Goal: Transaction & Acquisition: Purchase product/service

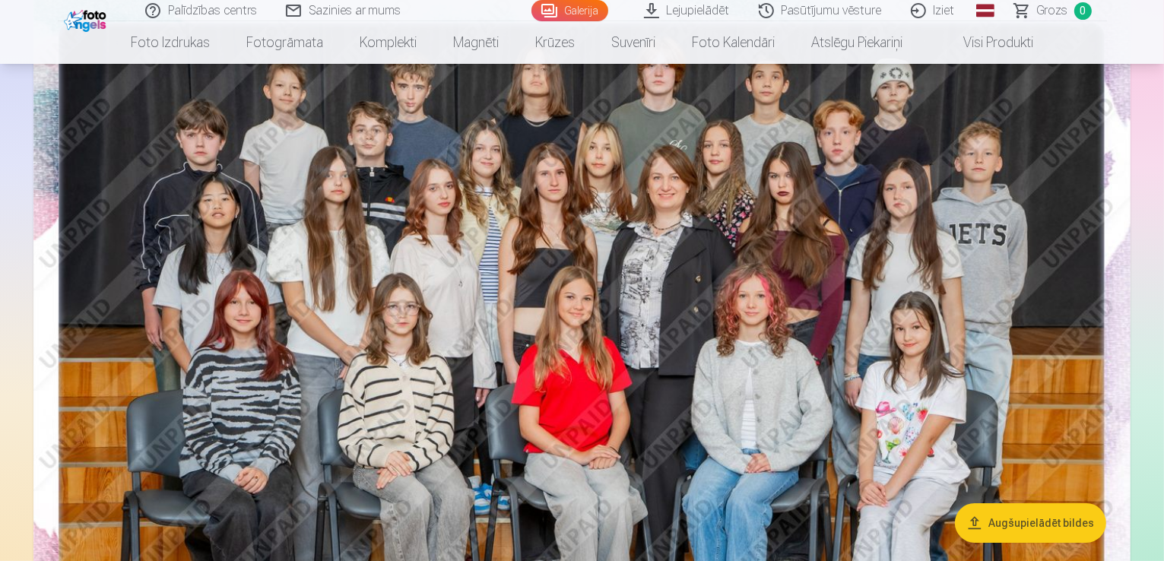
scroll to position [152, 0]
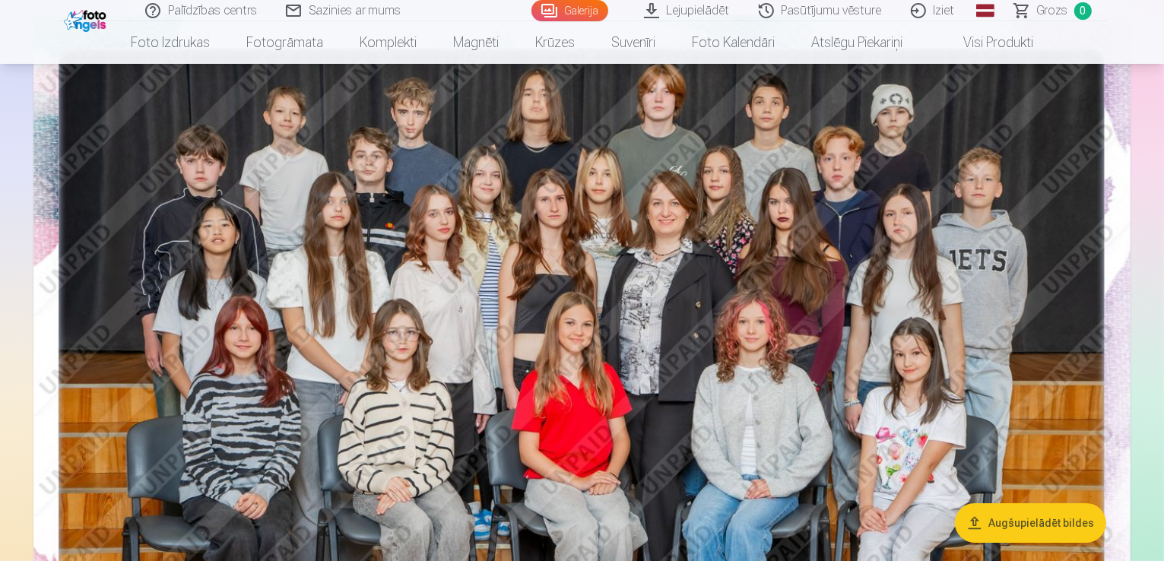
click at [1043, 531] on button "Augšupielādēt bildes" at bounding box center [1030, 523] width 151 height 40
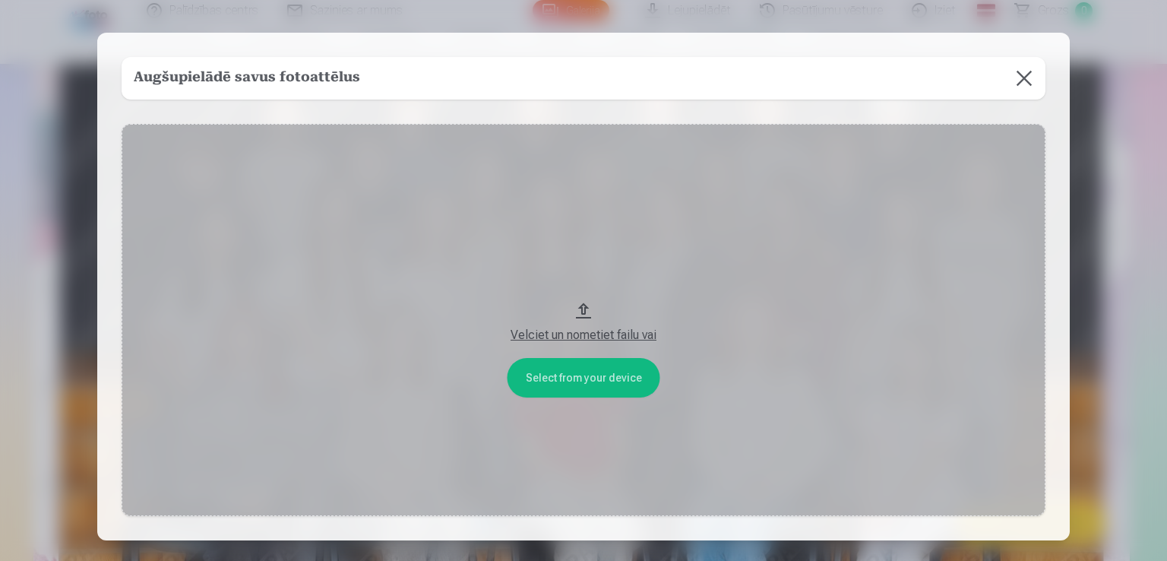
click at [603, 339] on div "Velciet un nometiet failu vai" at bounding box center [584, 335] width 894 height 18
click at [1018, 80] on button at bounding box center [1024, 78] width 43 height 43
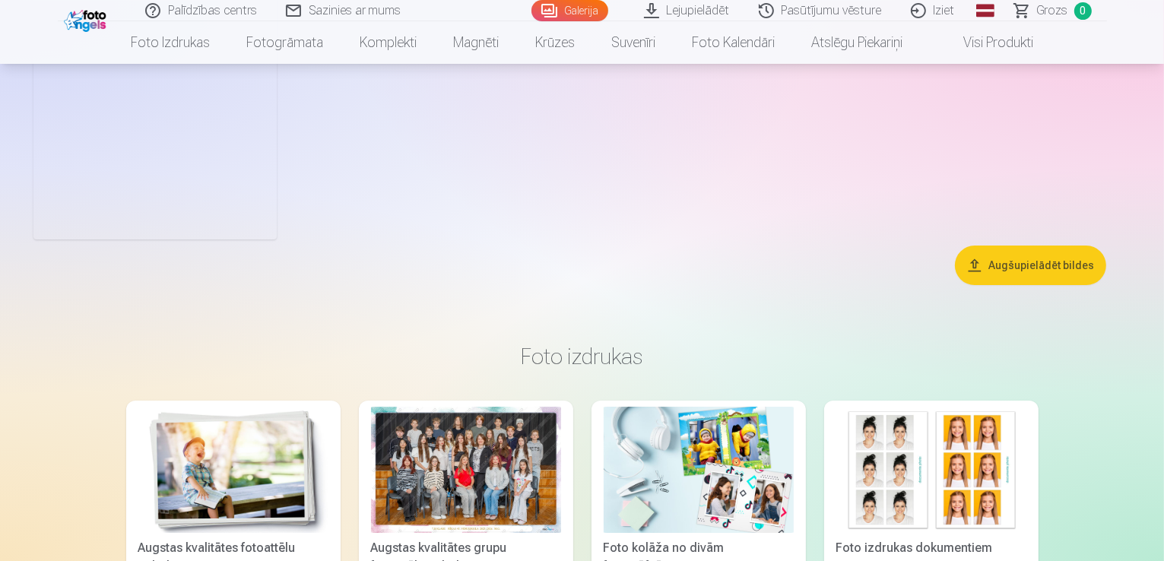
scroll to position [5092, 0]
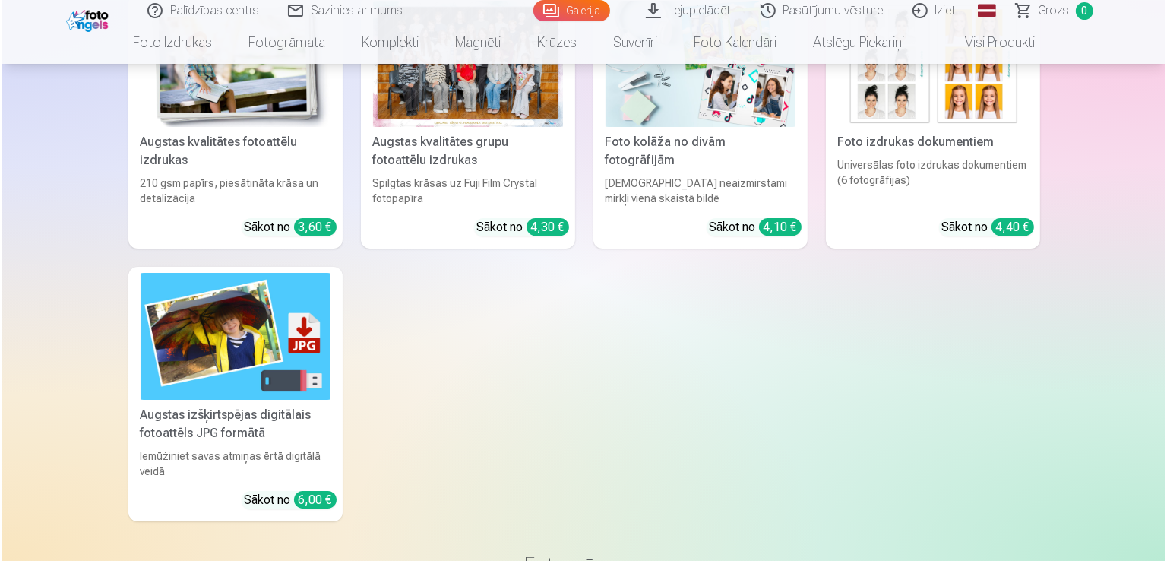
scroll to position [5488, 0]
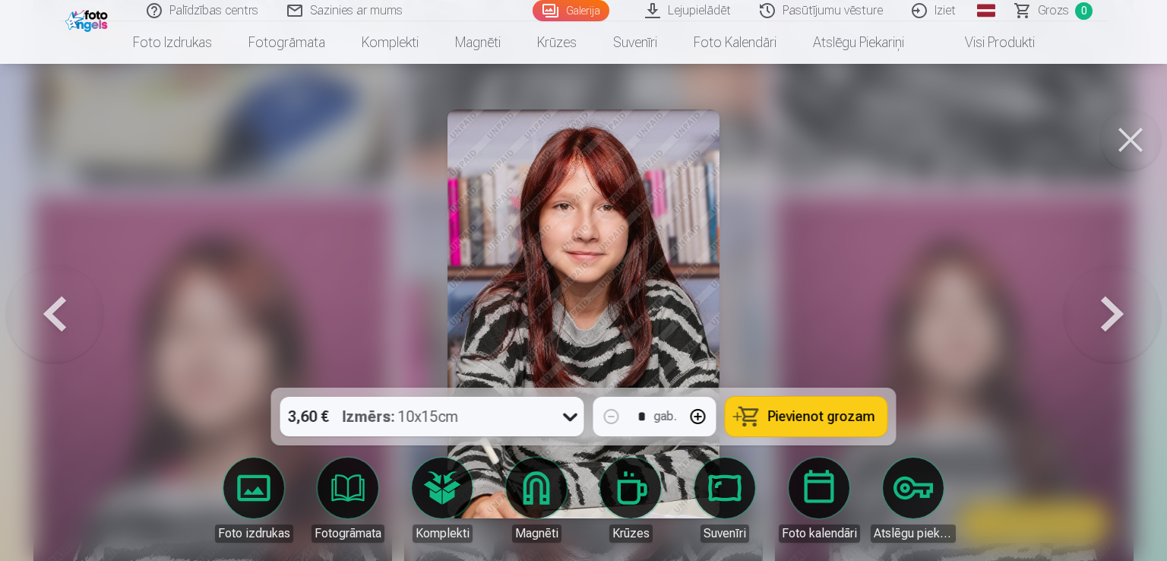
click at [807, 414] on span "Pievienot grozam" at bounding box center [821, 417] width 107 height 14
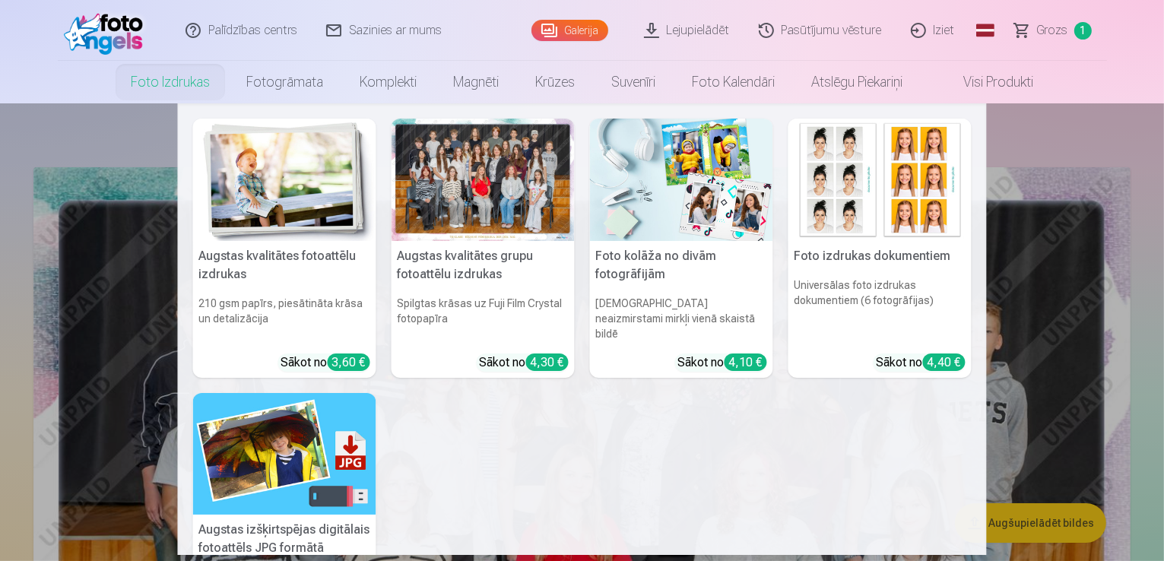
click at [1007, 349] on nav "Augstas kvalitātes fotoattēlu izdrukas 210 gsm papīrs, piesātināta krāsa un det…" at bounding box center [582, 328] width 1164 height 451
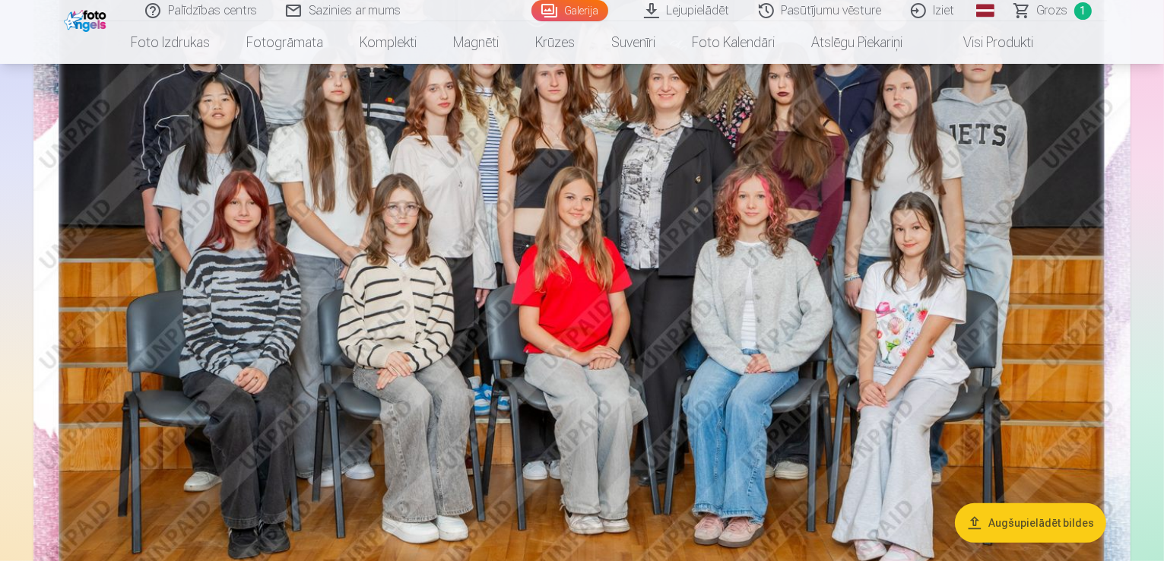
scroll to position [304, 0]
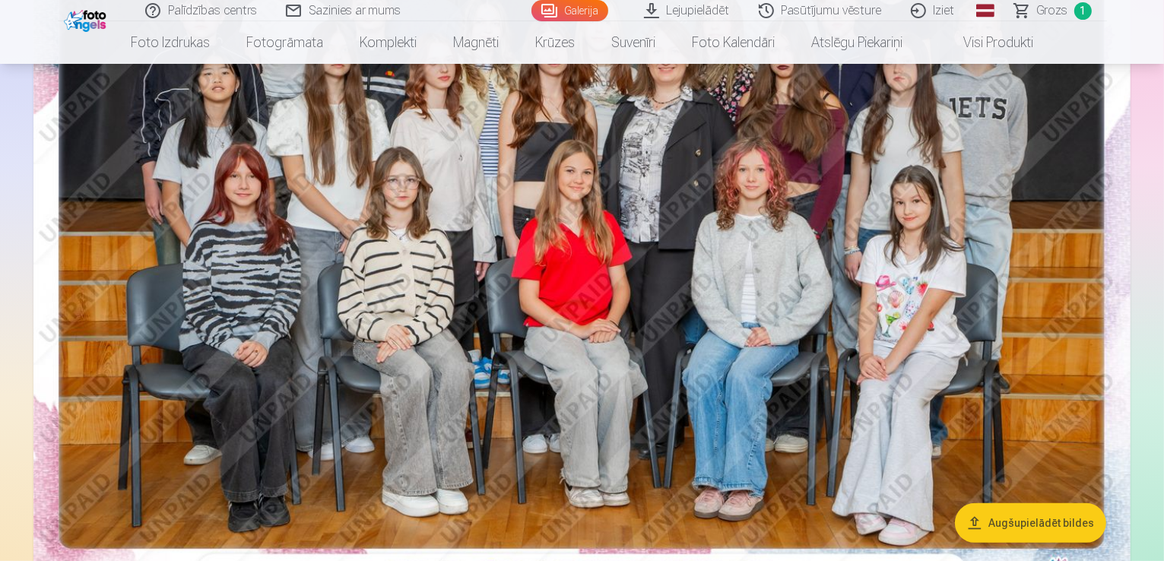
click at [1024, 518] on button "Augšupielādēt bildes" at bounding box center [1030, 523] width 151 height 40
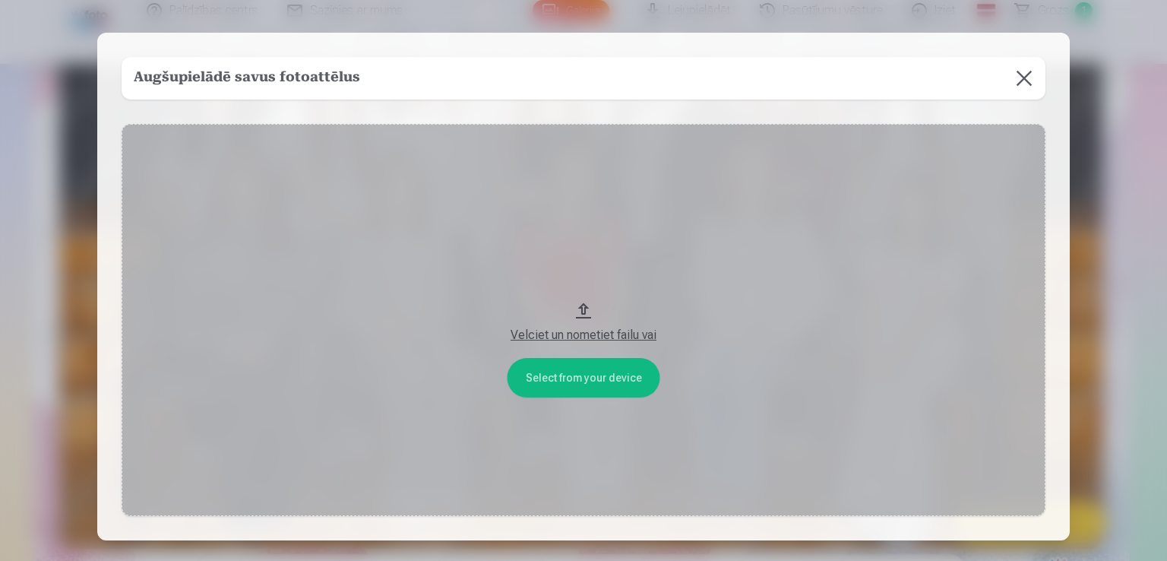
click at [601, 335] on div "Velciet un nometiet failu vai" at bounding box center [584, 335] width 894 height 18
click at [1024, 88] on button at bounding box center [1024, 78] width 43 height 43
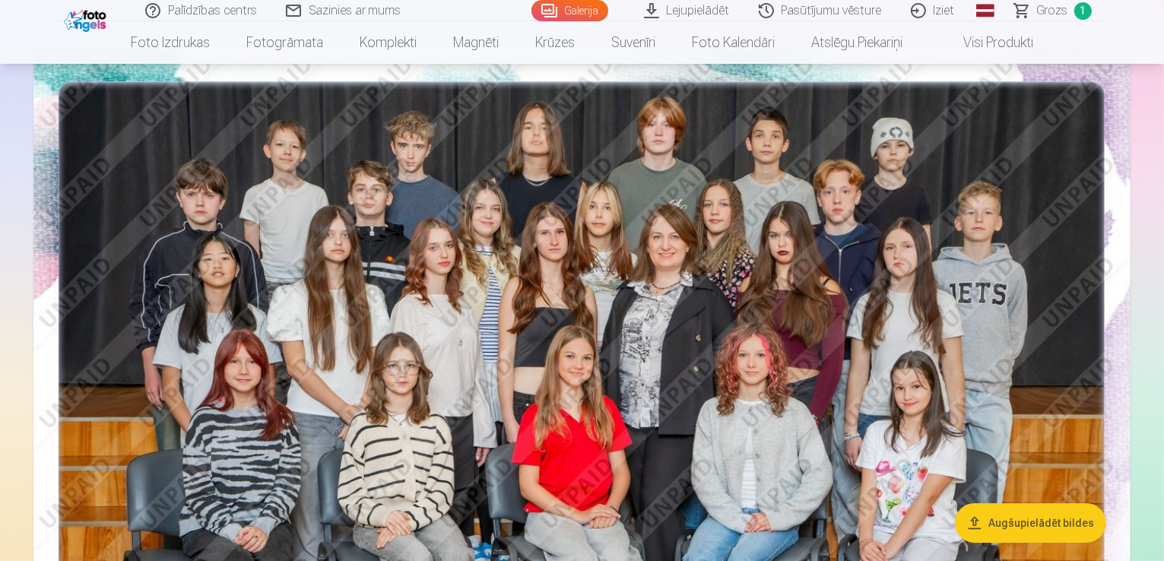
scroll to position [152, 0]
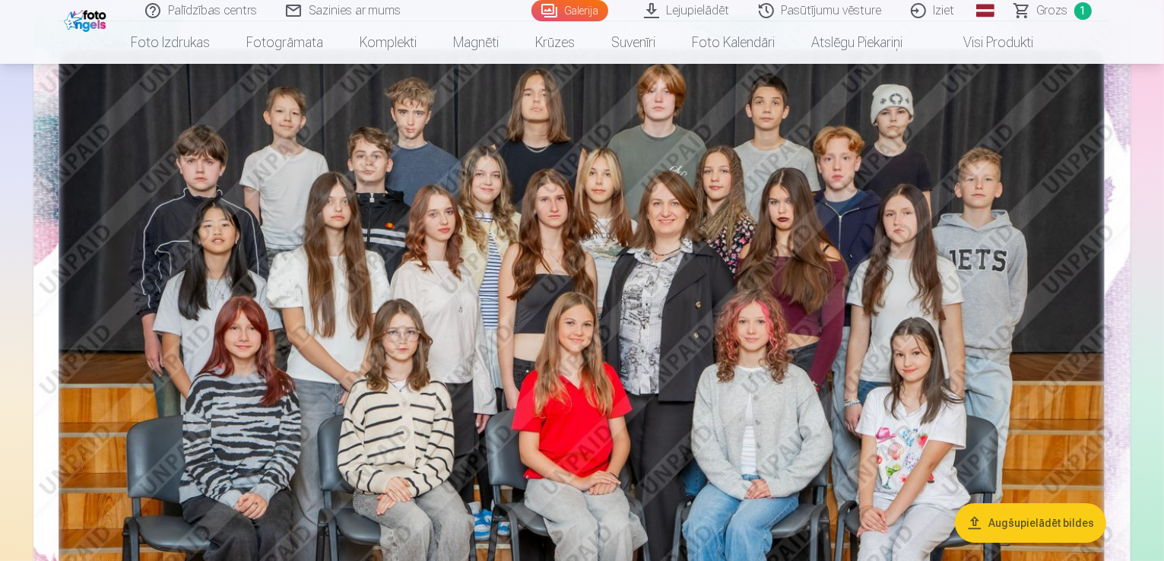
click at [651, 324] on img at bounding box center [581, 381] width 1097 height 732
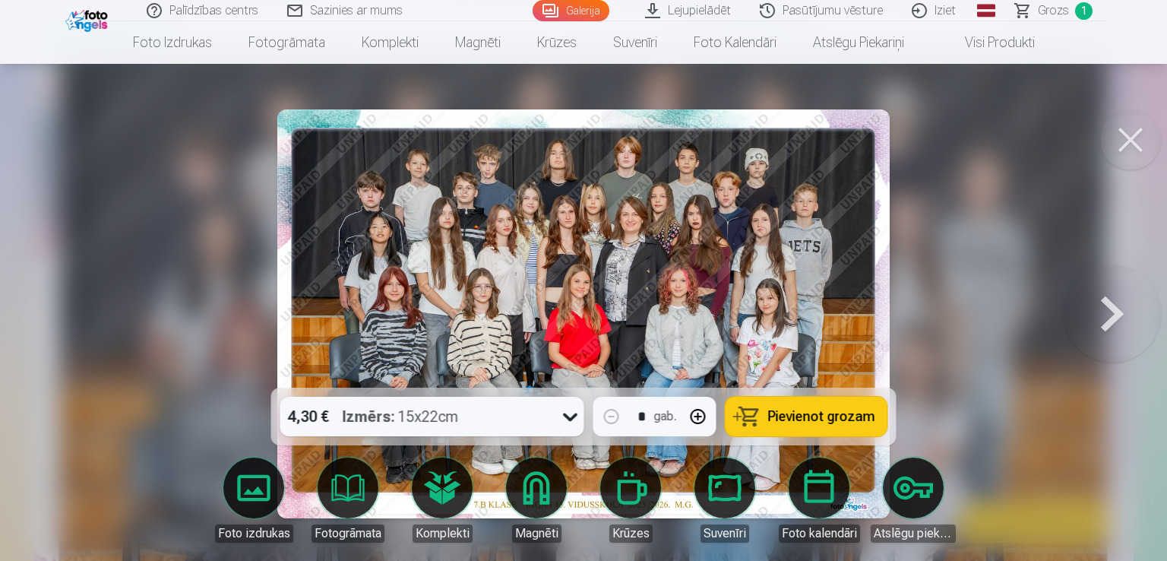
click at [804, 415] on span "Pievienot grozam" at bounding box center [821, 417] width 107 height 14
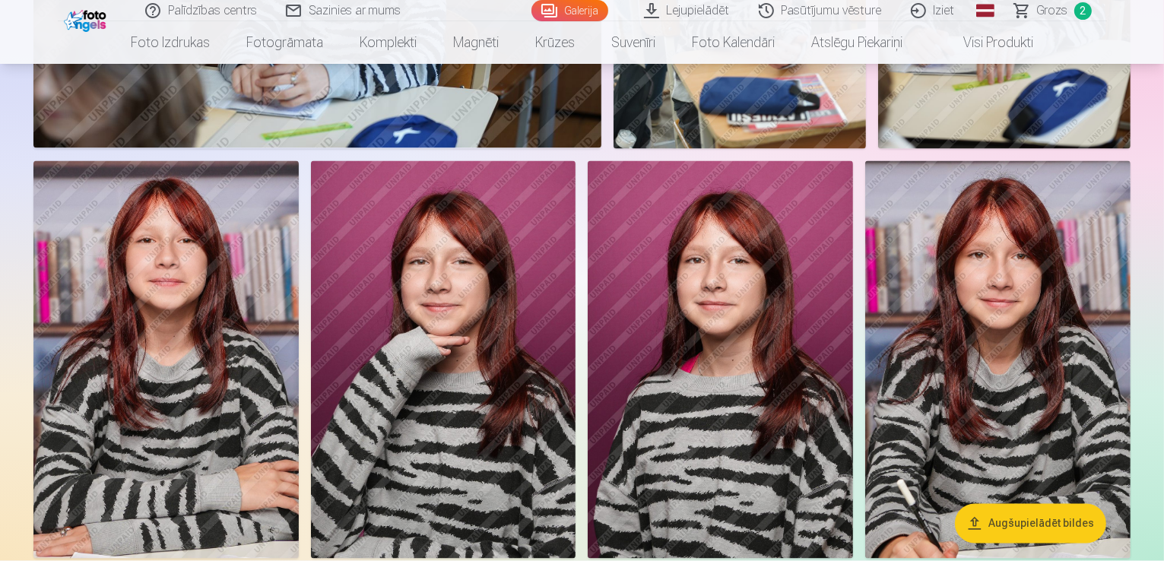
scroll to position [2508, 0]
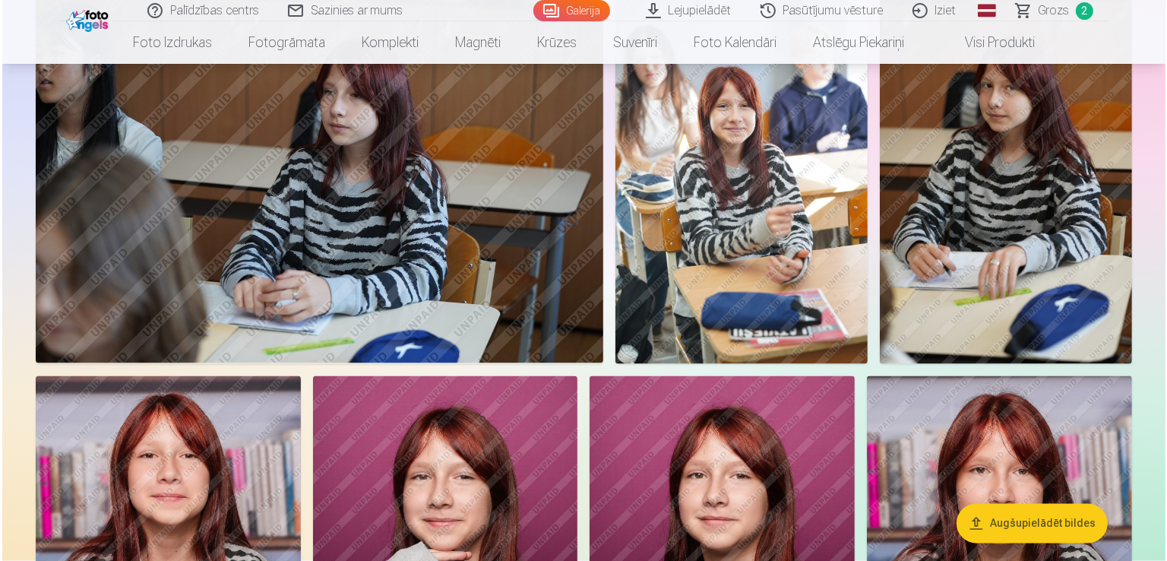
scroll to position [2513, 0]
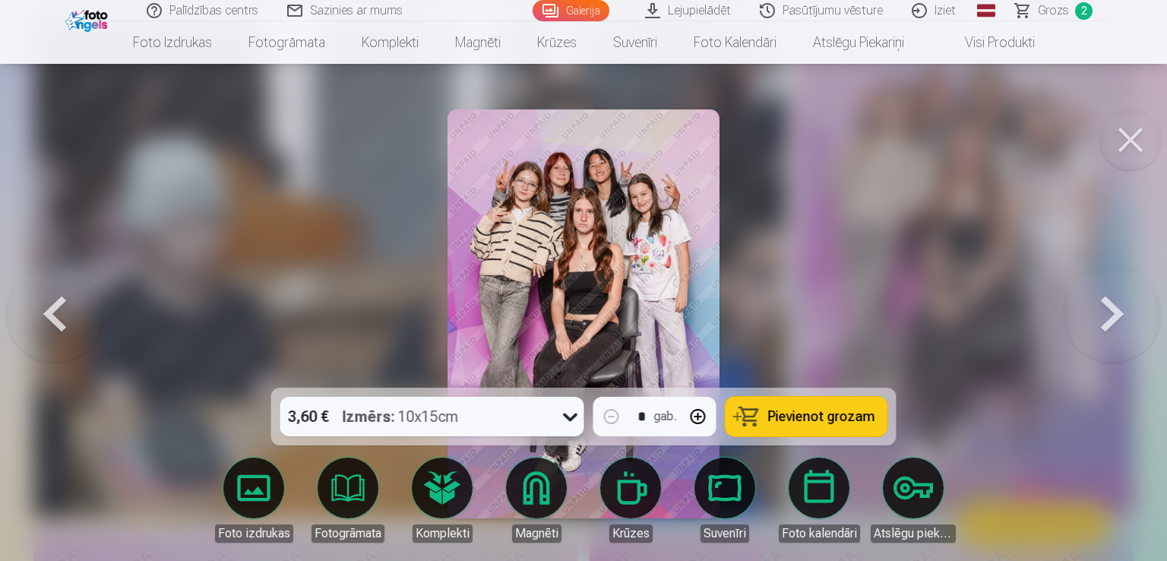
click at [831, 413] on span "Pievienot grozam" at bounding box center [821, 417] width 107 height 14
click at [568, 417] on icon at bounding box center [570, 417] width 14 height 8
click at [851, 328] on div at bounding box center [583, 280] width 1167 height 561
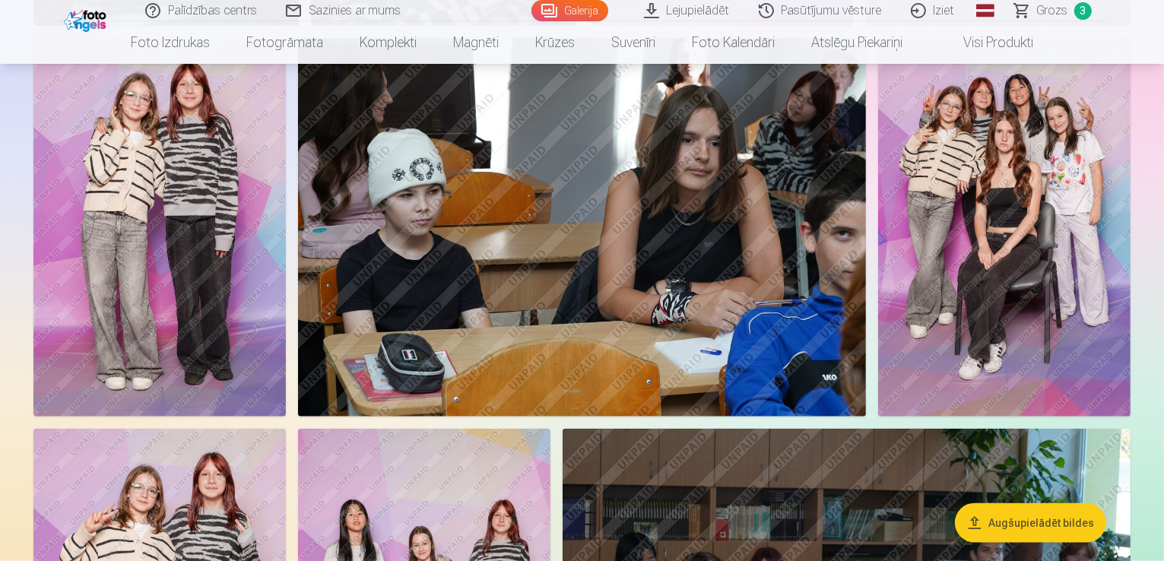
scroll to position [1596, 0]
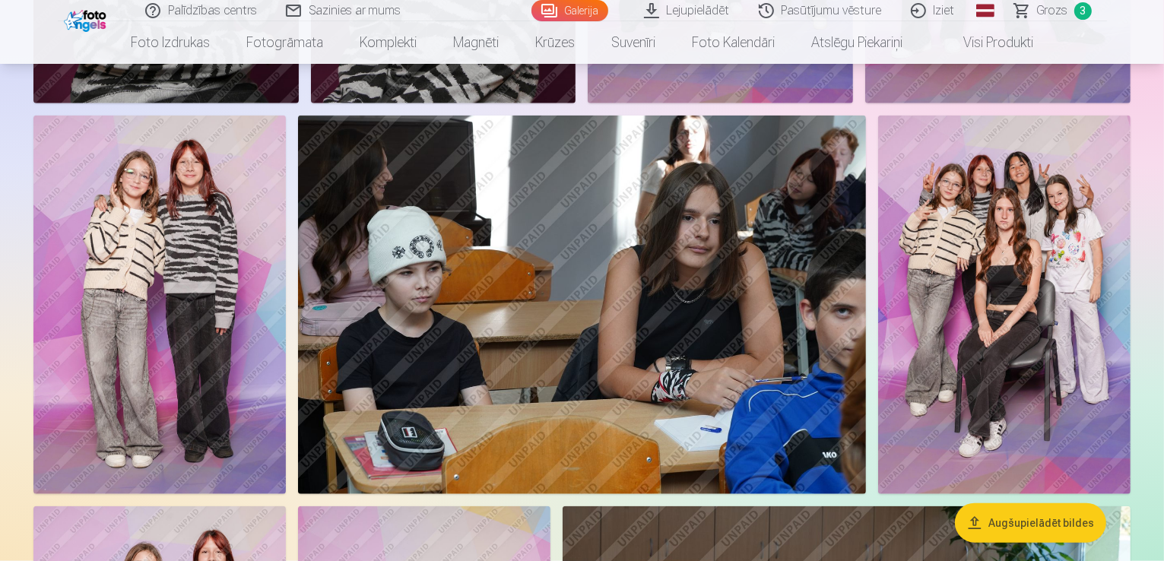
click at [1036, 522] on button "Augšupielādēt bildes" at bounding box center [1030, 523] width 151 height 40
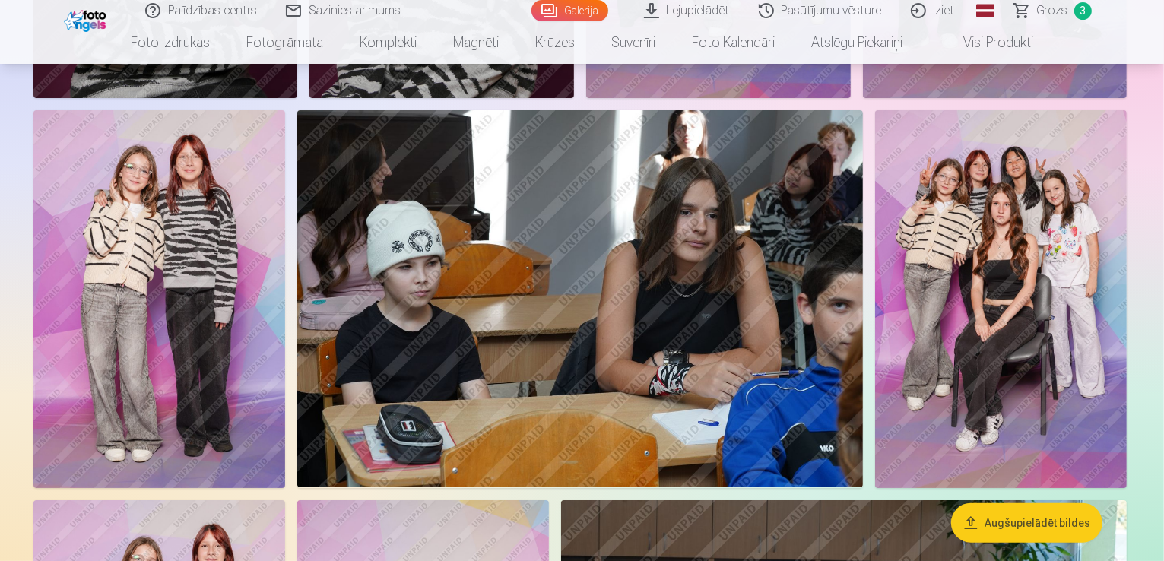
scroll to position [1600, 0]
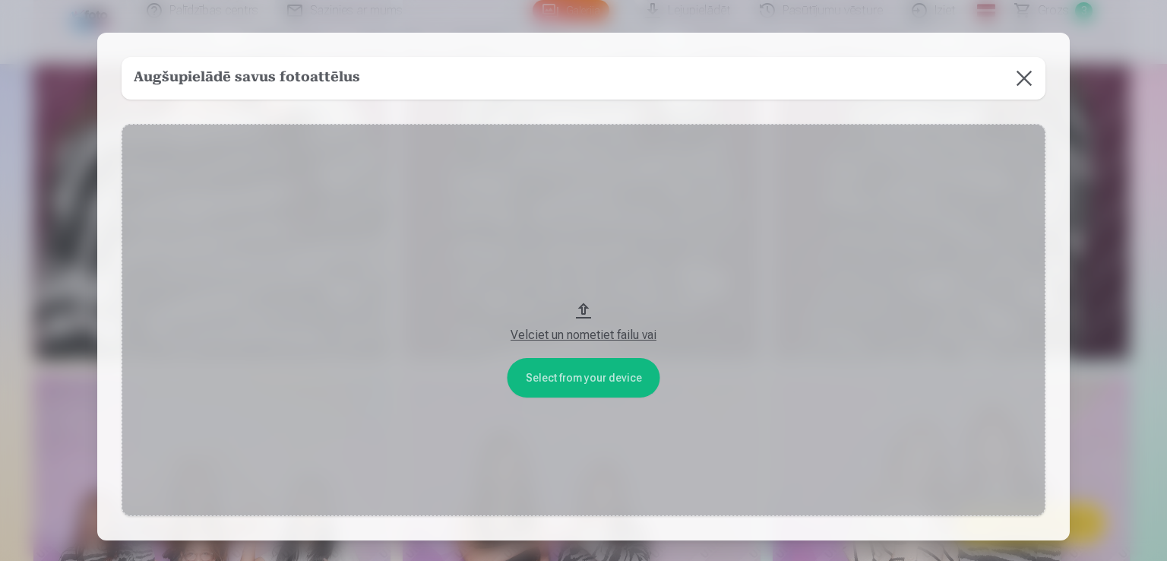
click at [404, 82] on div "Augšupielādē savus fotoattēlus" at bounding box center [584, 78] width 924 height 43
click at [1024, 74] on button at bounding box center [1024, 78] width 43 height 43
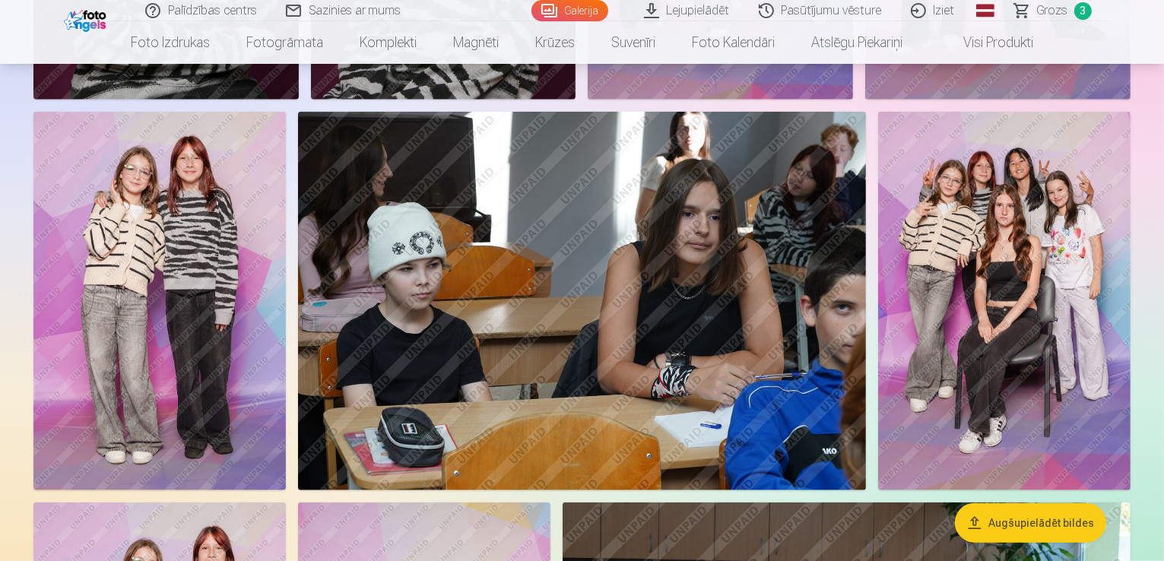
click at [977, 521] on button "Augšupielādēt bildes" at bounding box center [1030, 523] width 151 height 40
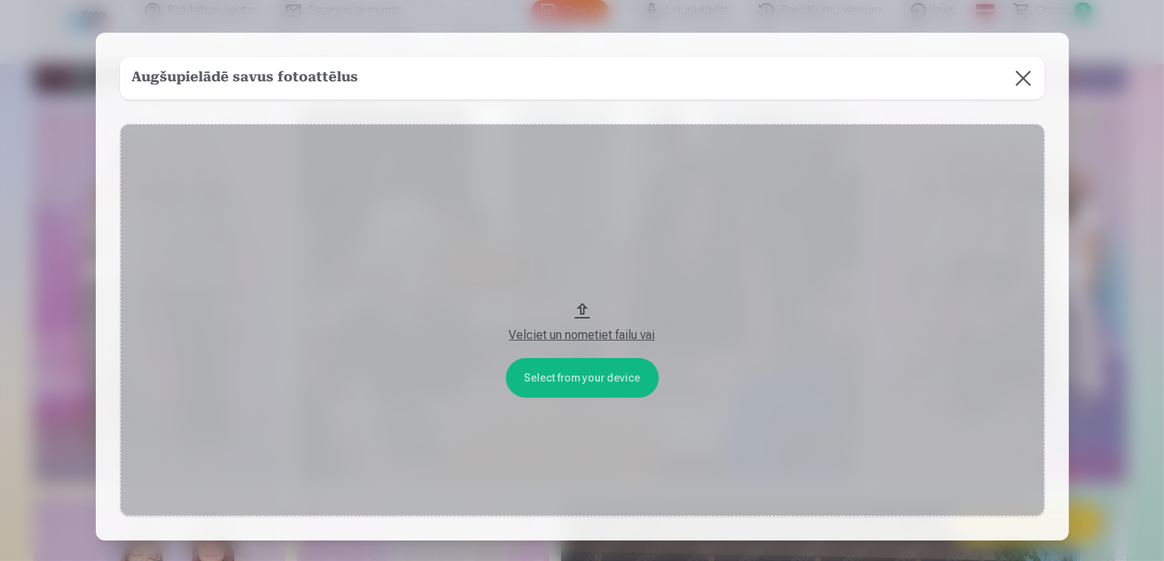
scroll to position [1604, 0]
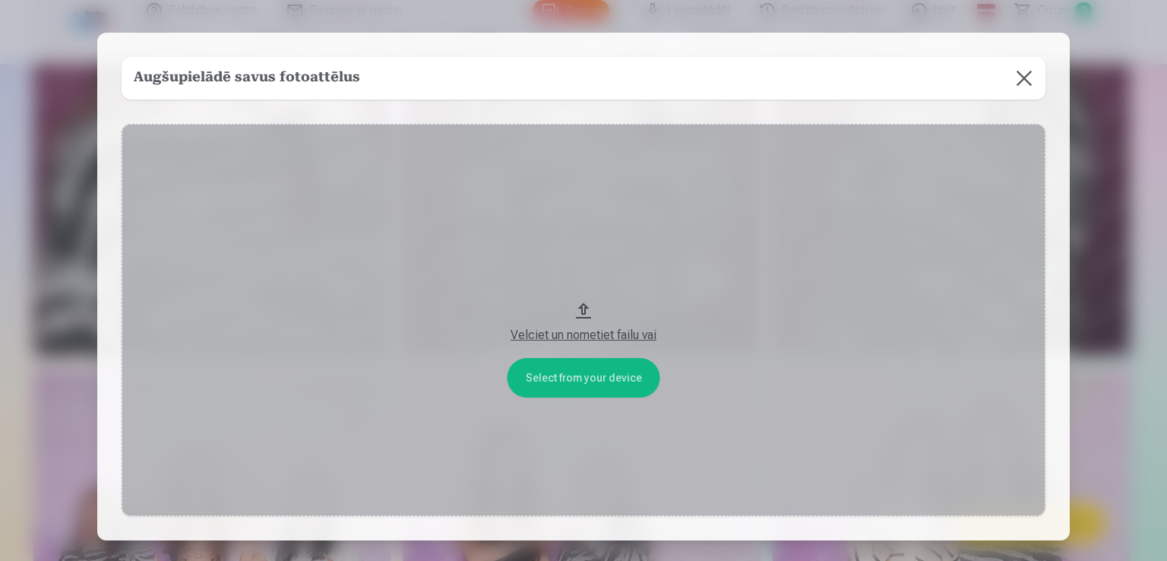
click at [1018, 87] on button at bounding box center [1024, 78] width 43 height 43
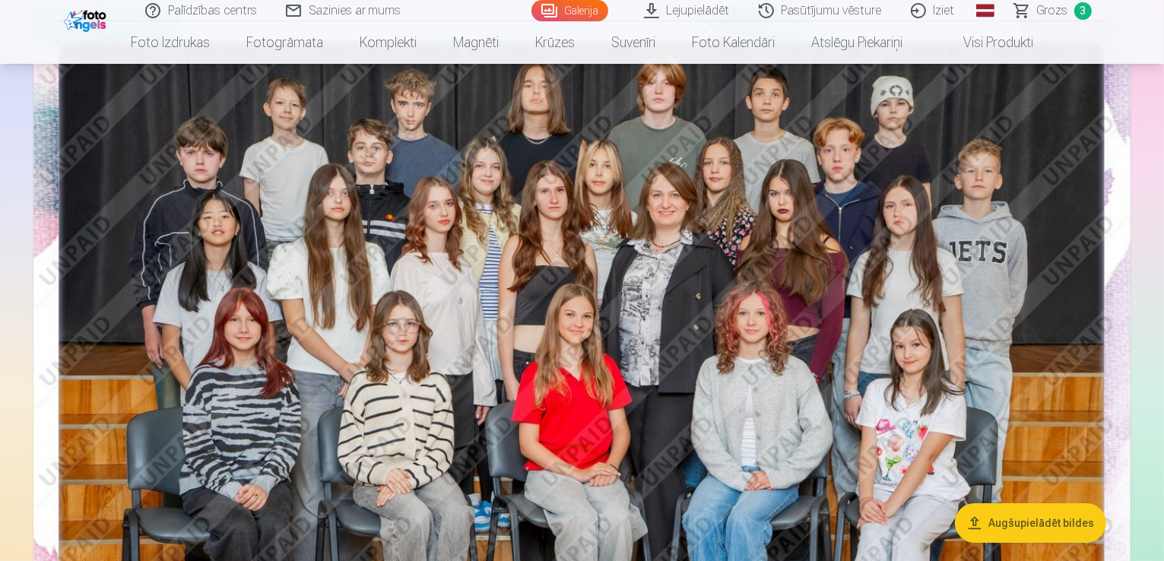
scroll to position [0, 0]
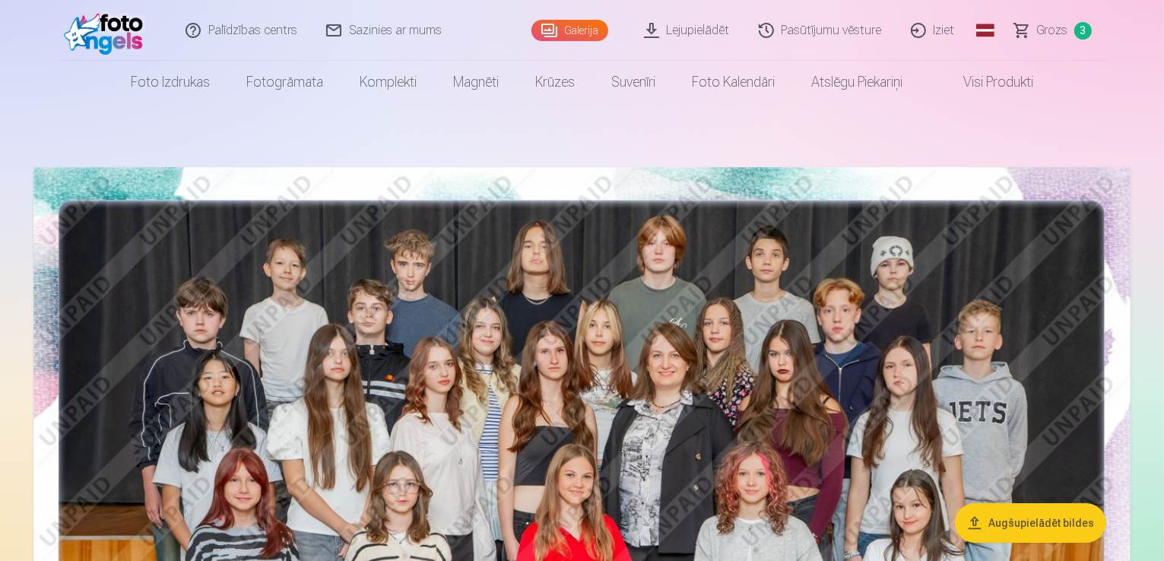
click at [774, 320] on img at bounding box center [581, 533] width 1097 height 732
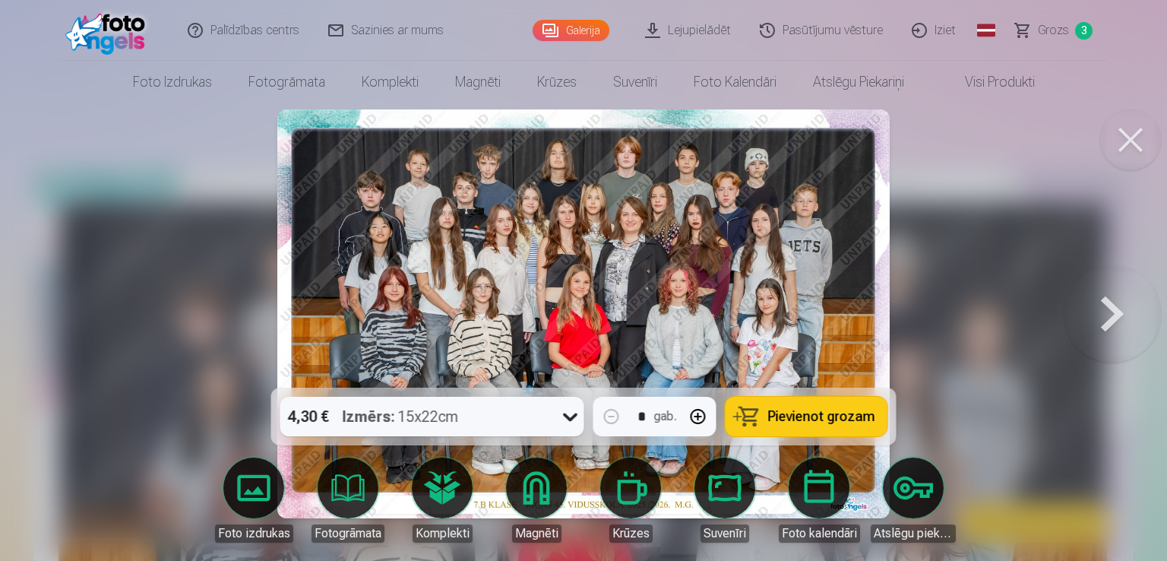
drag, startPoint x: 818, startPoint y: 319, endPoint x: 949, endPoint y: 265, distance: 142.1
click at [949, 265] on div at bounding box center [583, 280] width 1167 height 561
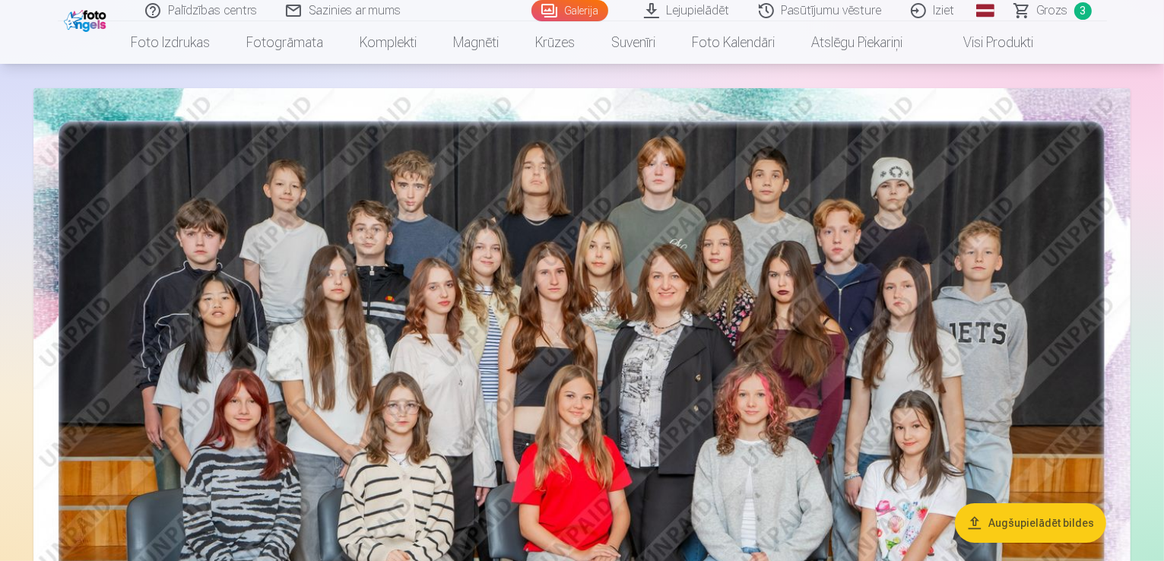
scroll to position [76, 0]
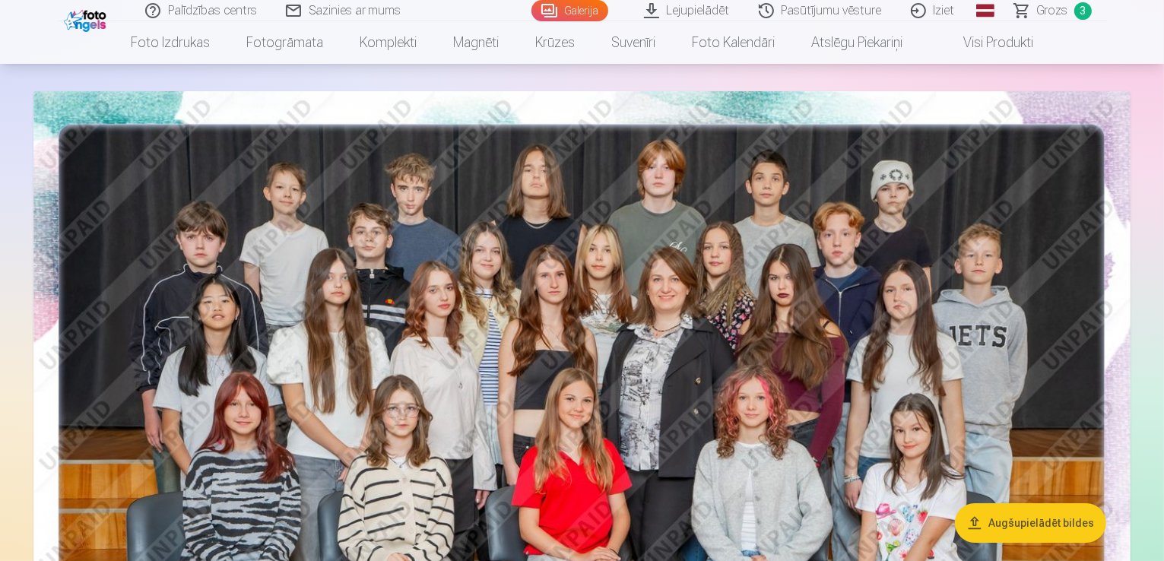
click at [1034, 530] on button "Augšupielādēt bildes" at bounding box center [1030, 523] width 151 height 40
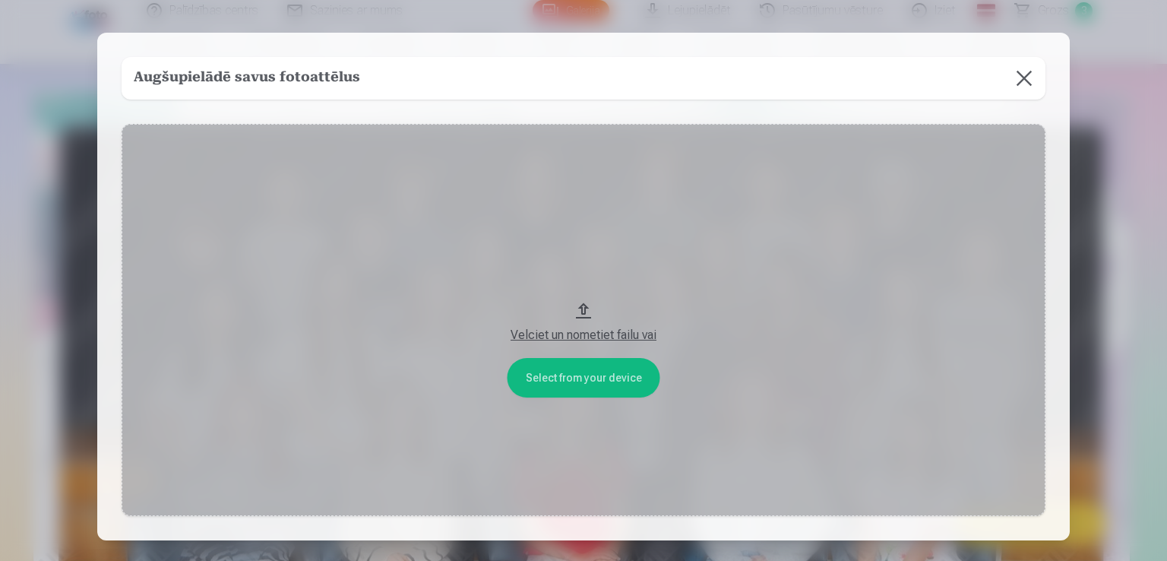
click at [597, 340] on div "Velciet un nometiet failu vai" at bounding box center [584, 335] width 894 height 18
click at [1028, 76] on button at bounding box center [1024, 78] width 43 height 43
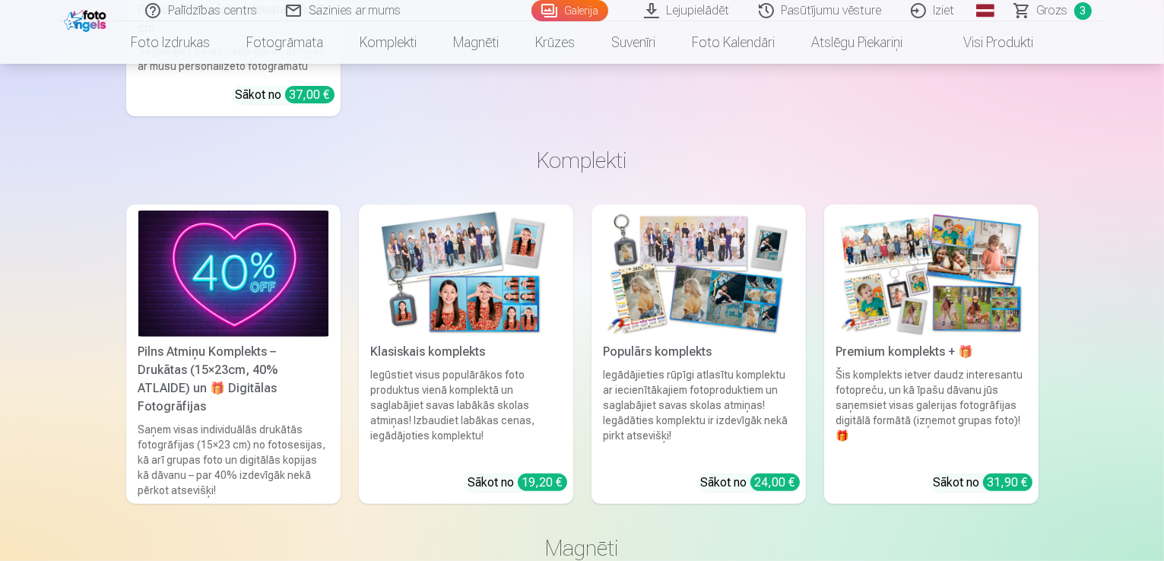
scroll to position [6156, 0]
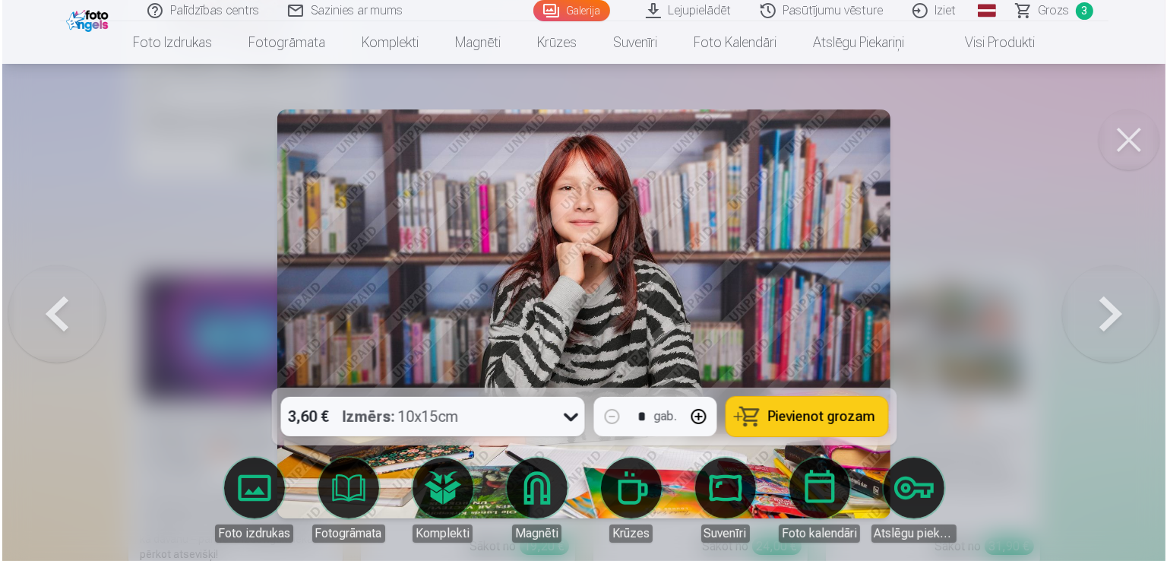
scroll to position [6173, 0]
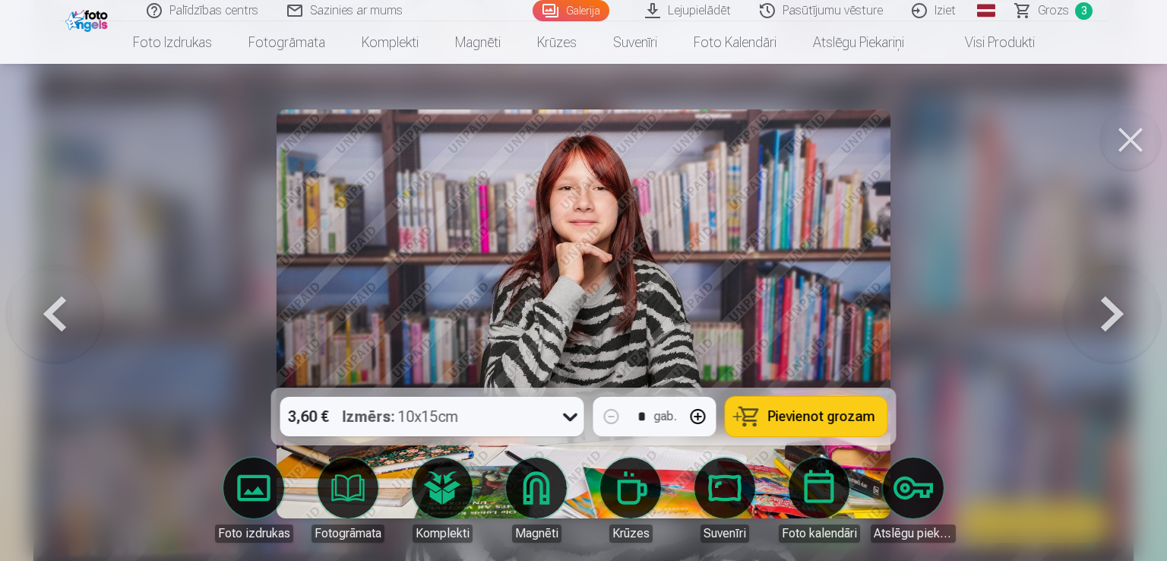
click at [565, 417] on icon at bounding box center [571, 416] width 24 height 24
click at [1116, 318] on button at bounding box center [1112, 313] width 97 height 117
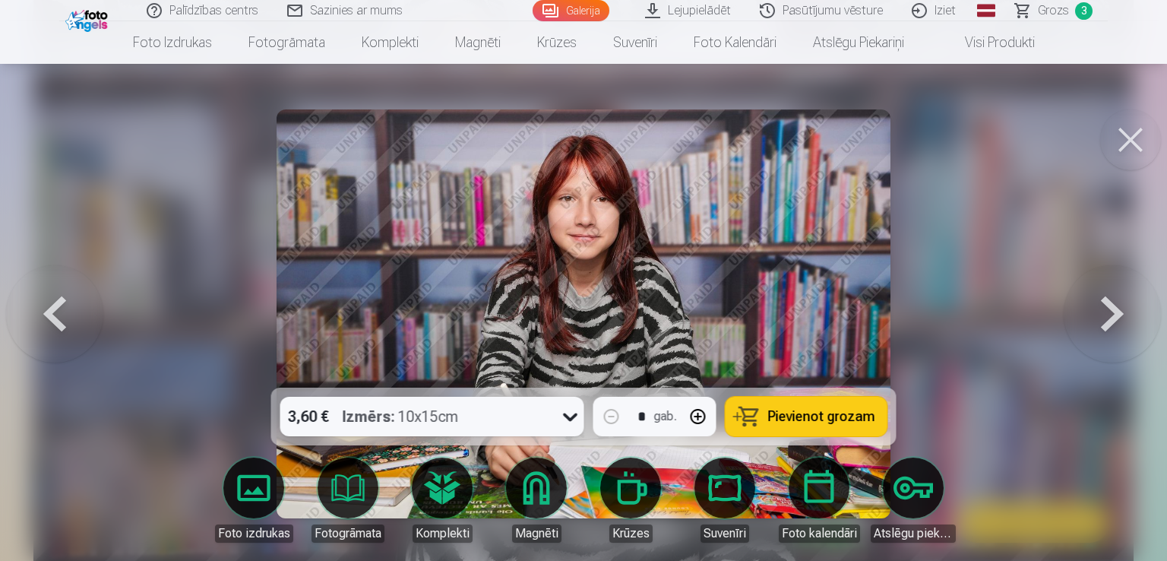
click at [59, 296] on button at bounding box center [54, 313] width 97 height 117
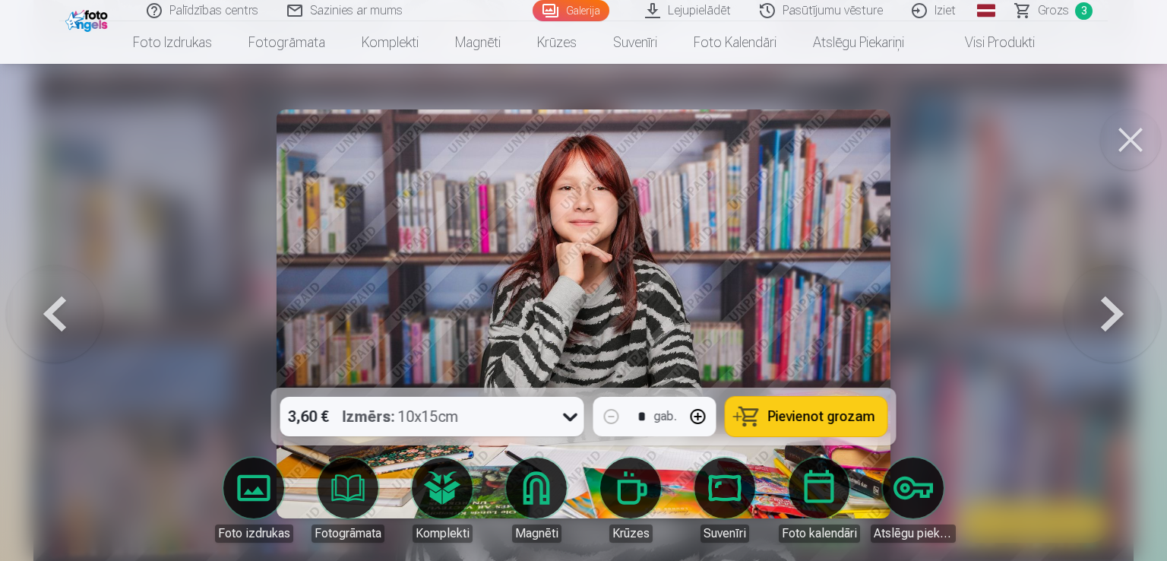
click at [59, 296] on button at bounding box center [54, 313] width 97 height 117
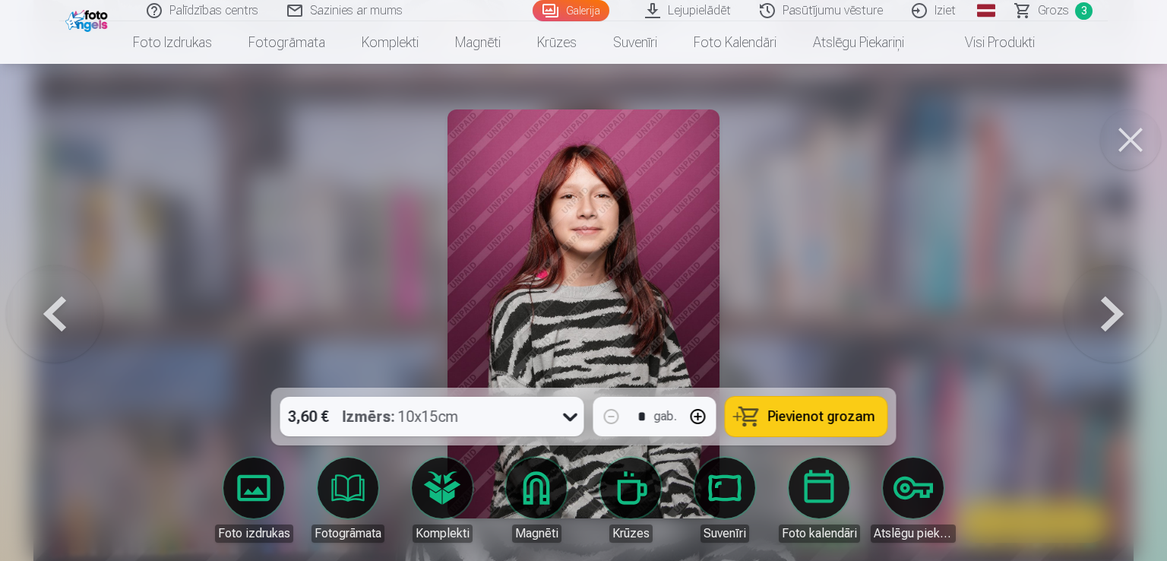
click at [59, 296] on button at bounding box center [54, 313] width 97 height 117
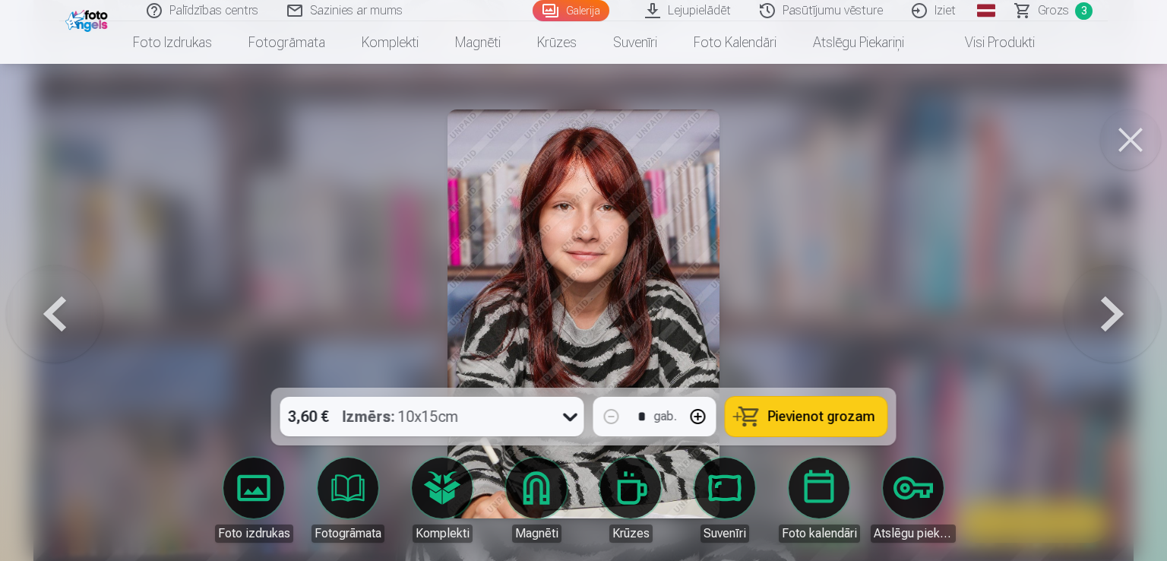
click at [82, 308] on button at bounding box center [54, 313] width 97 height 117
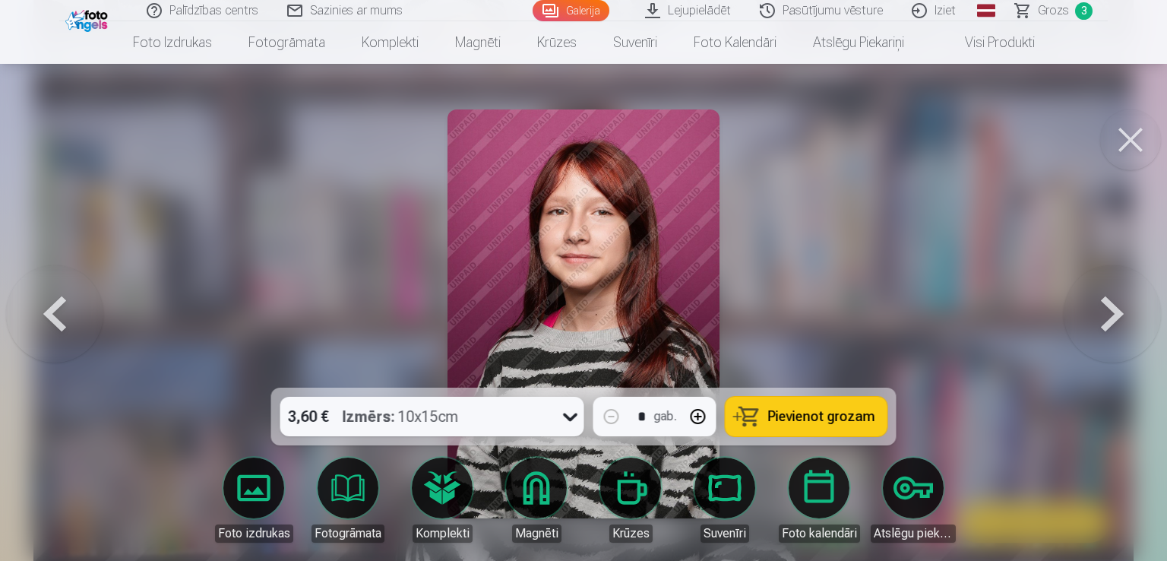
click at [82, 308] on button at bounding box center [54, 313] width 97 height 117
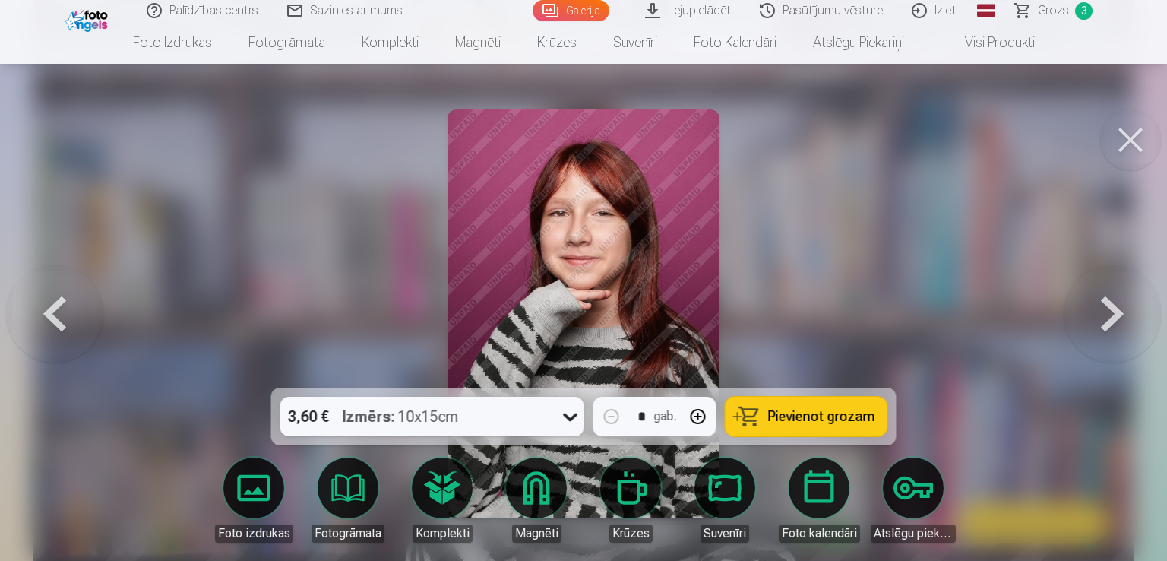
click at [82, 308] on button at bounding box center [54, 313] width 97 height 117
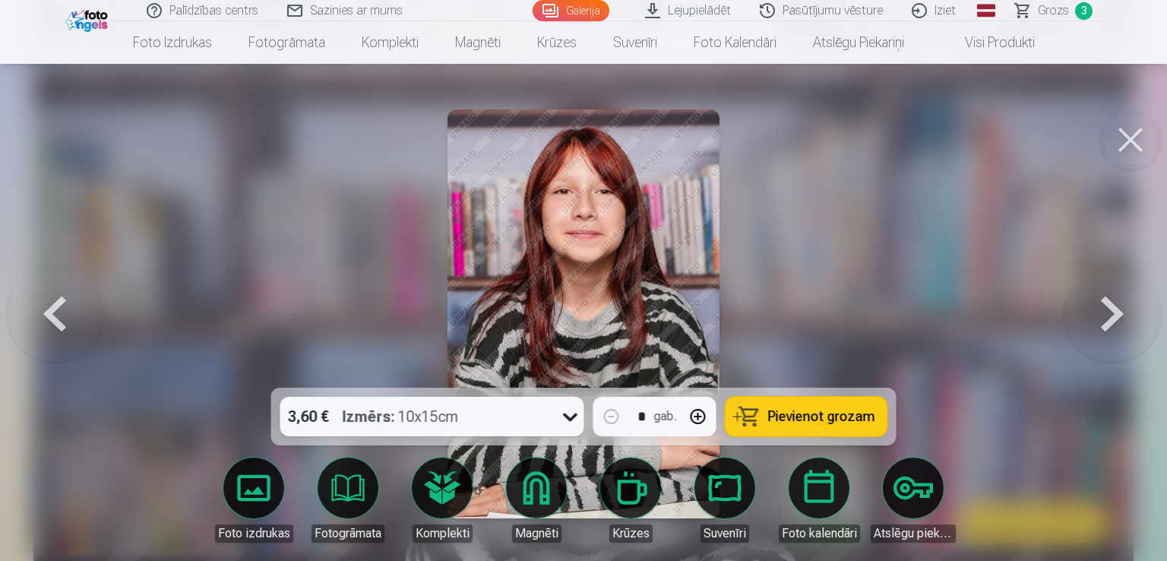
click at [82, 308] on button at bounding box center [54, 313] width 97 height 117
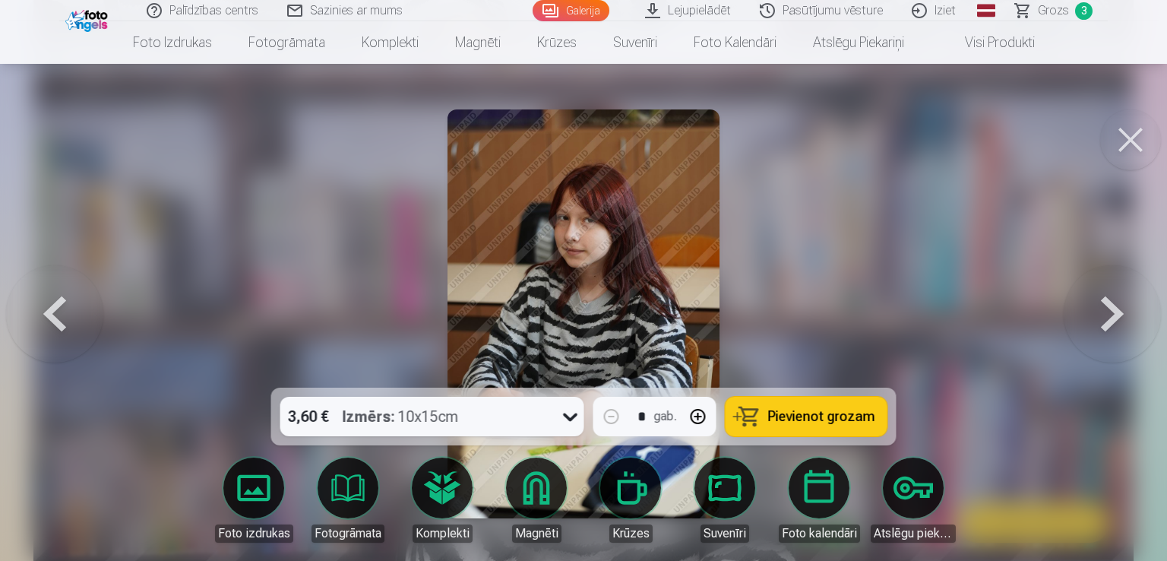
click at [82, 308] on button at bounding box center [54, 313] width 97 height 117
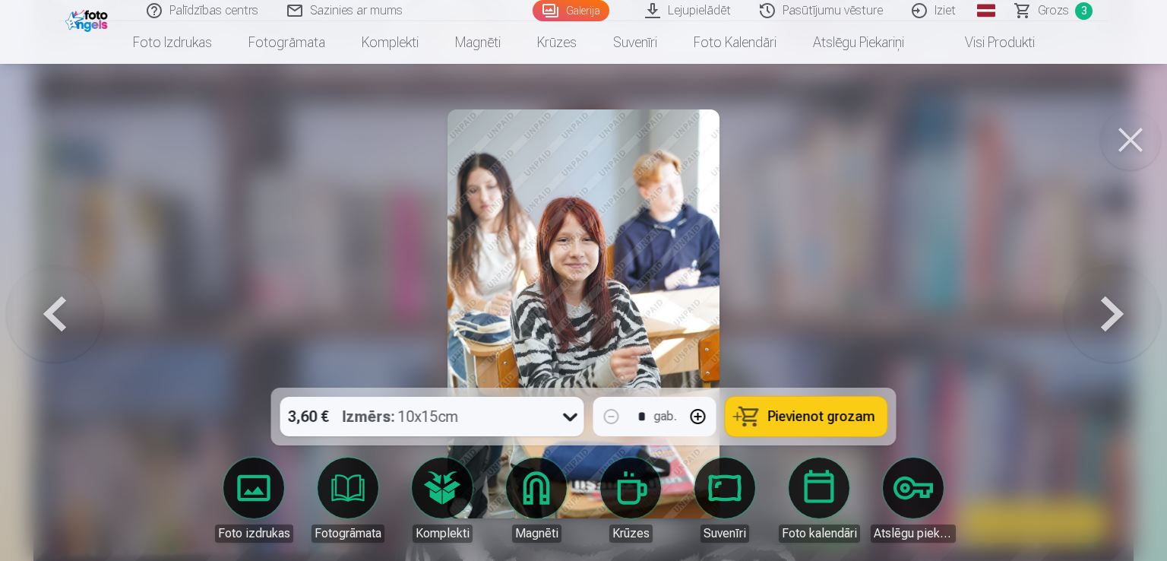
click at [90, 322] on button at bounding box center [54, 313] width 97 height 117
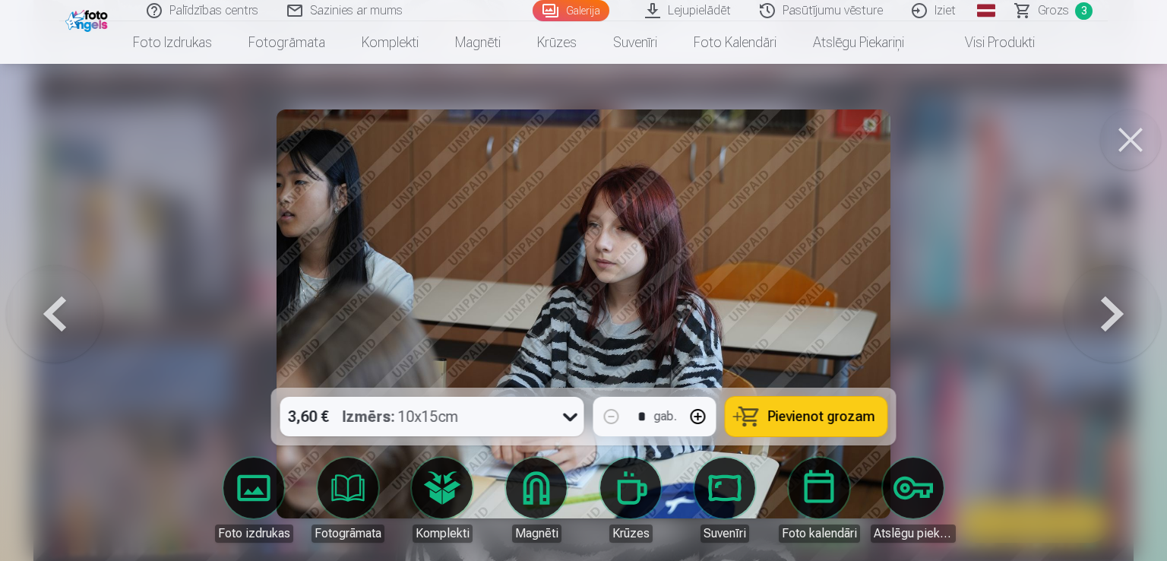
click at [88, 322] on button at bounding box center [54, 313] width 97 height 117
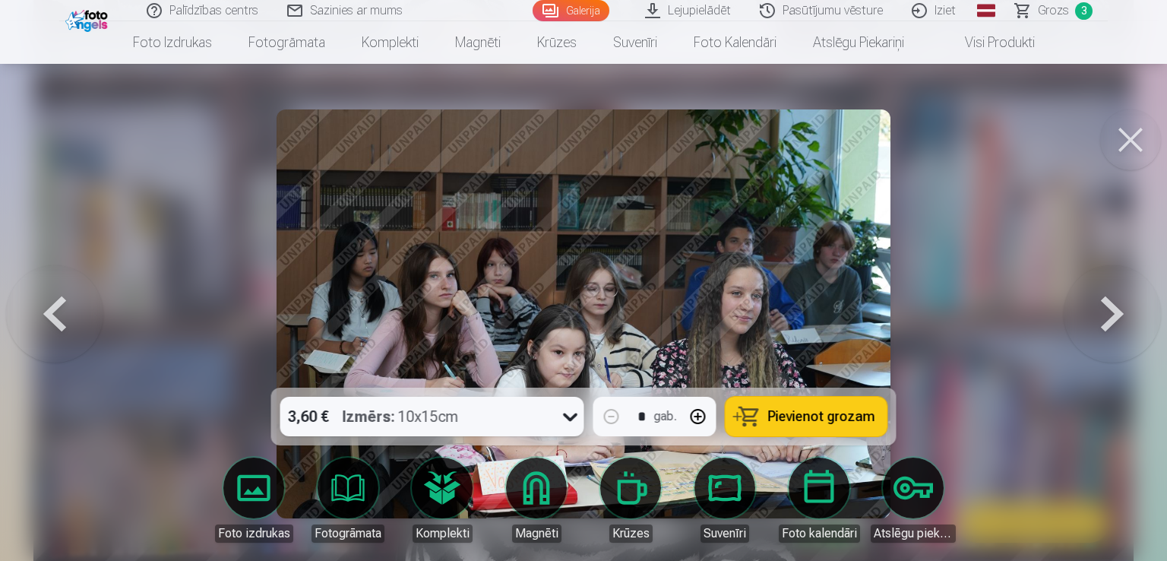
click at [88, 322] on button at bounding box center [54, 313] width 97 height 117
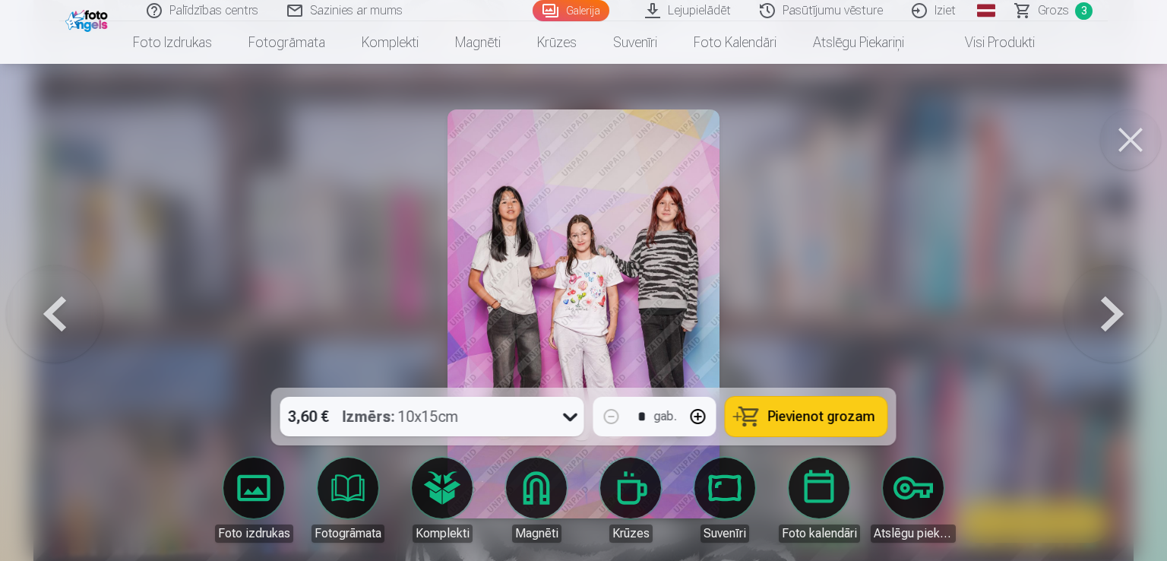
click at [88, 322] on button at bounding box center [54, 313] width 97 height 117
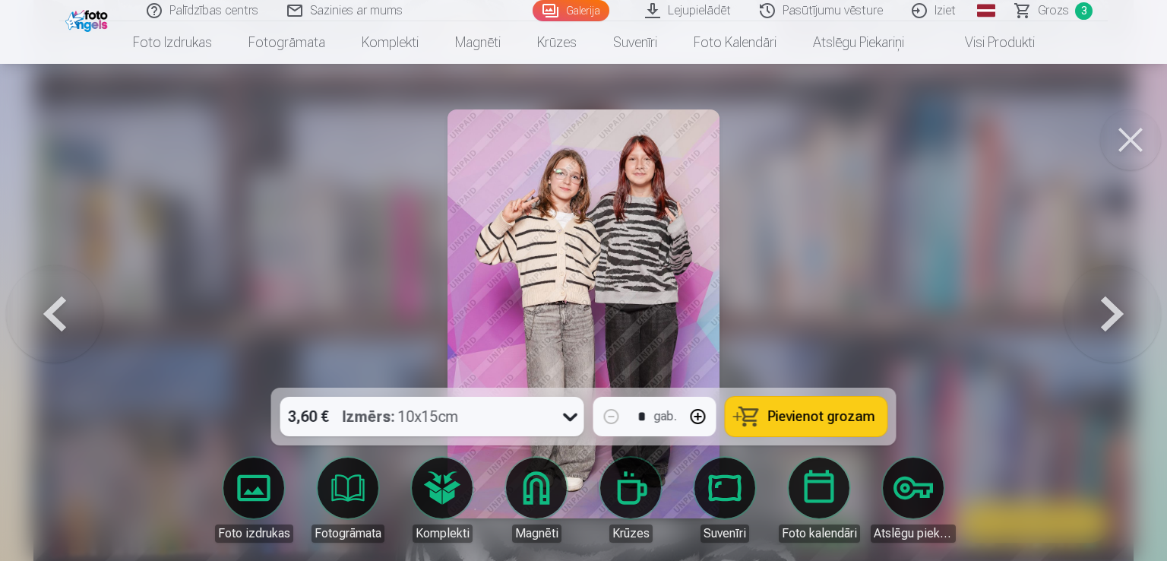
click at [88, 322] on button at bounding box center [54, 313] width 97 height 117
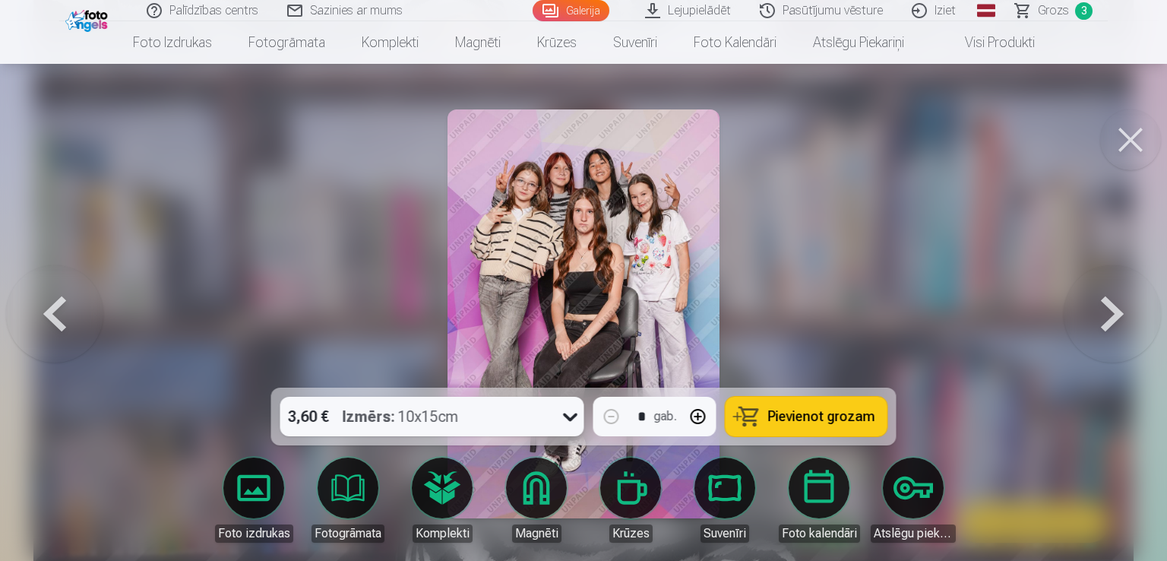
click at [88, 322] on button at bounding box center [54, 313] width 97 height 117
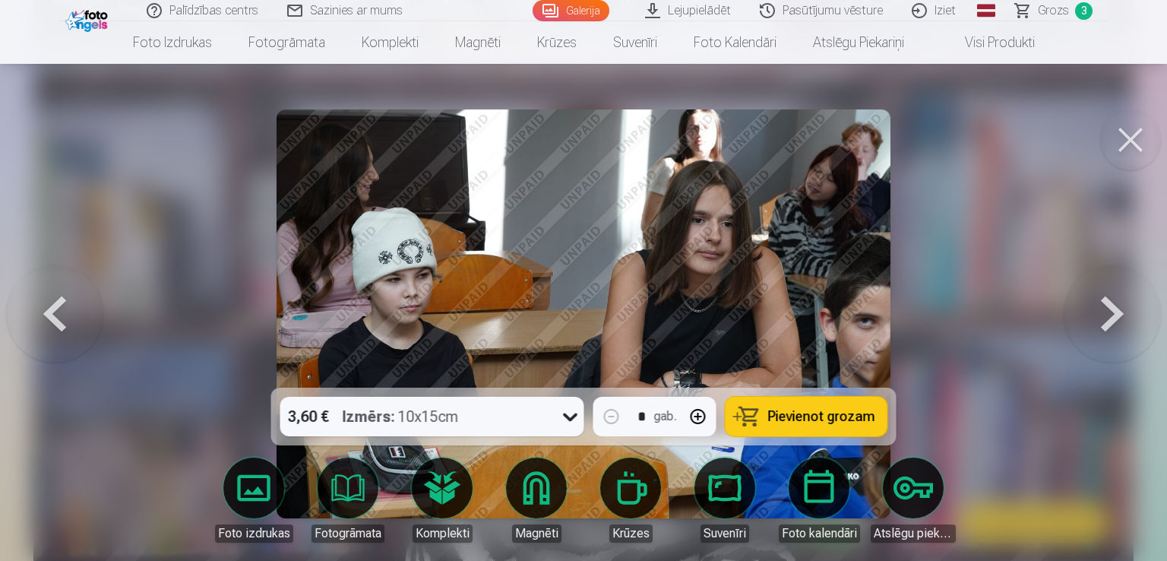
click at [88, 322] on button at bounding box center [54, 313] width 97 height 117
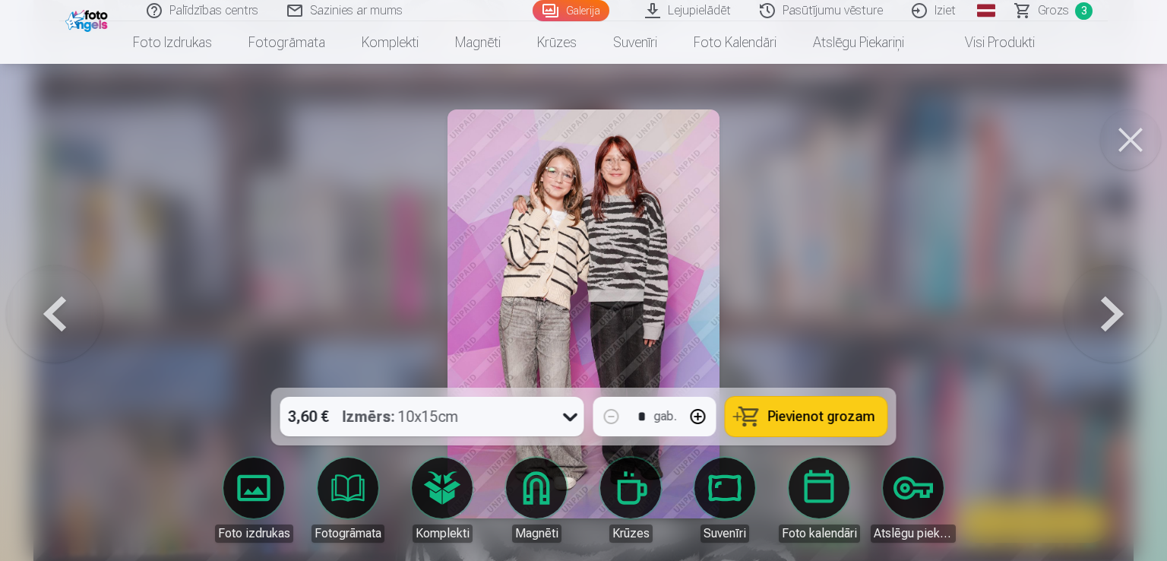
click at [88, 322] on button at bounding box center [54, 313] width 97 height 117
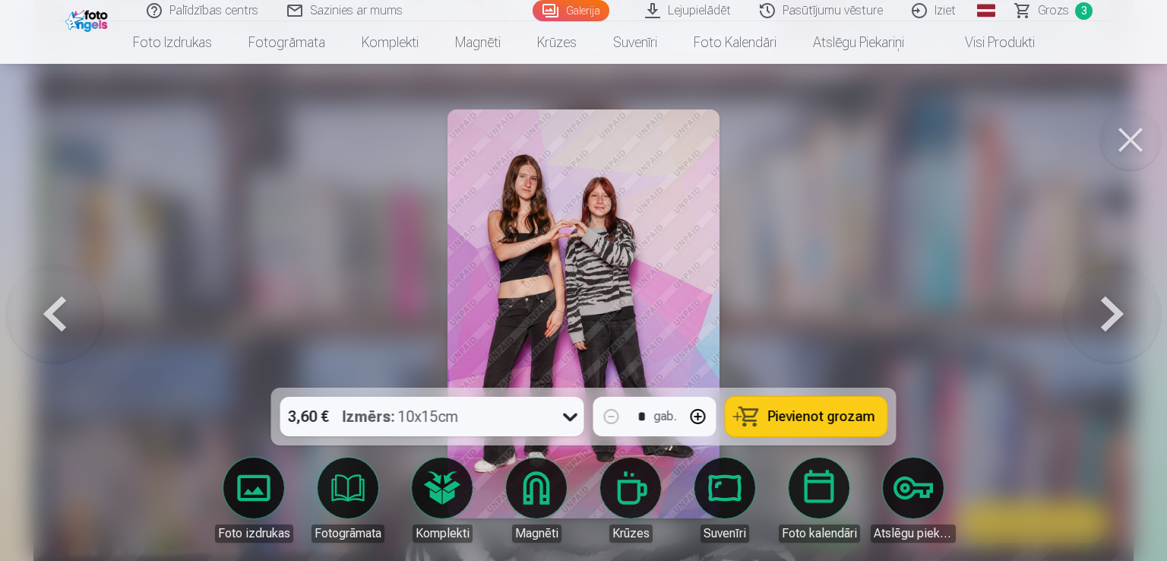
click at [88, 322] on button at bounding box center [54, 313] width 97 height 117
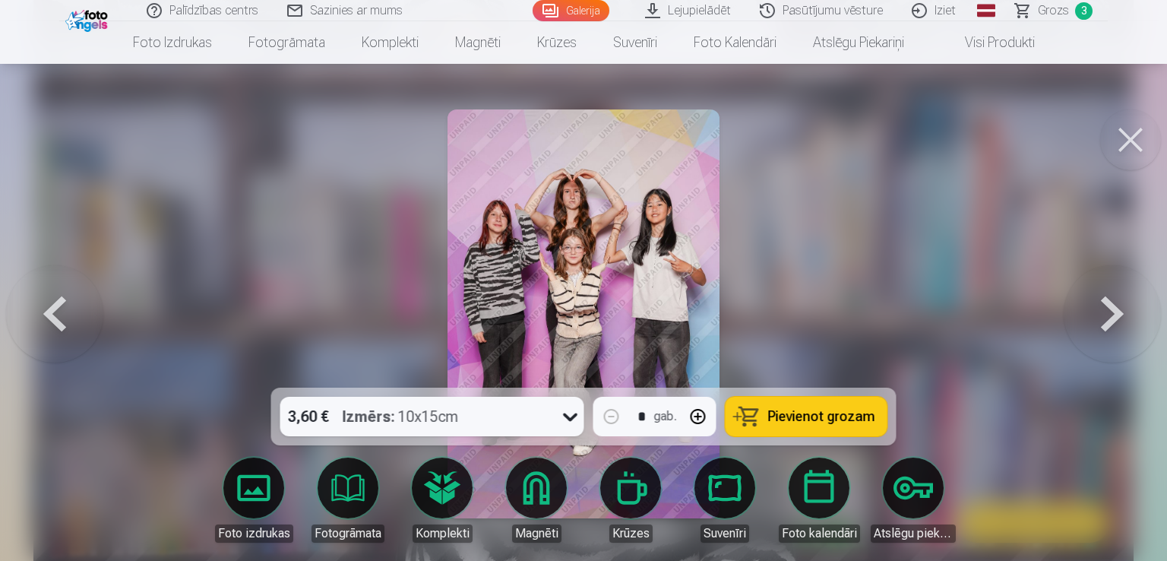
click at [88, 322] on button at bounding box center [54, 313] width 97 height 117
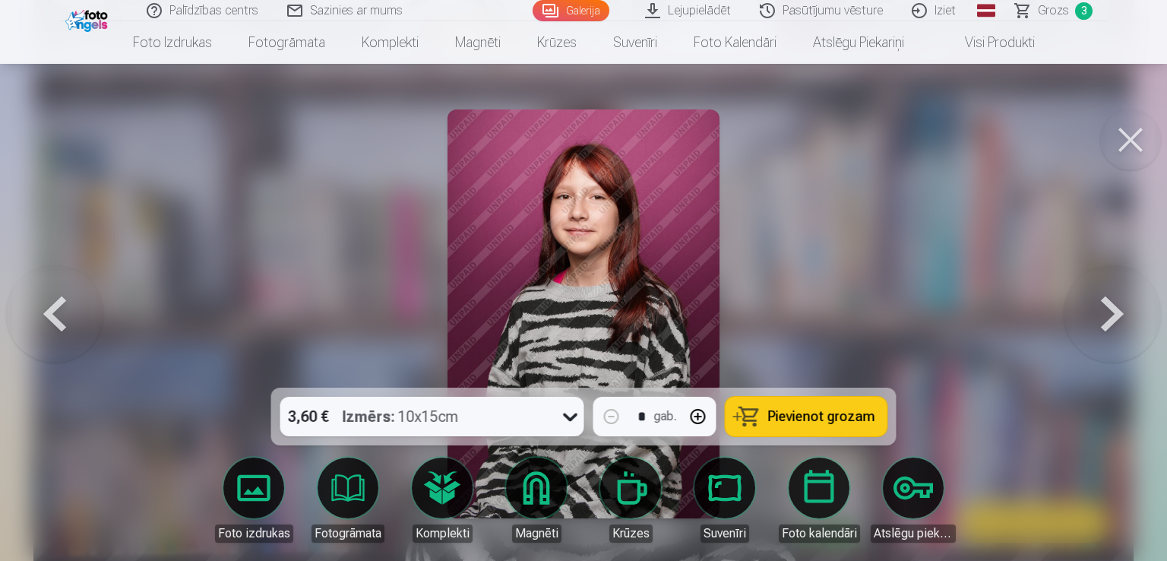
click at [88, 322] on button at bounding box center [54, 313] width 97 height 117
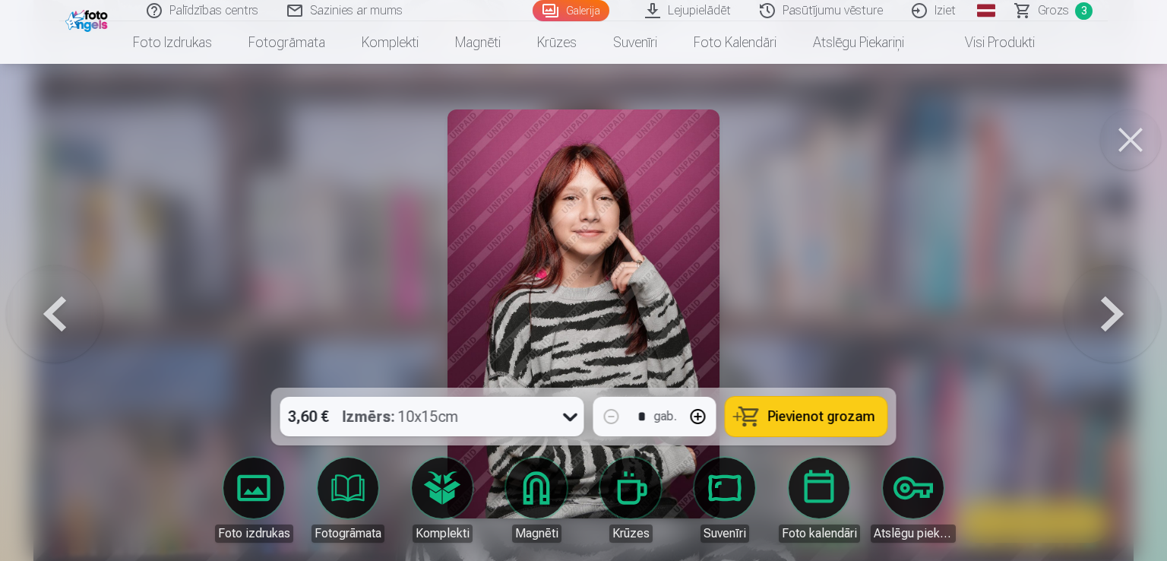
click at [1103, 318] on button at bounding box center [1112, 313] width 97 height 117
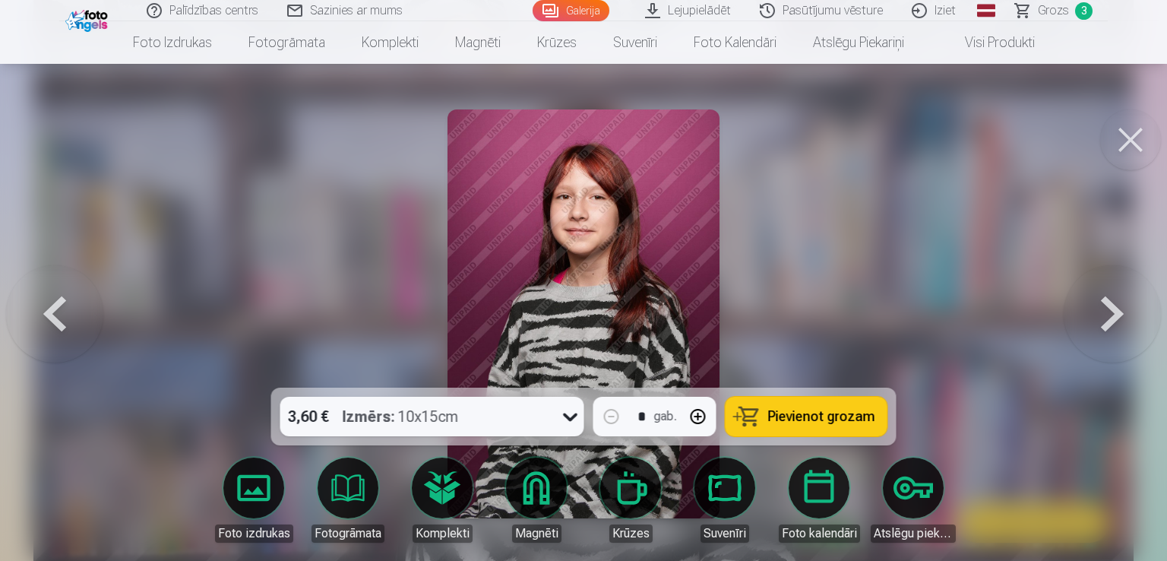
click at [69, 318] on button at bounding box center [54, 313] width 97 height 117
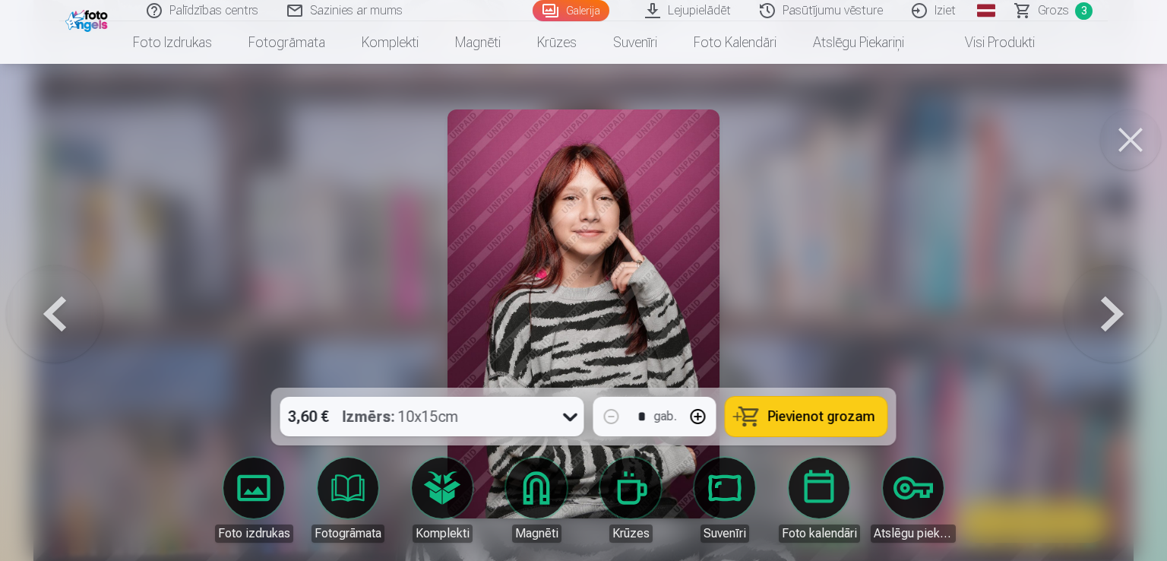
click at [544, 417] on div "3,60 € Izmērs : 10x15cm" at bounding box center [417, 417] width 275 height 40
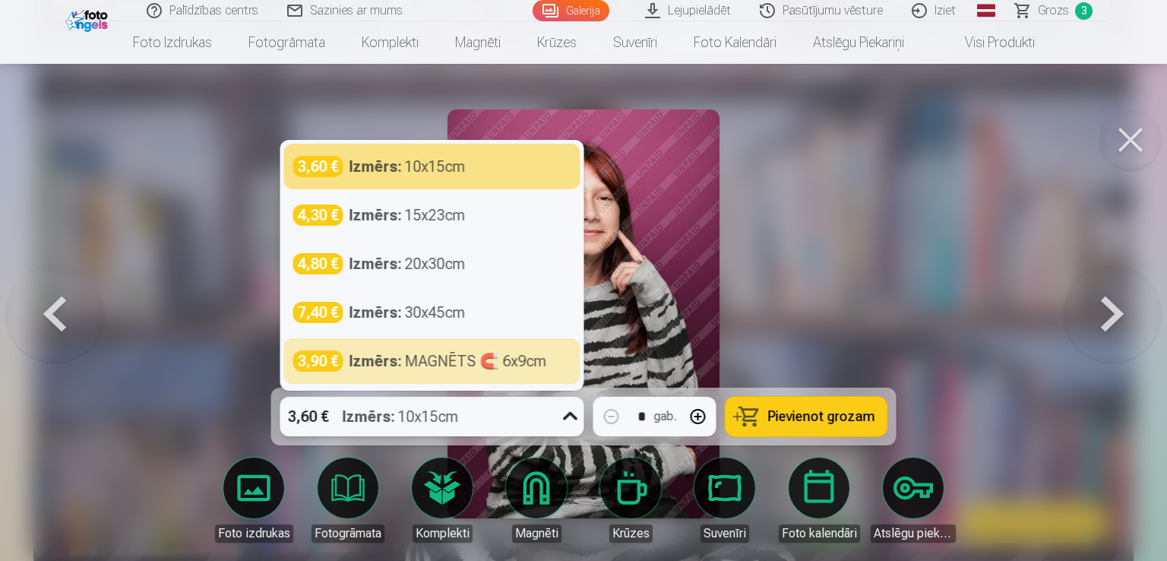
click at [913, 502] on link "Atslēgu piekariņi" at bounding box center [913, 499] width 85 height 85
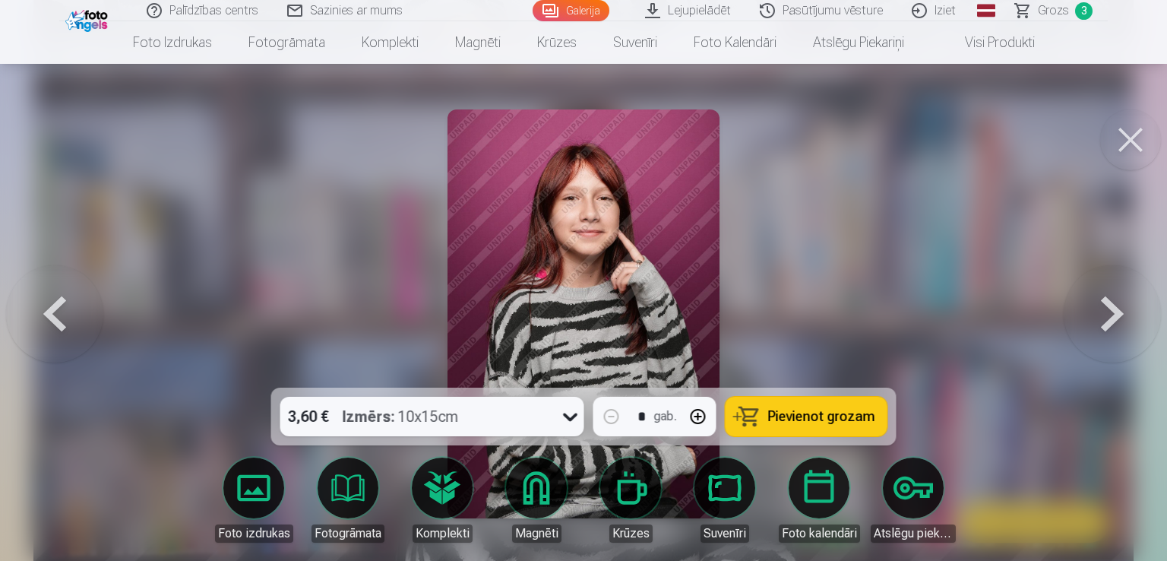
click at [929, 112] on div at bounding box center [583, 280] width 1167 height 561
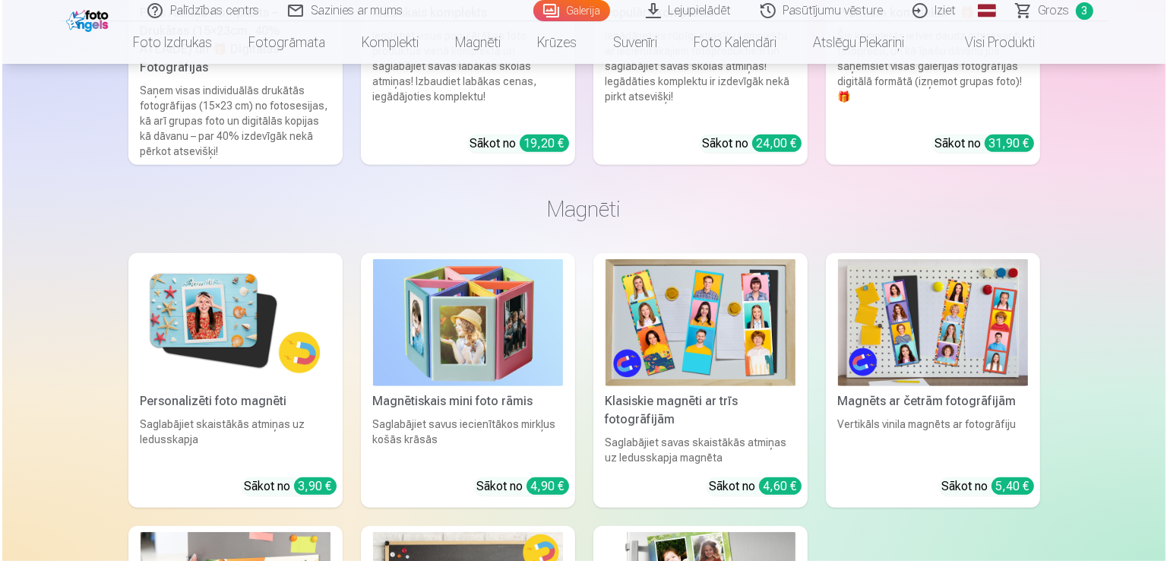
scroll to position [6384, 0]
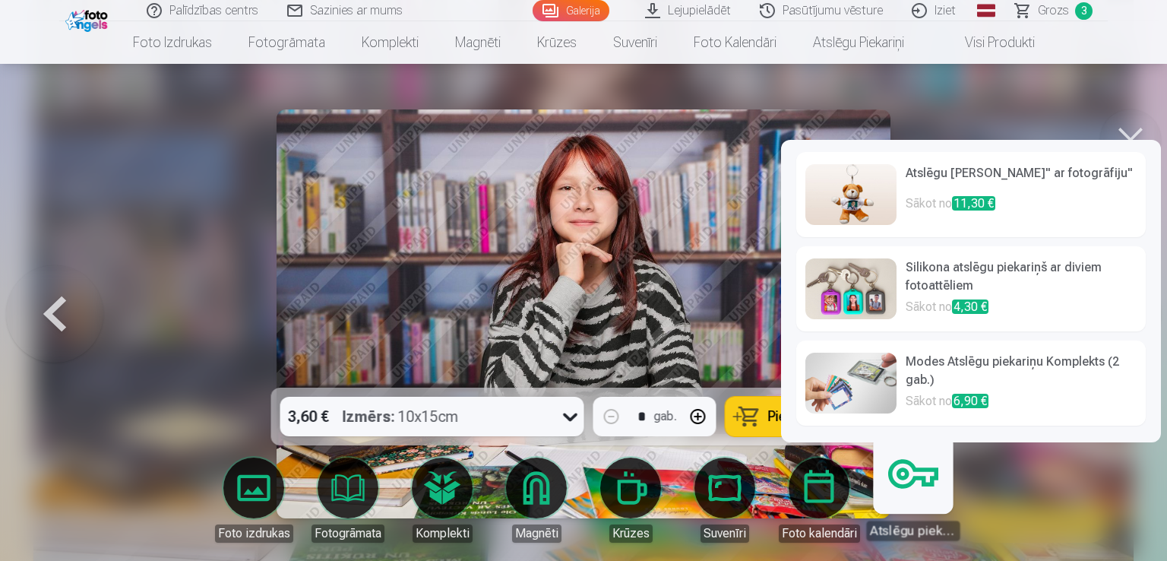
click at [955, 287] on h6 "Silikona atslēgu piekariņš ar diviem fotoattēliem" at bounding box center [1021, 278] width 231 height 40
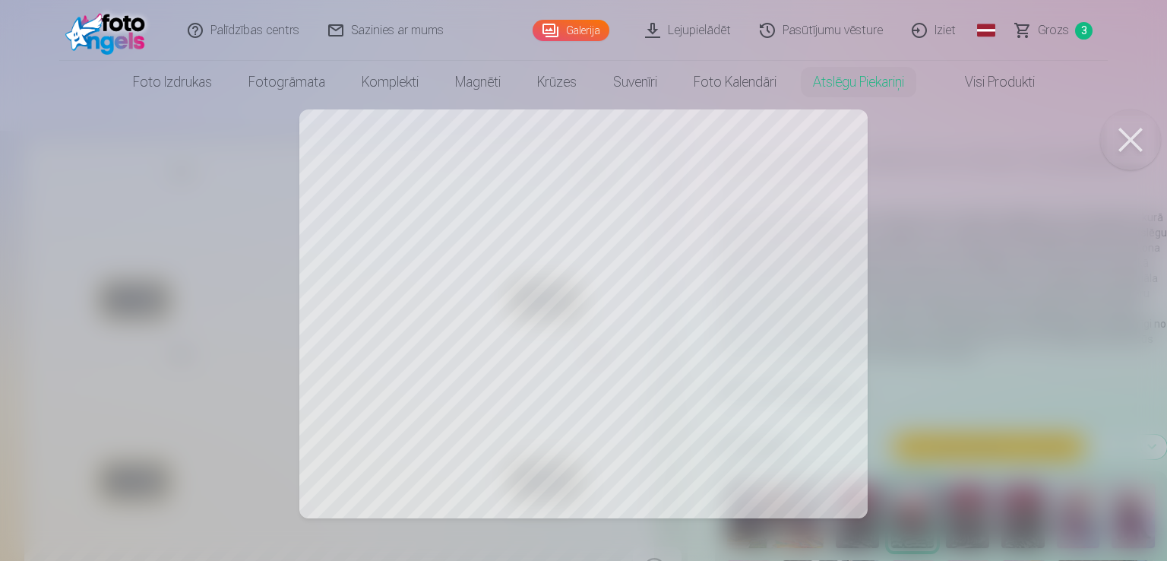
click at [1113, 140] on button at bounding box center [1130, 139] width 61 height 61
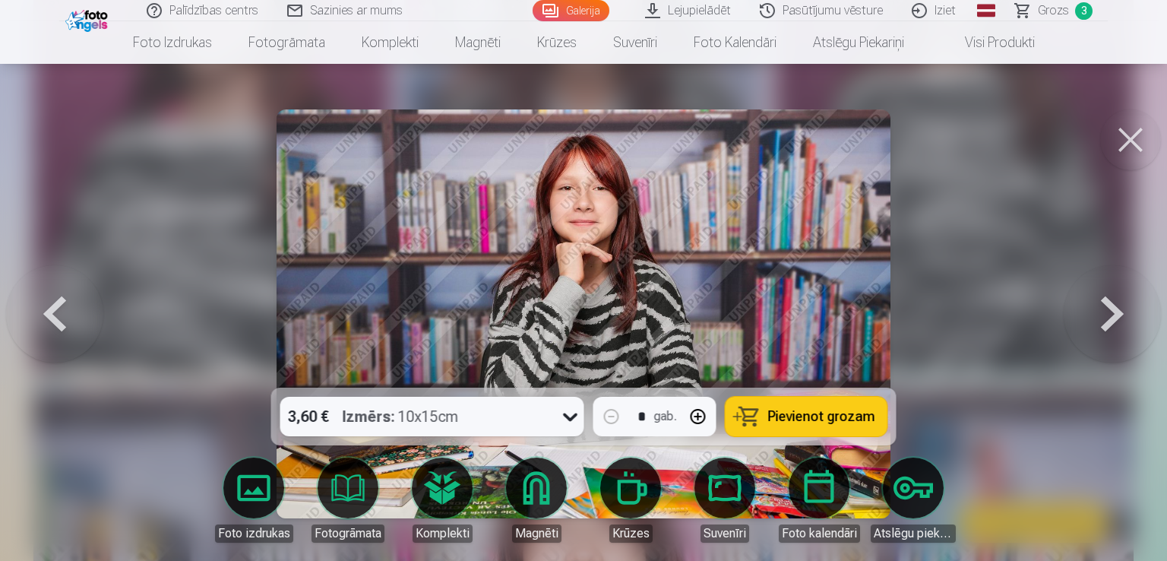
scroll to position [5697, 0]
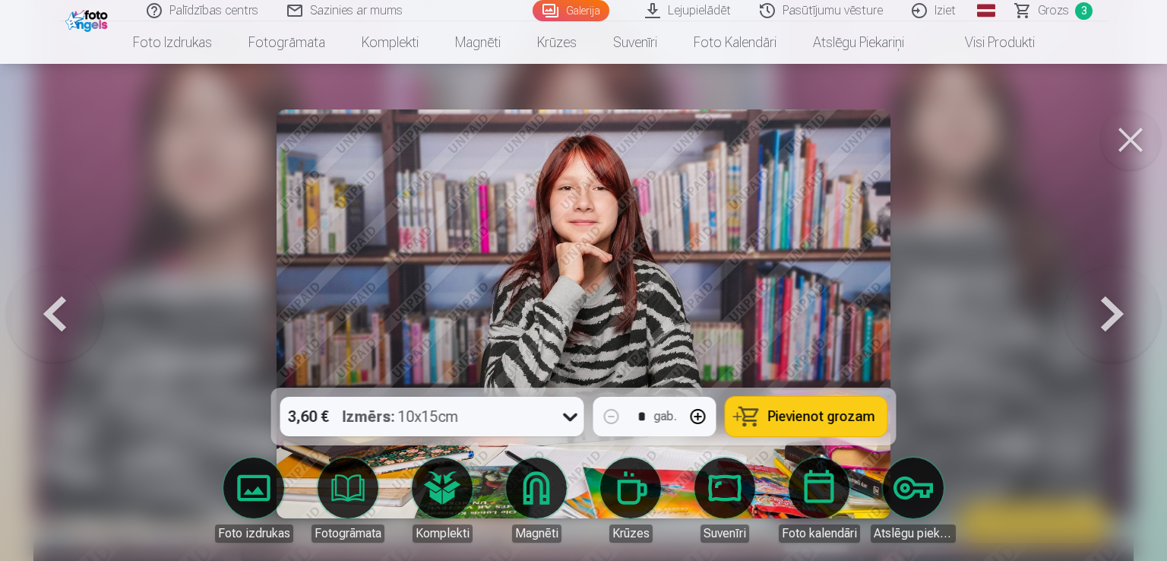
click at [1110, 310] on button at bounding box center [1112, 313] width 97 height 117
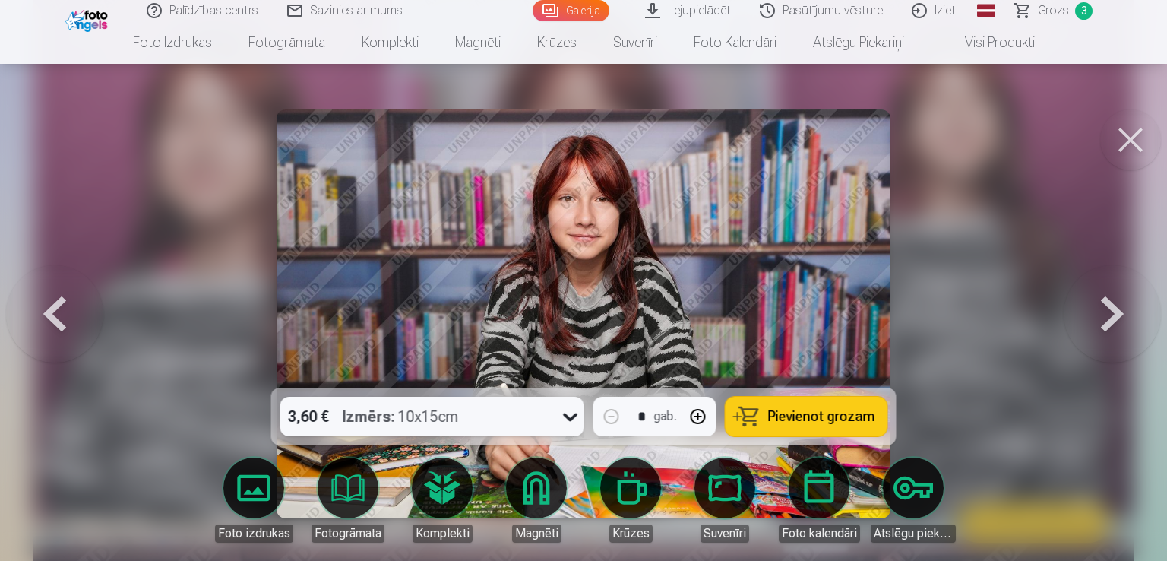
click at [1113, 312] on button at bounding box center [1112, 313] width 97 height 117
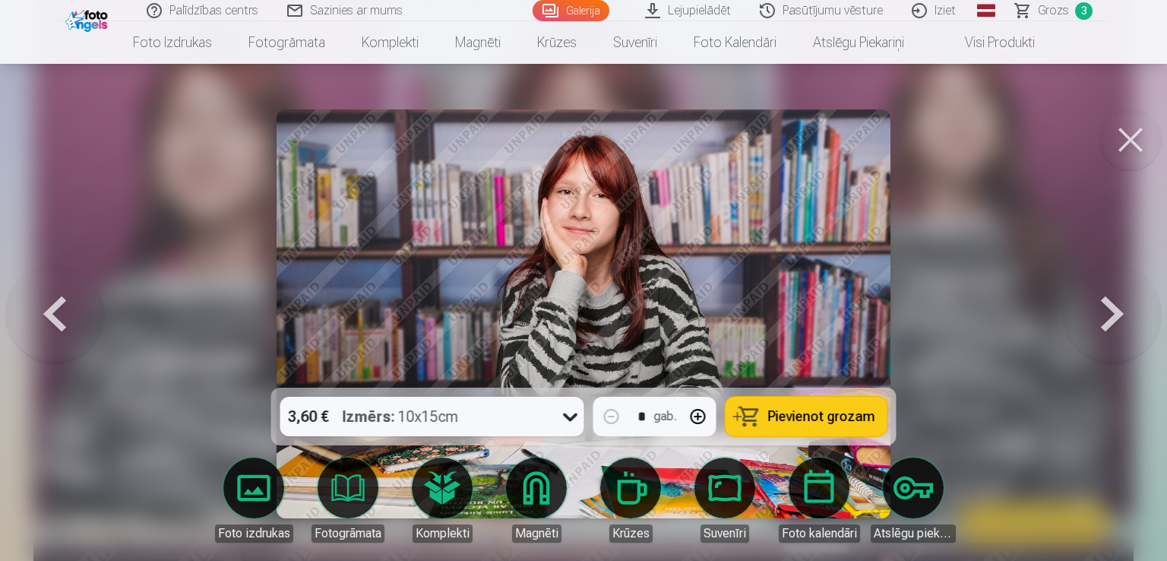
click at [1113, 312] on button at bounding box center [1112, 313] width 97 height 117
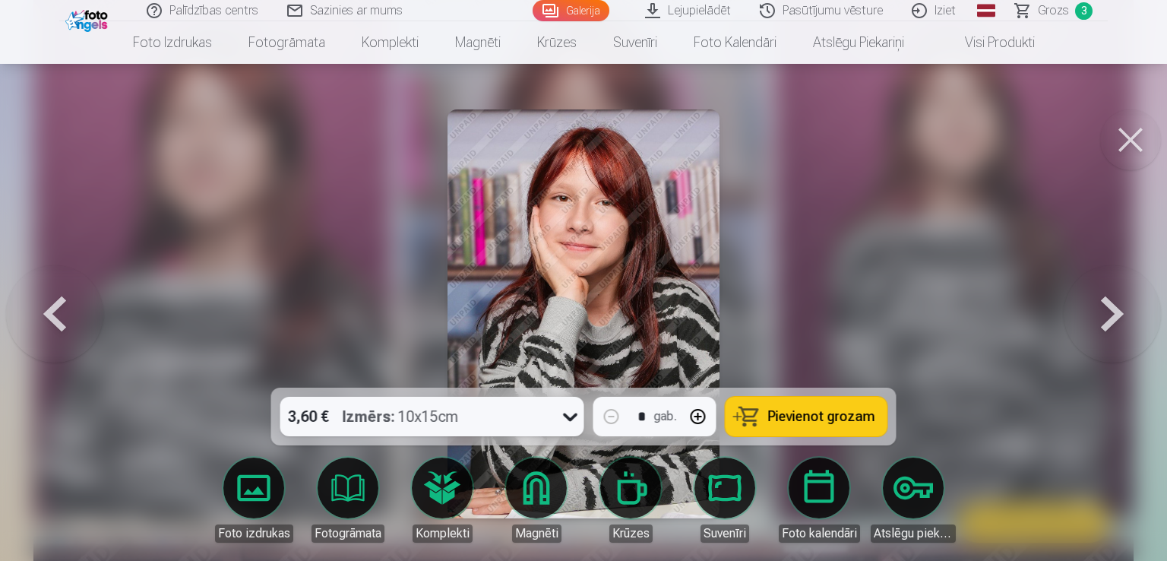
click at [1113, 313] on button at bounding box center [1112, 313] width 97 height 117
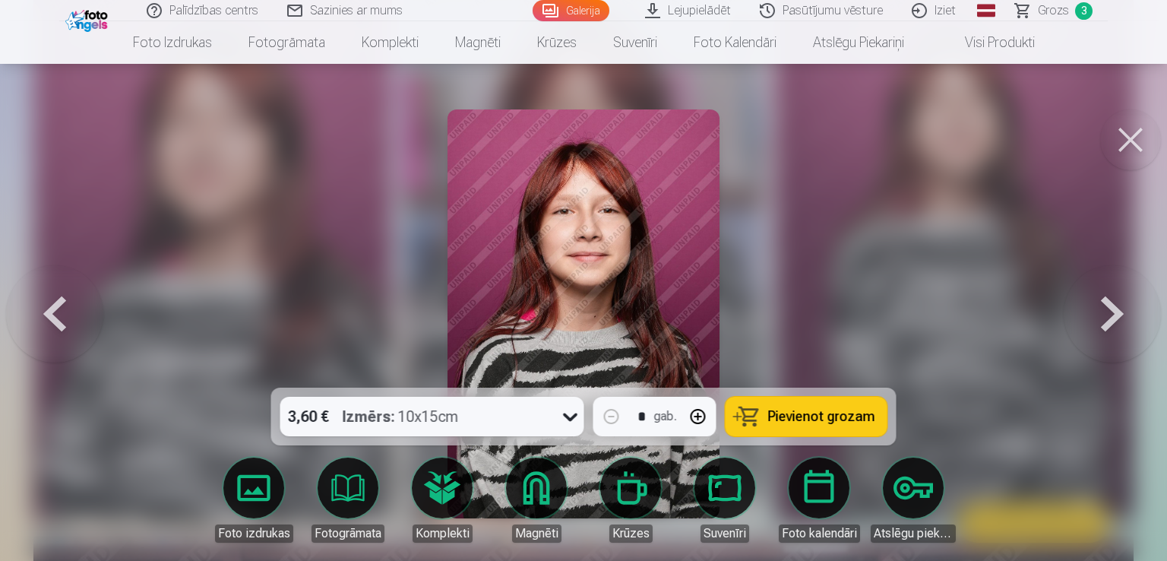
click at [1113, 313] on button at bounding box center [1112, 313] width 97 height 117
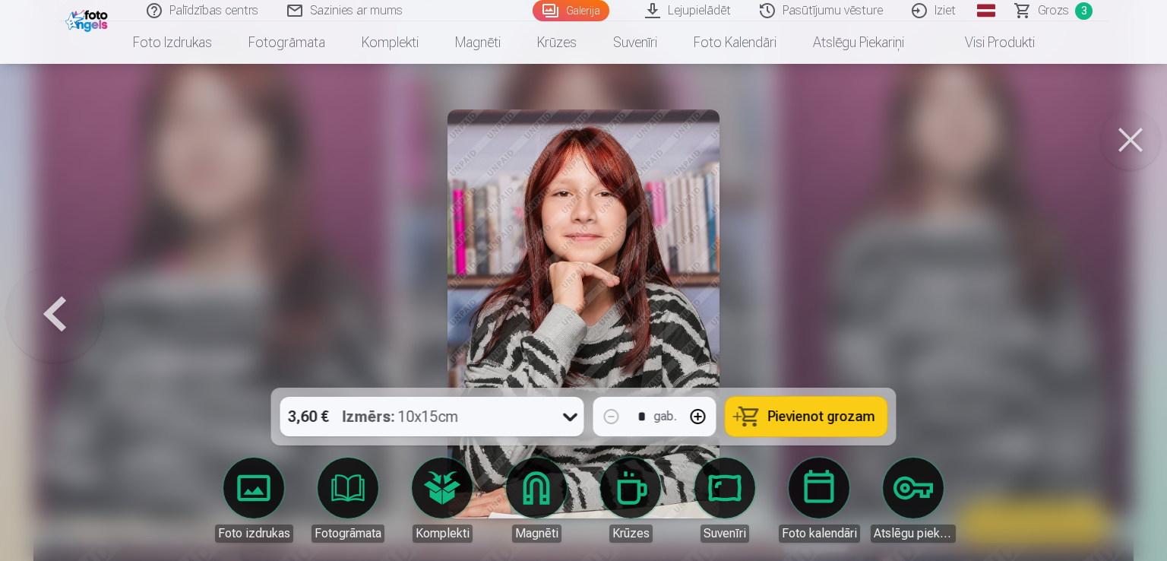
click at [1113, 313] on div at bounding box center [583, 280] width 1167 height 561
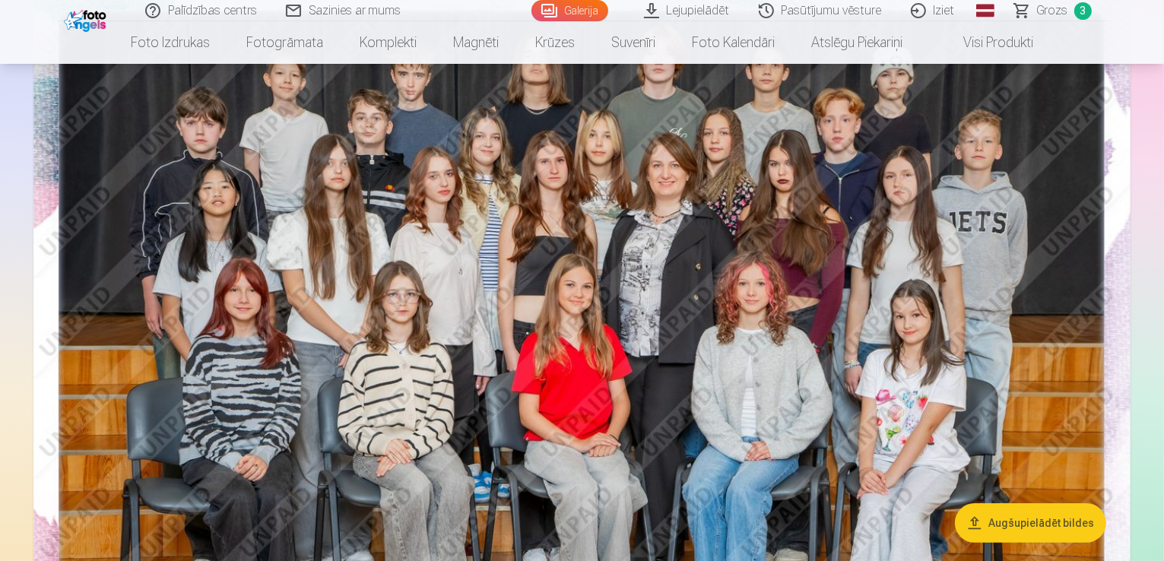
scroll to position [228, 0]
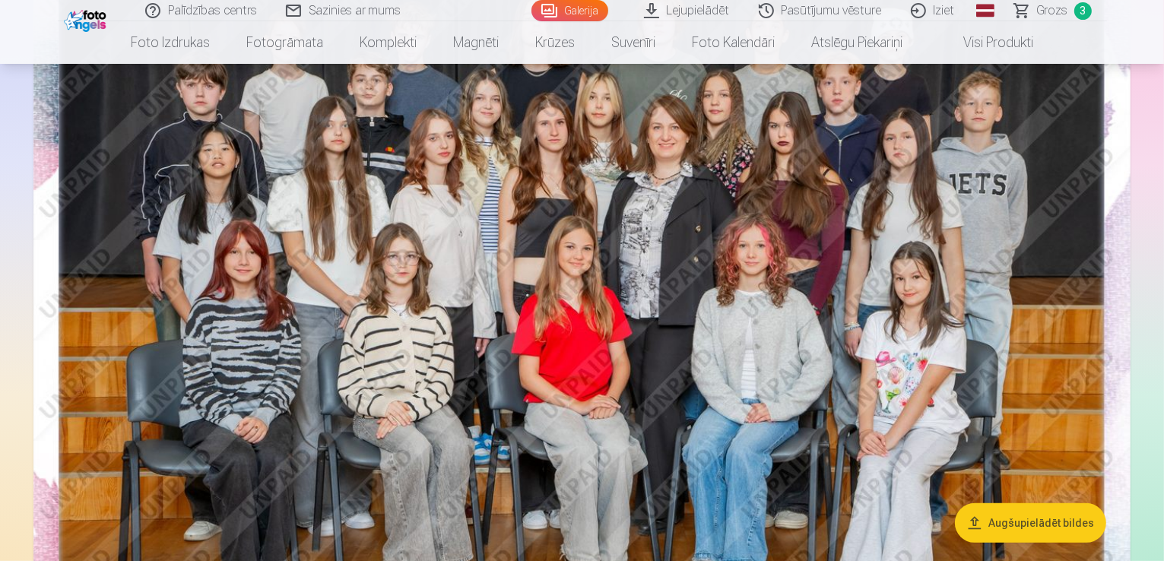
click at [467, 329] on img at bounding box center [581, 305] width 1097 height 732
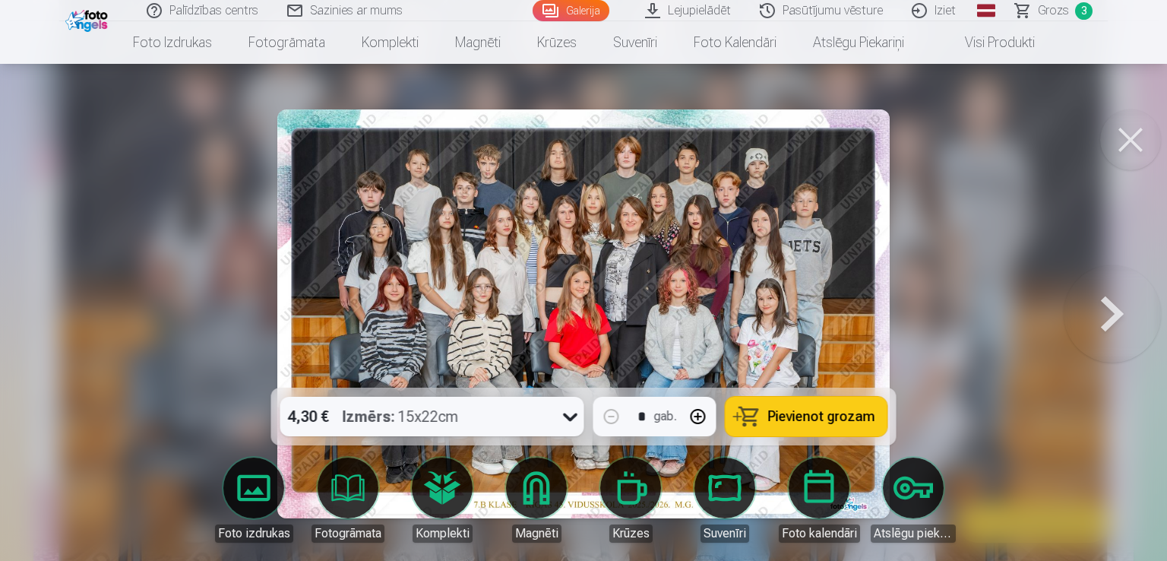
click at [1113, 318] on button at bounding box center [1112, 313] width 97 height 117
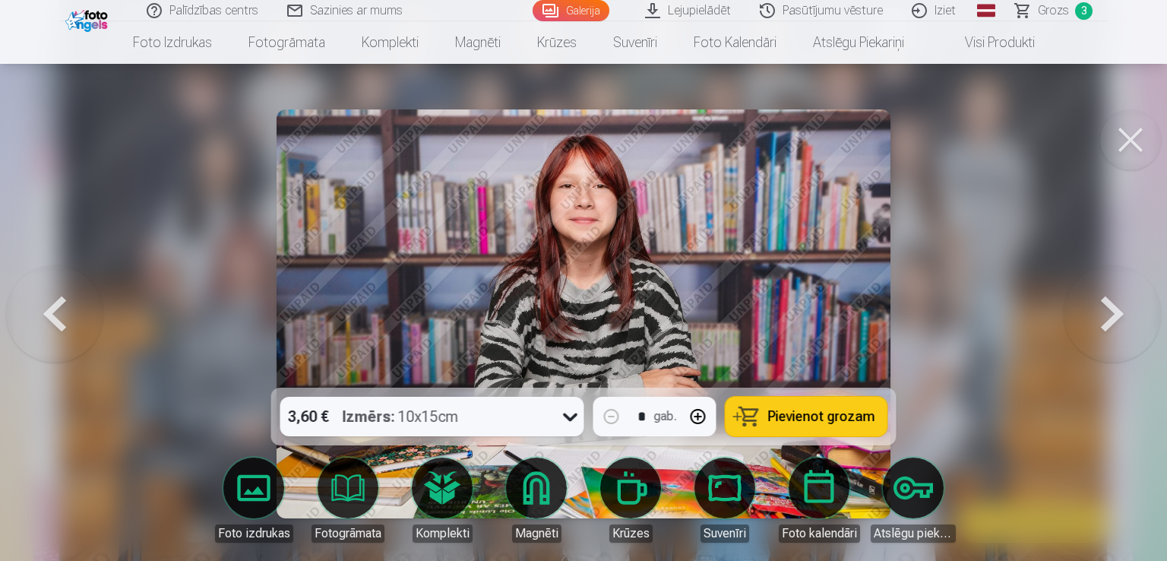
click at [1113, 318] on button at bounding box center [1112, 313] width 97 height 117
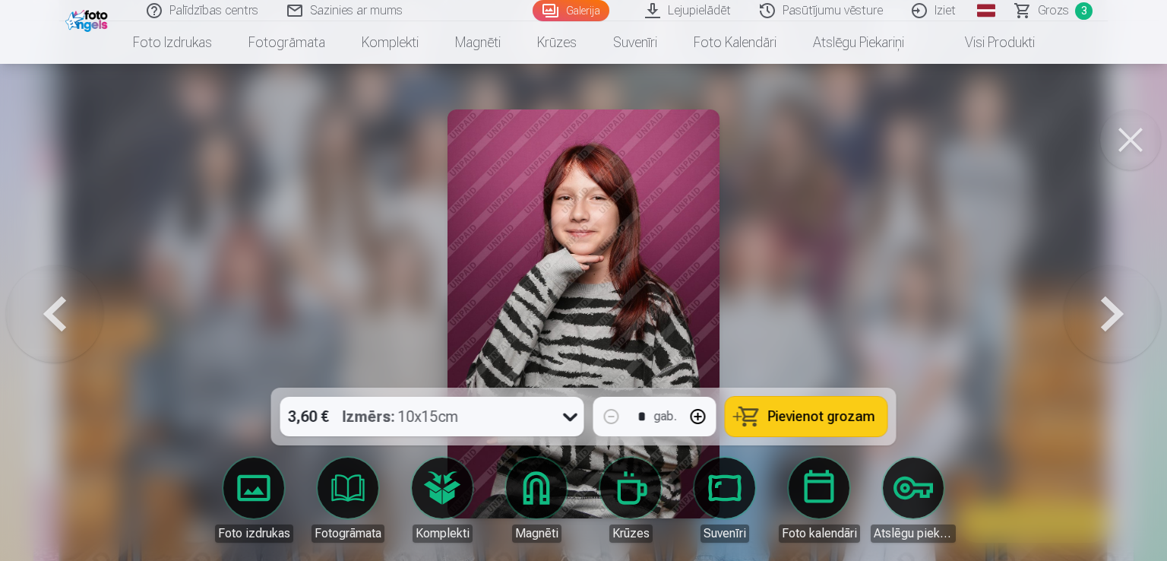
click at [74, 305] on button at bounding box center [54, 313] width 97 height 117
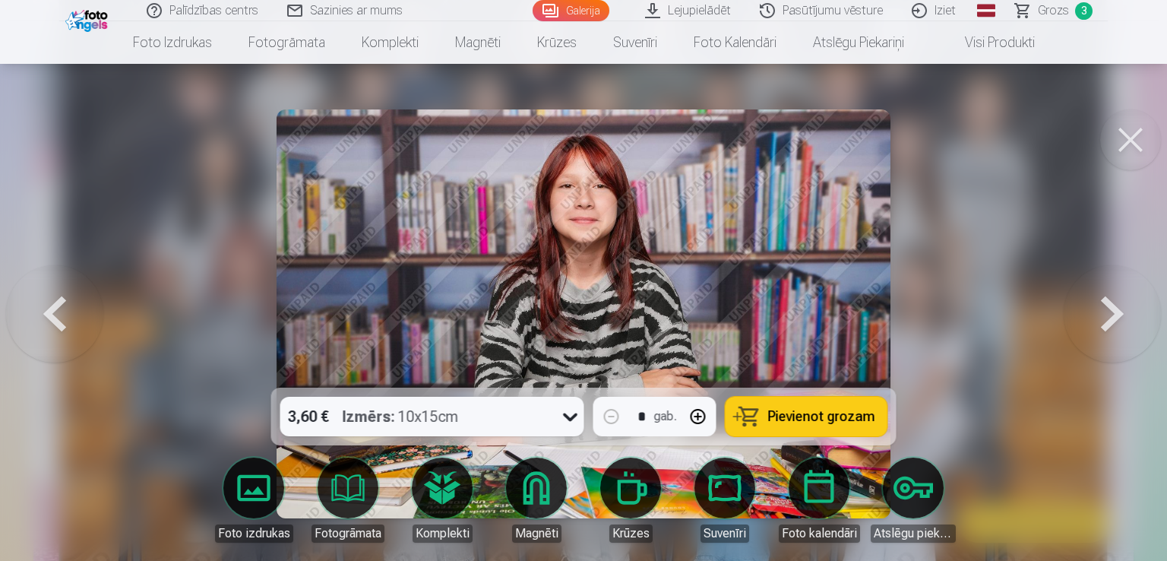
click at [1110, 319] on button at bounding box center [1112, 313] width 97 height 117
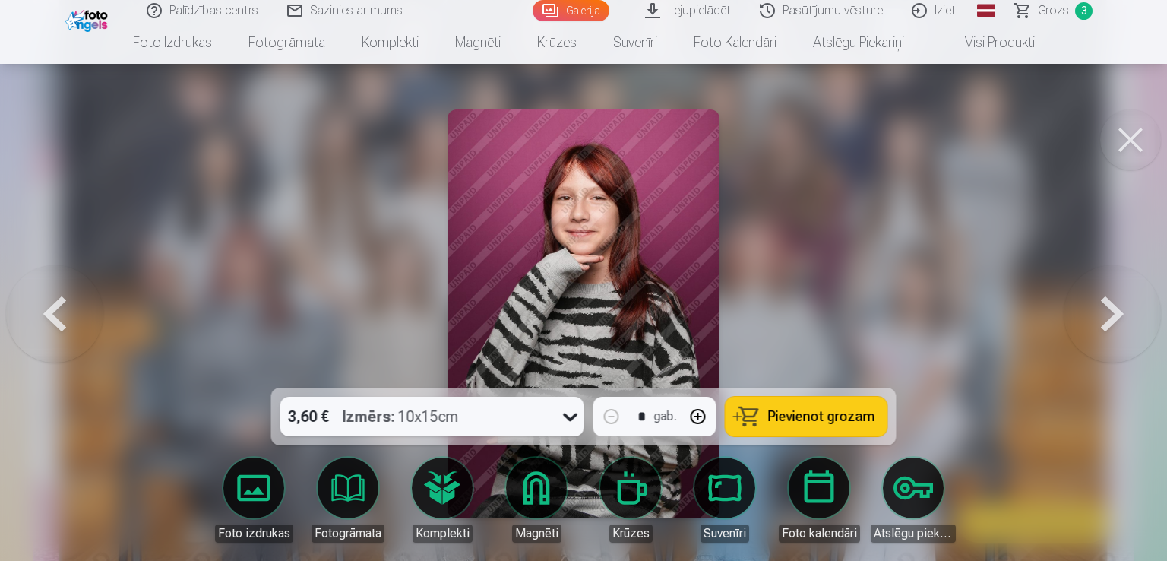
click at [1110, 319] on button at bounding box center [1112, 313] width 97 height 117
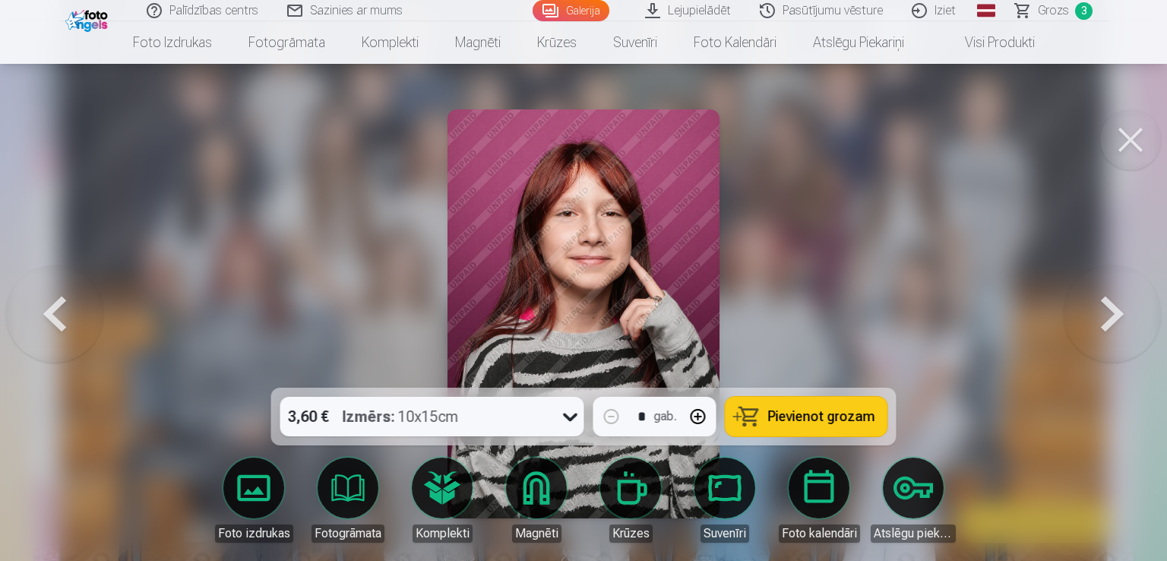
click at [1110, 319] on button at bounding box center [1112, 313] width 97 height 117
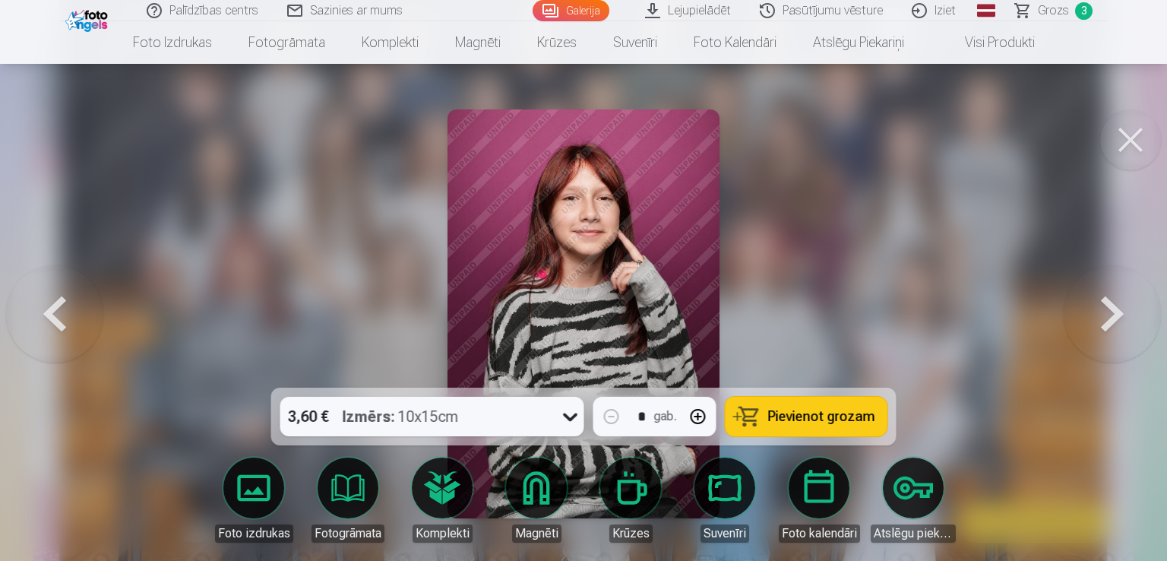
click at [1110, 319] on button at bounding box center [1112, 313] width 97 height 117
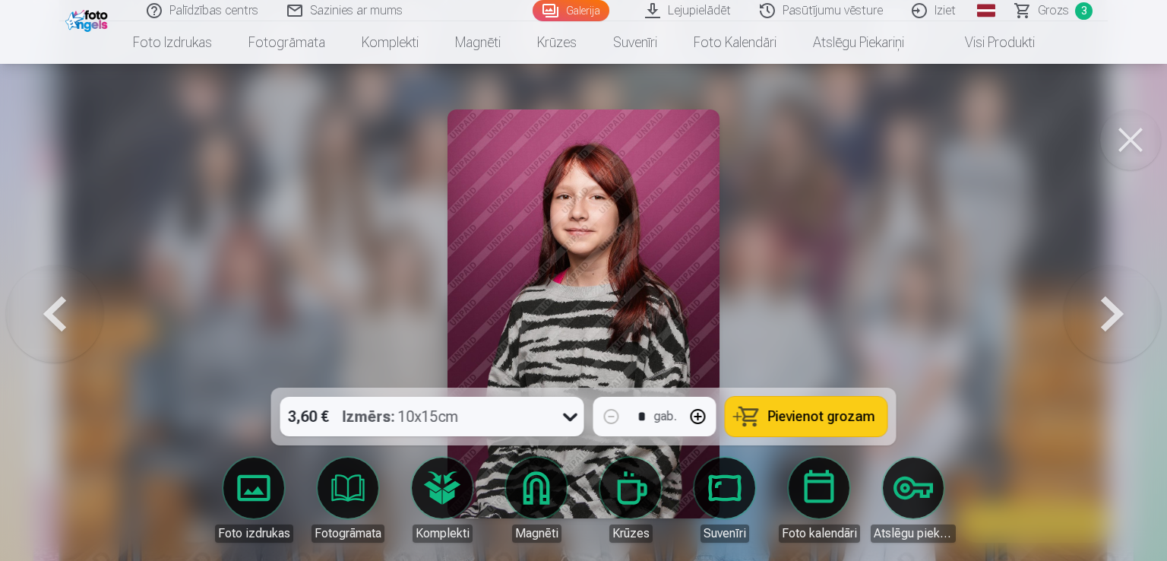
click at [1110, 319] on button at bounding box center [1112, 313] width 97 height 117
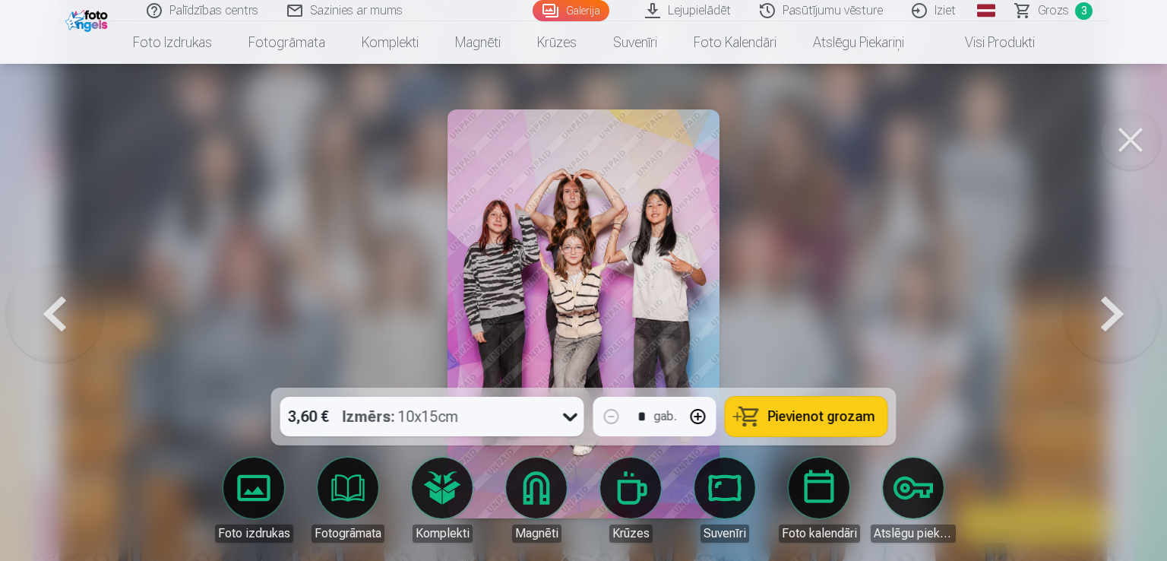
click at [1110, 319] on button at bounding box center [1112, 313] width 97 height 117
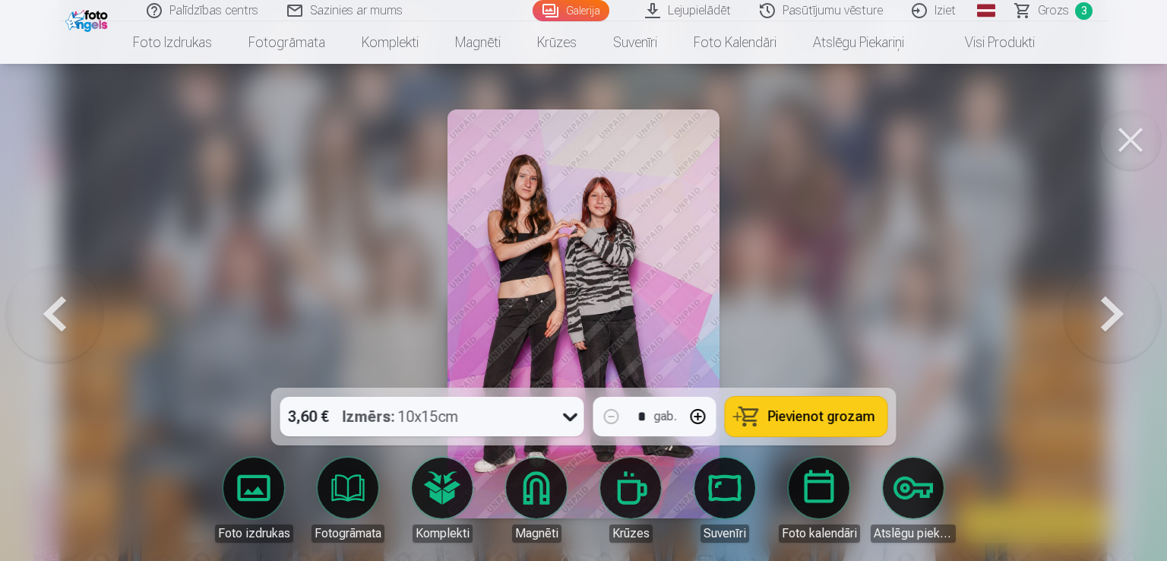
click at [1110, 319] on button at bounding box center [1112, 313] width 97 height 117
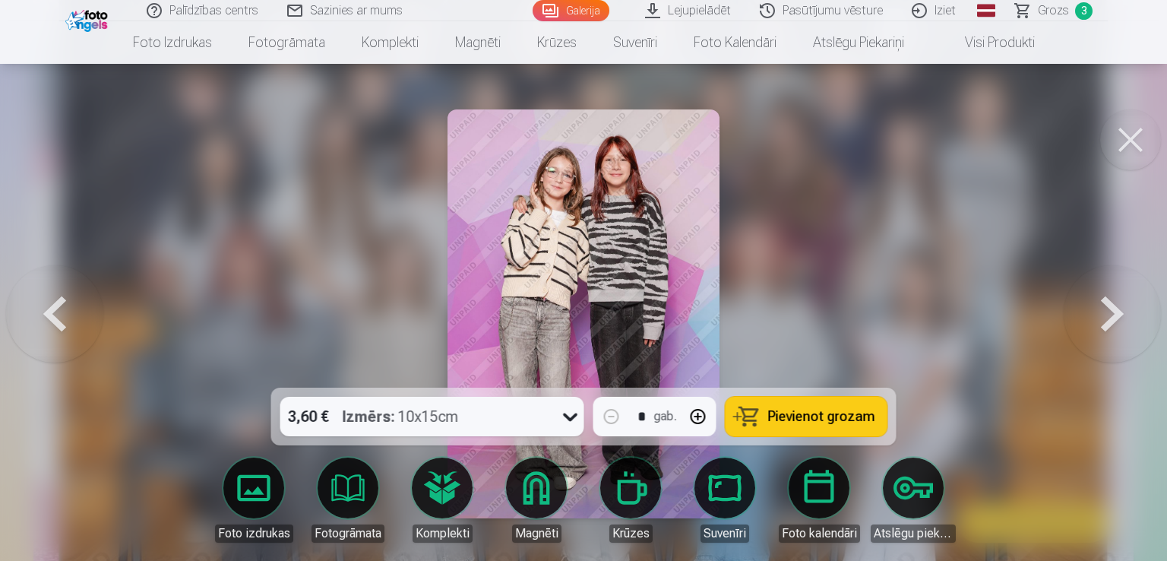
click at [1110, 319] on button at bounding box center [1112, 313] width 97 height 117
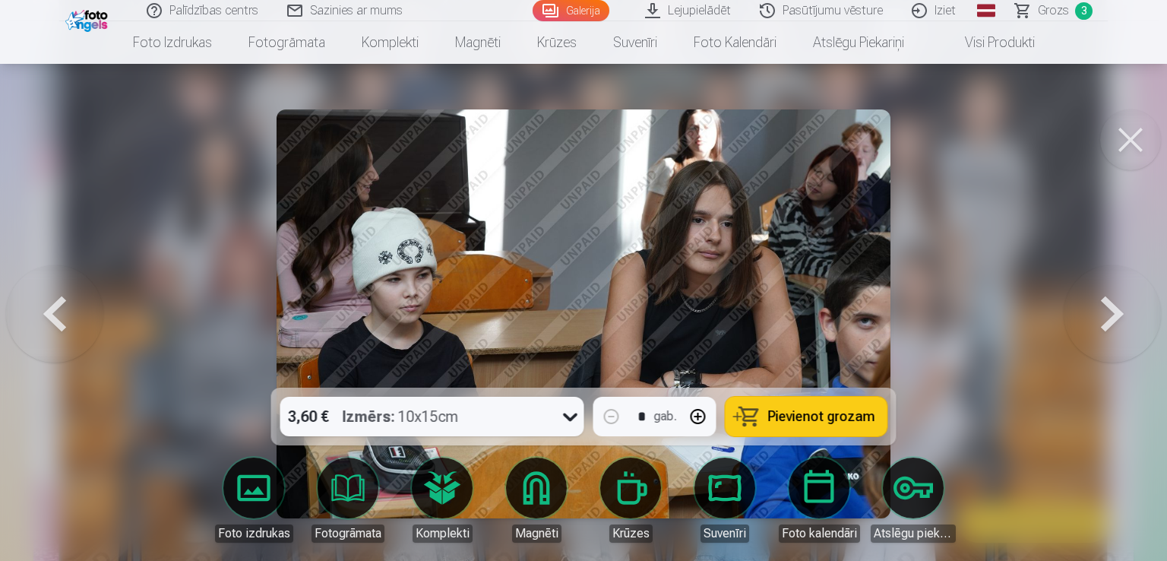
click at [1110, 319] on button at bounding box center [1112, 313] width 97 height 117
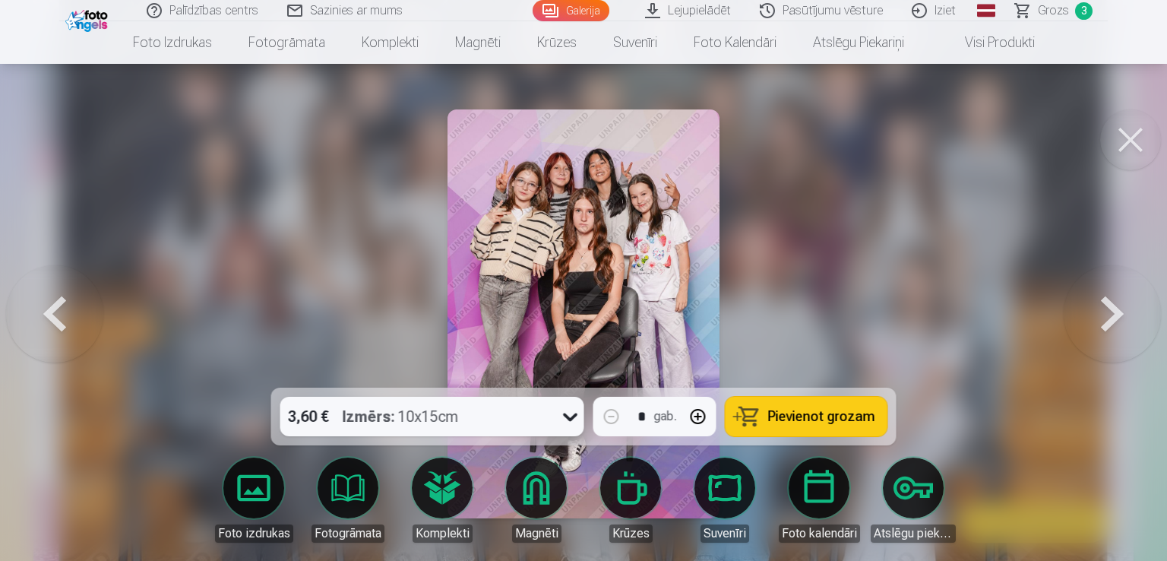
click at [1110, 319] on button at bounding box center [1112, 313] width 97 height 117
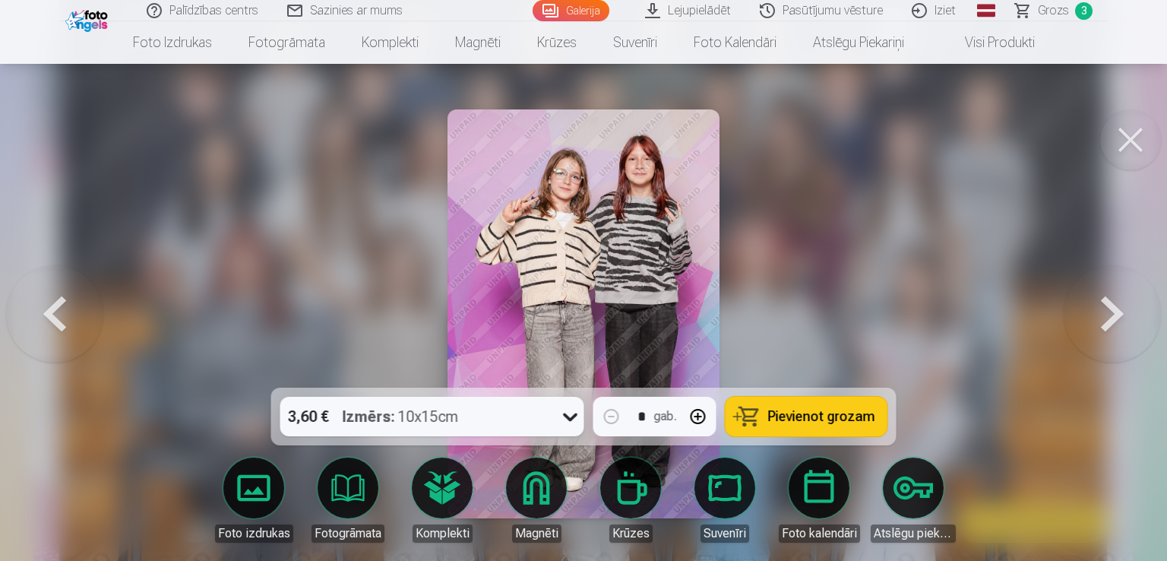
click at [1110, 319] on button at bounding box center [1112, 313] width 97 height 117
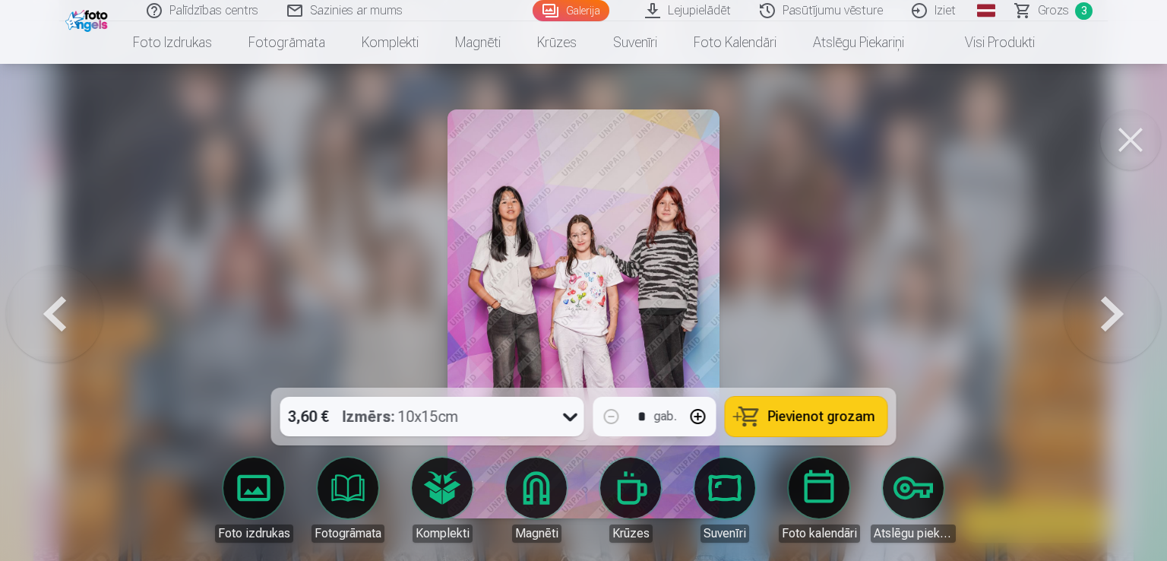
click at [1110, 319] on button at bounding box center [1112, 313] width 97 height 117
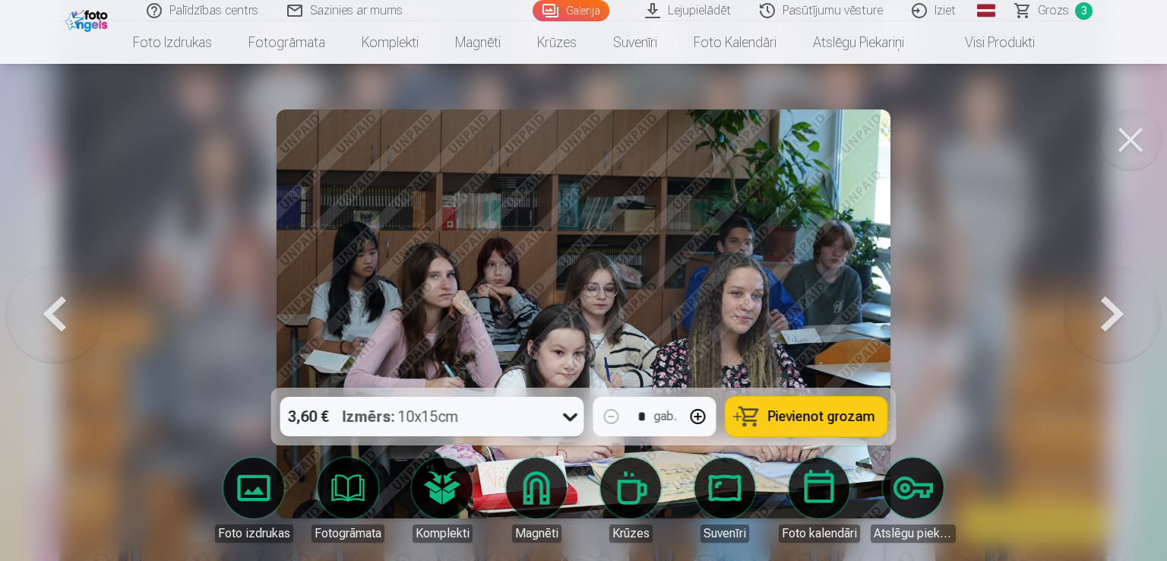
click at [1110, 319] on button at bounding box center [1112, 313] width 97 height 117
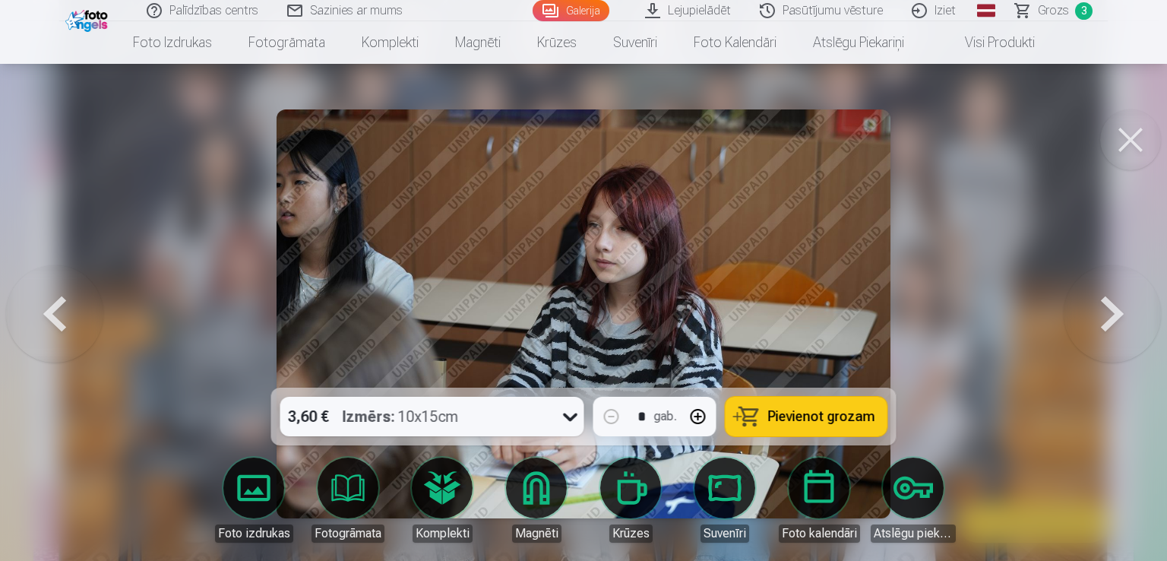
click at [1110, 319] on button at bounding box center [1112, 313] width 97 height 117
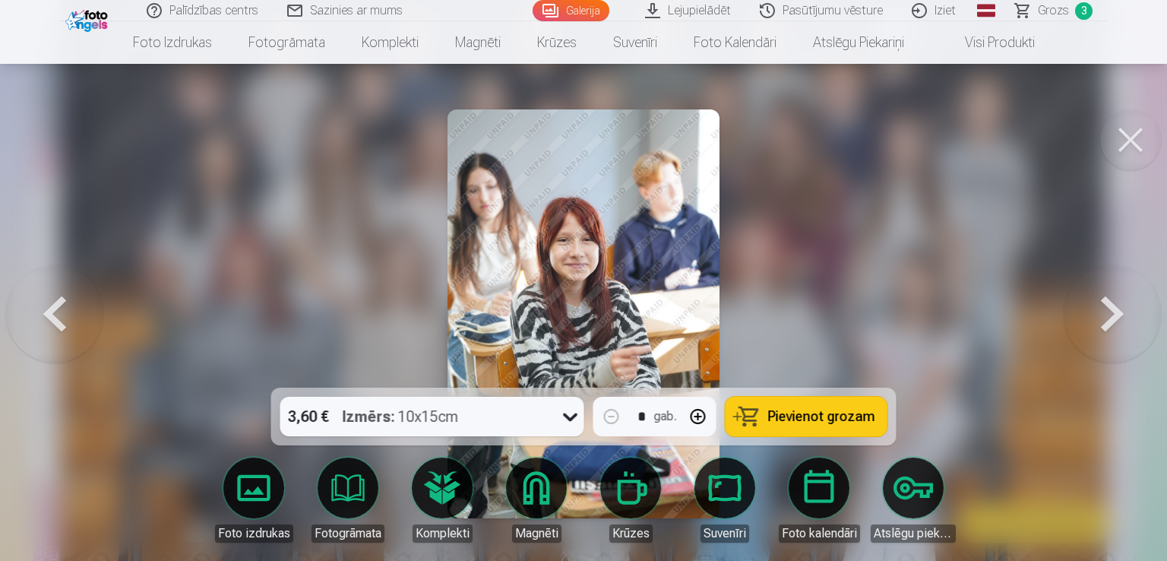
click at [1110, 319] on button at bounding box center [1112, 313] width 97 height 117
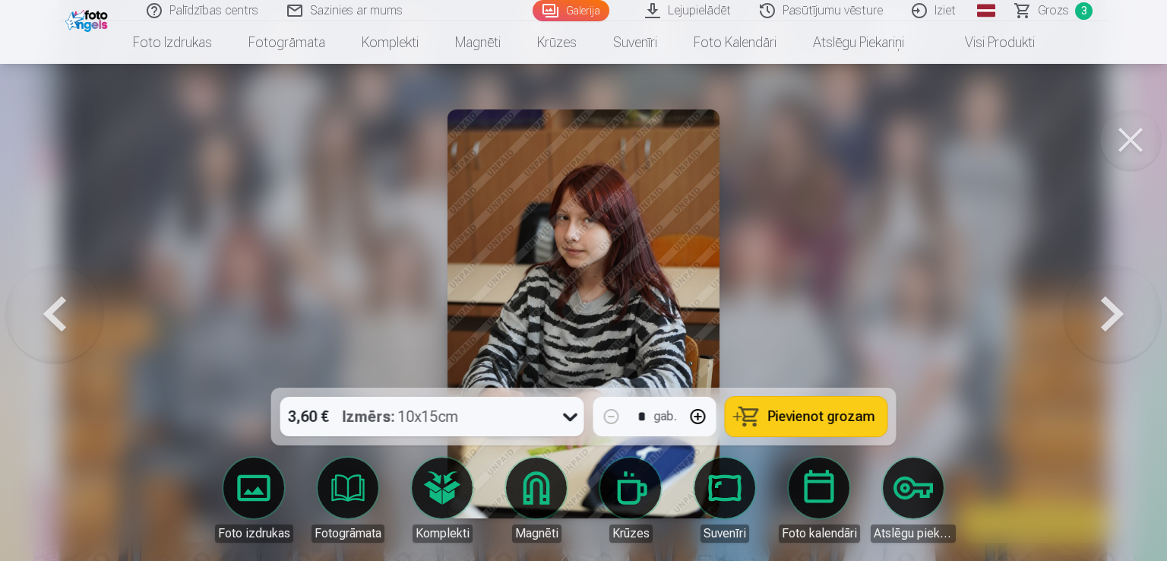
click at [1110, 319] on button at bounding box center [1112, 313] width 97 height 117
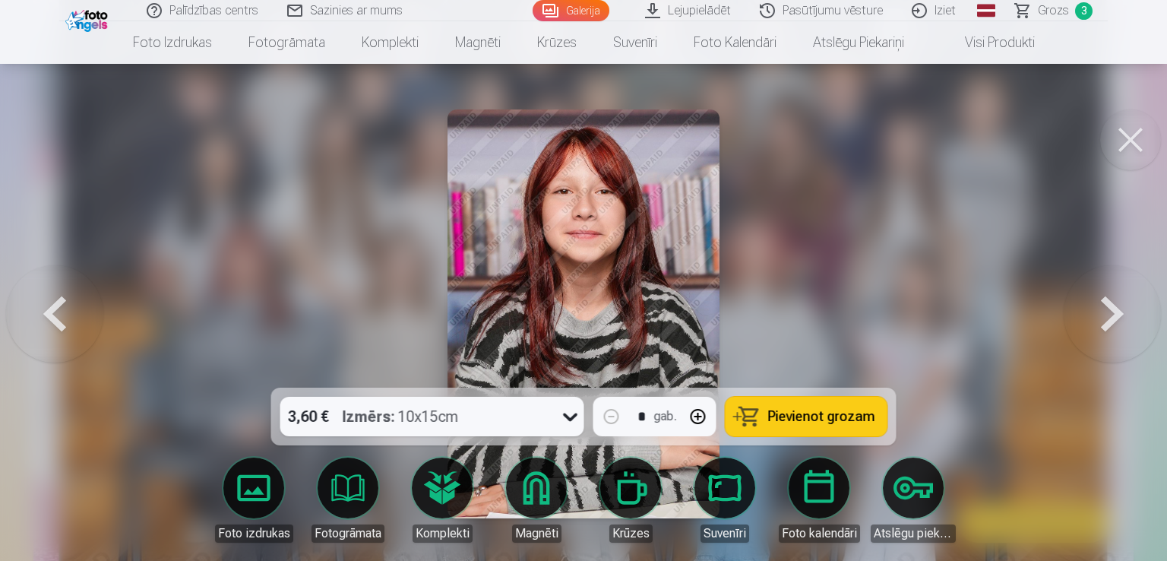
click at [1110, 319] on button at bounding box center [1112, 313] width 97 height 117
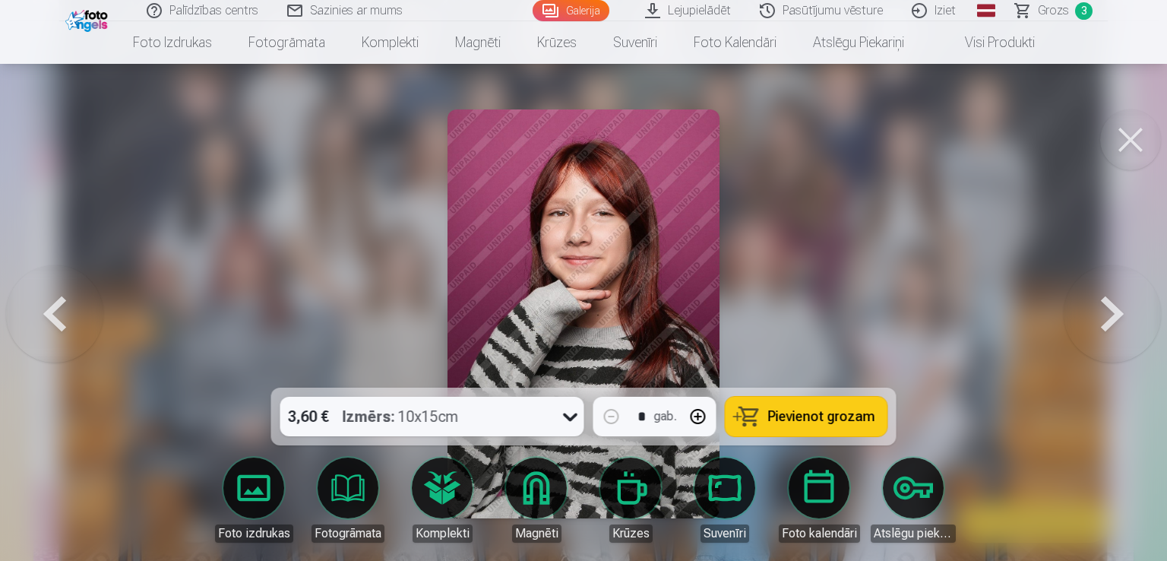
click at [1110, 319] on button at bounding box center [1112, 313] width 97 height 117
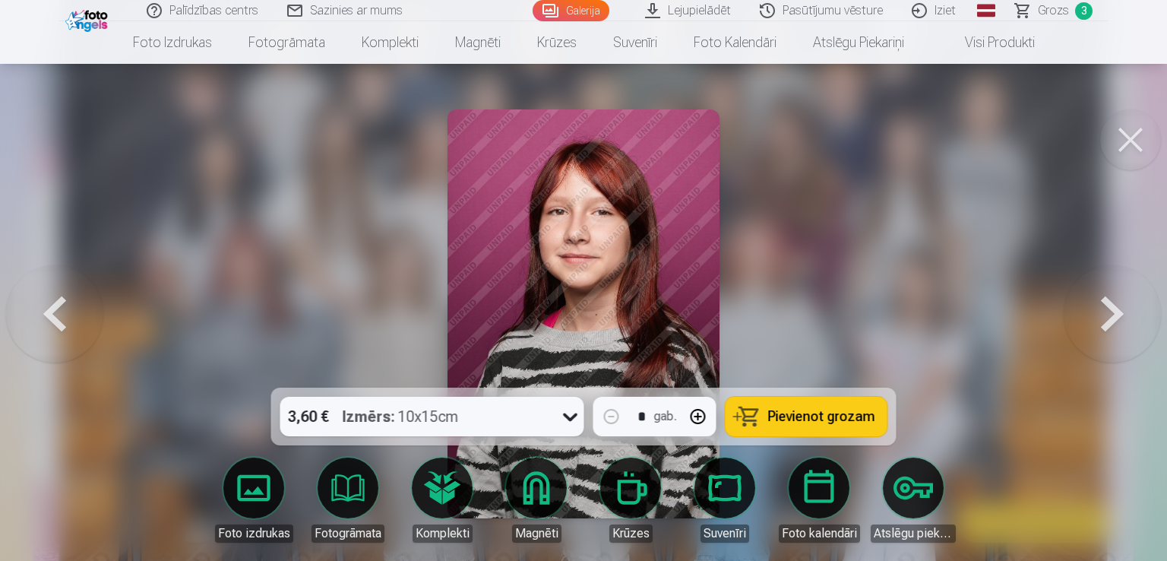
click at [1110, 319] on button at bounding box center [1112, 313] width 97 height 117
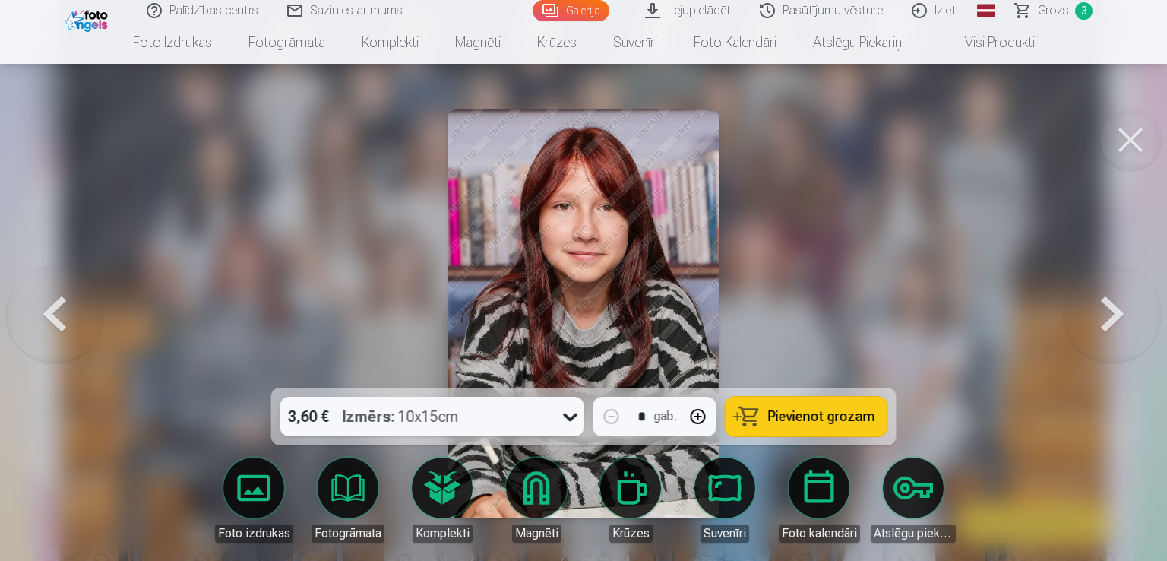
click at [1110, 319] on button at bounding box center [1112, 313] width 97 height 117
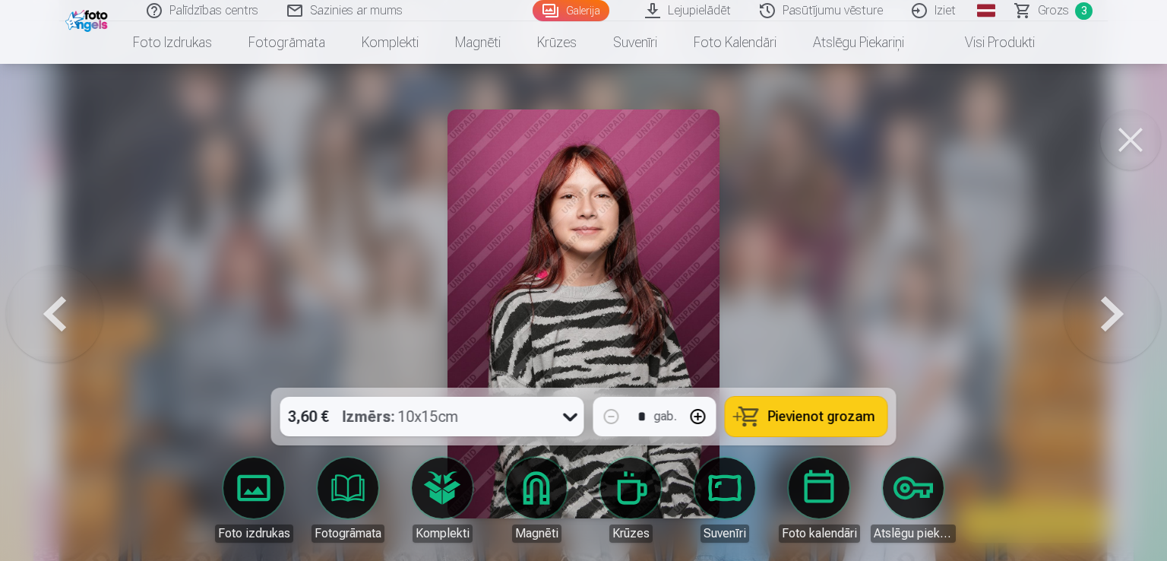
click at [1110, 319] on button at bounding box center [1112, 313] width 97 height 117
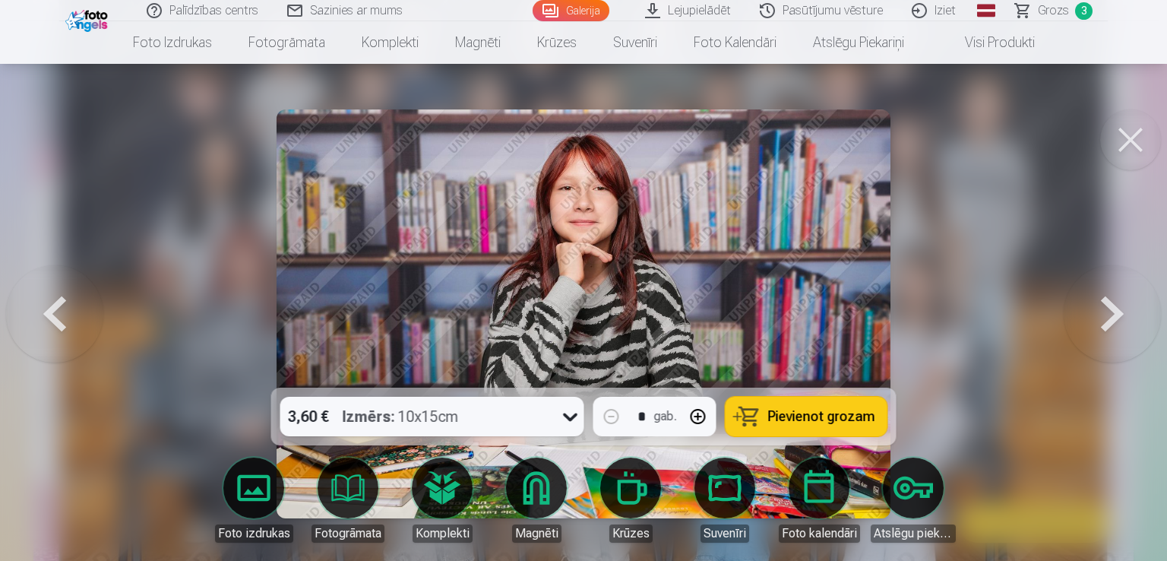
click at [1110, 319] on button at bounding box center [1112, 313] width 97 height 117
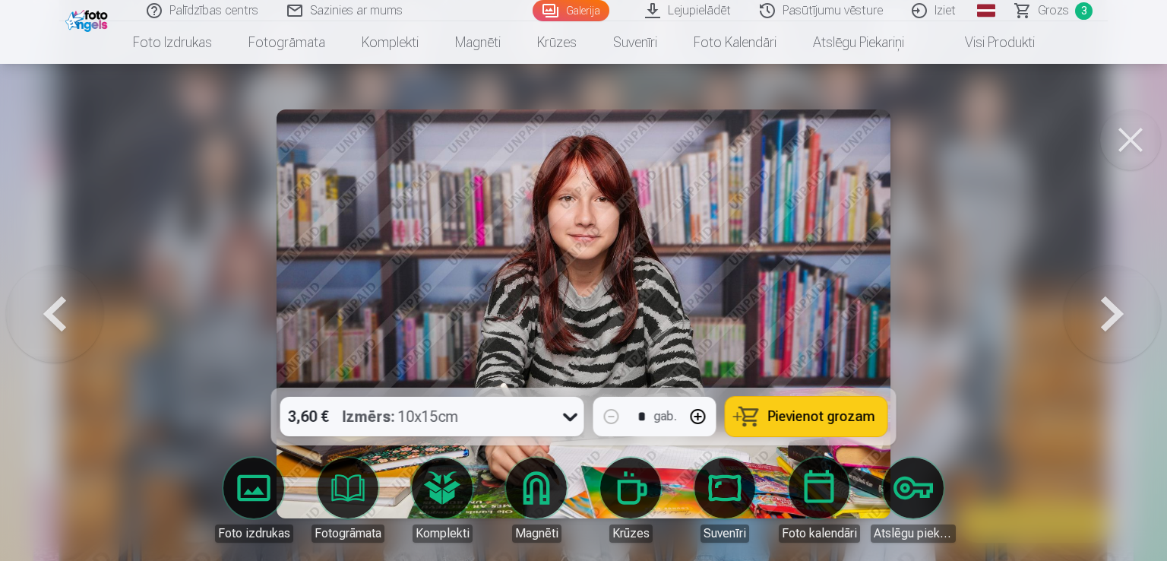
click at [55, 315] on button at bounding box center [54, 313] width 97 height 117
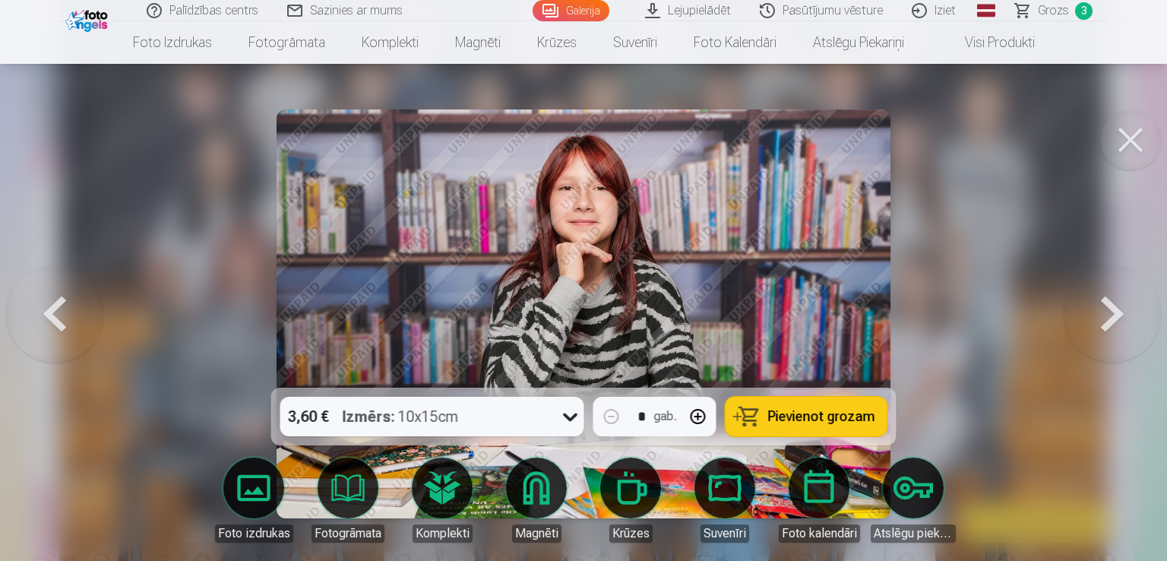
click at [1074, 326] on button at bounding box center [1112, 313] width 97 height 117
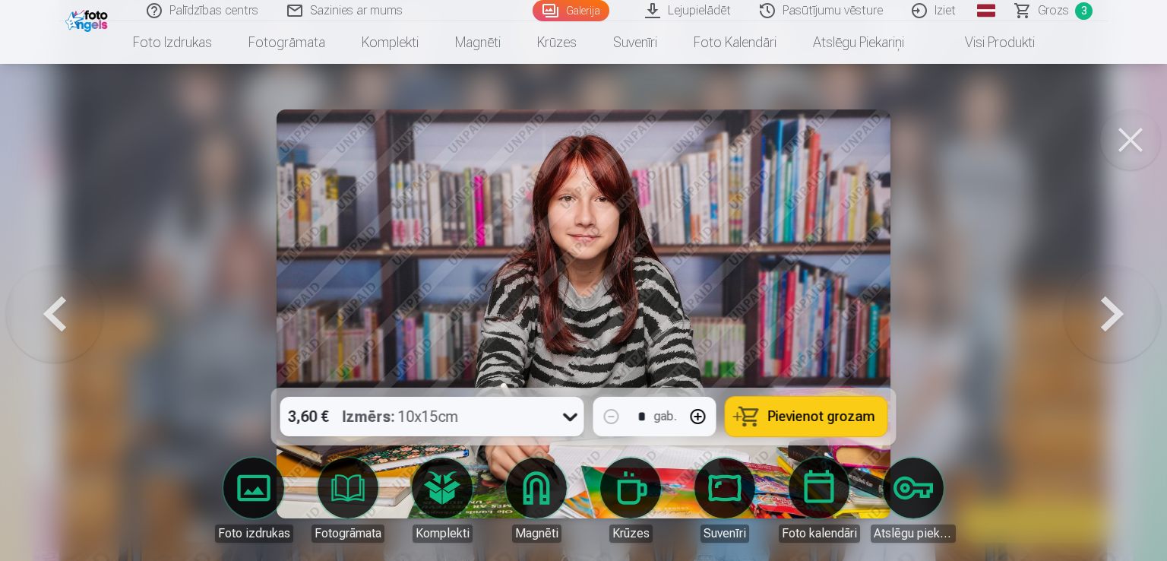
click at [1074, 326] on button at bounding box center [1112, 313] width 97 height 117
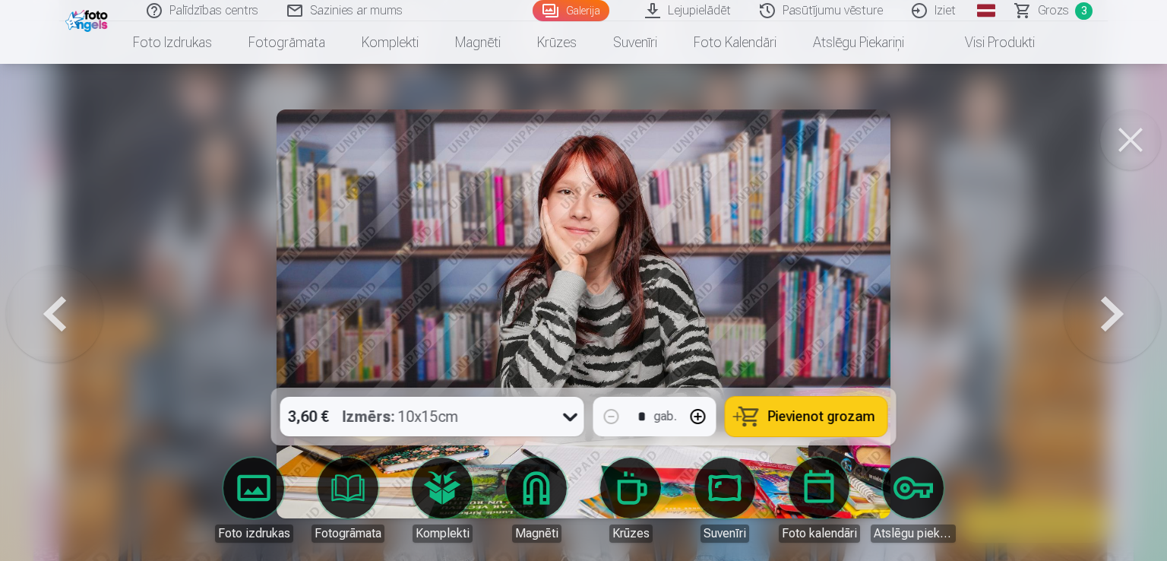
click at [1076, 328] on button at bounding box center [1112, 313] width 97 height 117
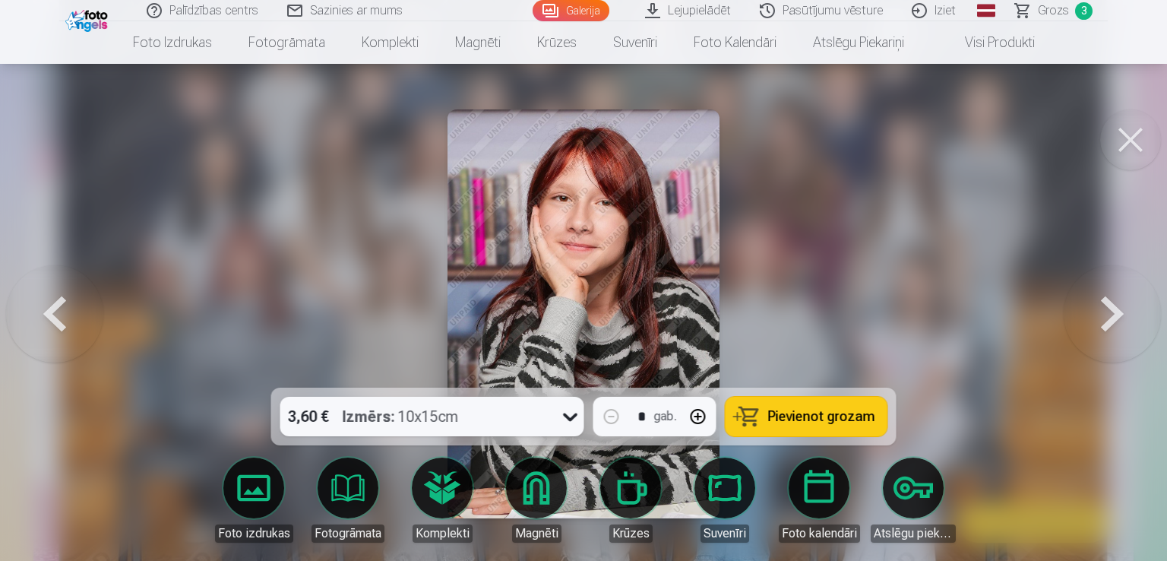
click at [1078, 329] on button at bounding box center [1112, 313] width 97 height 117
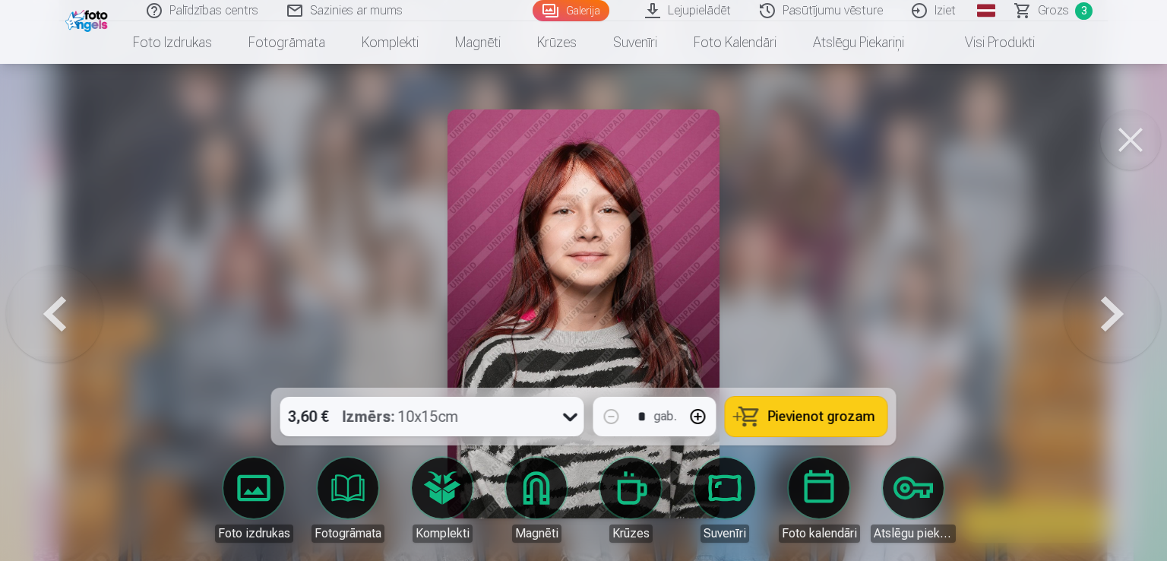
click at [1078, 329] on button at bounding box center [1112, 313] width 97 height 117
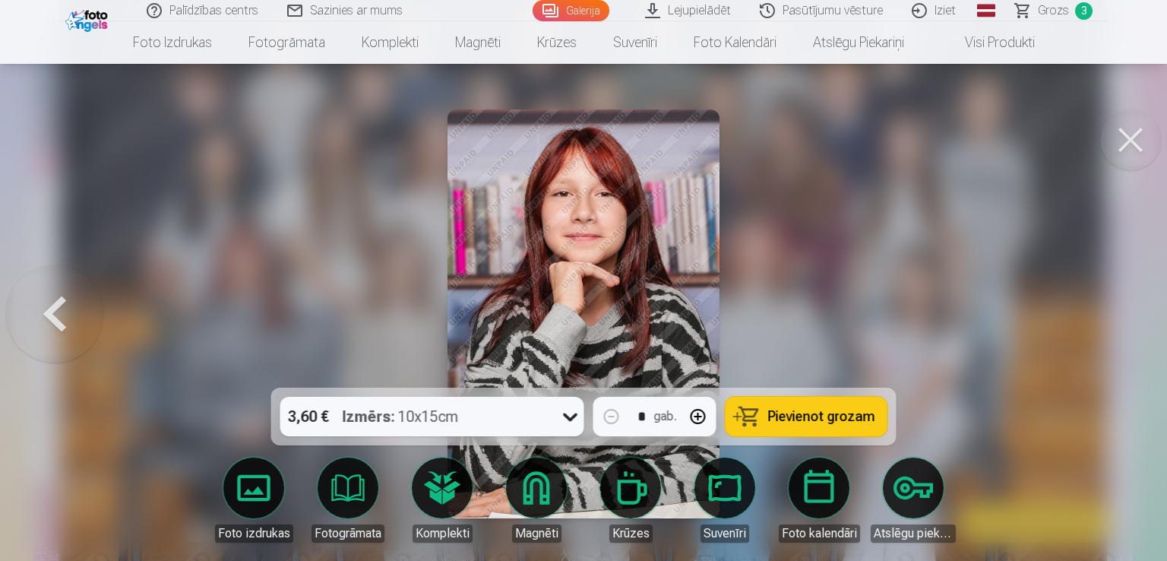
click at [67, 314] on button at bounding box center [54, 313] width 97 height 117
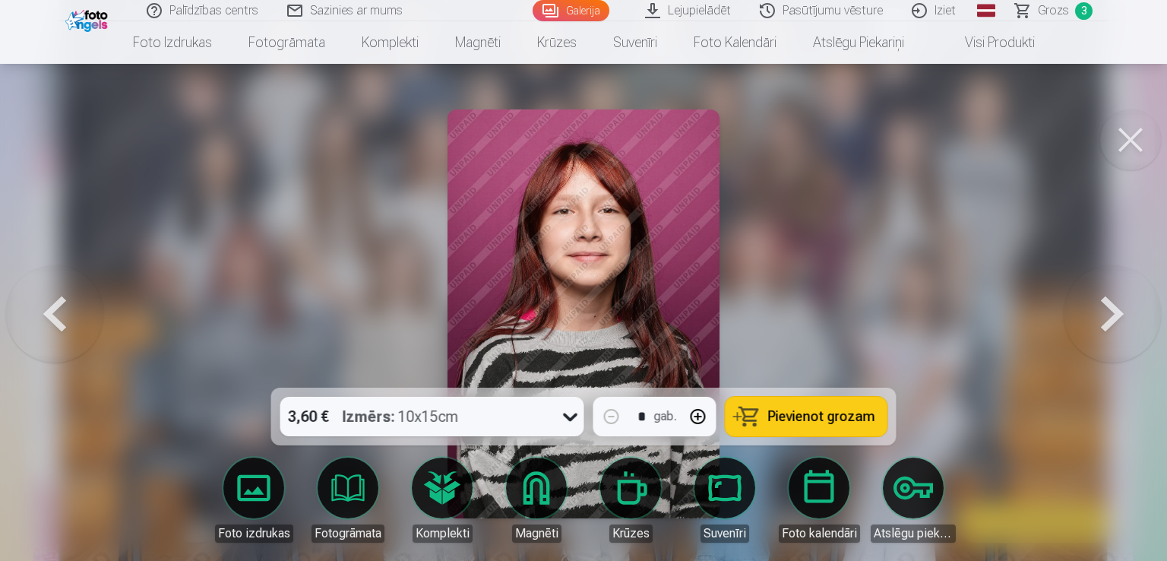
click at [1096, 302] on button at bounding box center [1112, 313] width 97 height 117
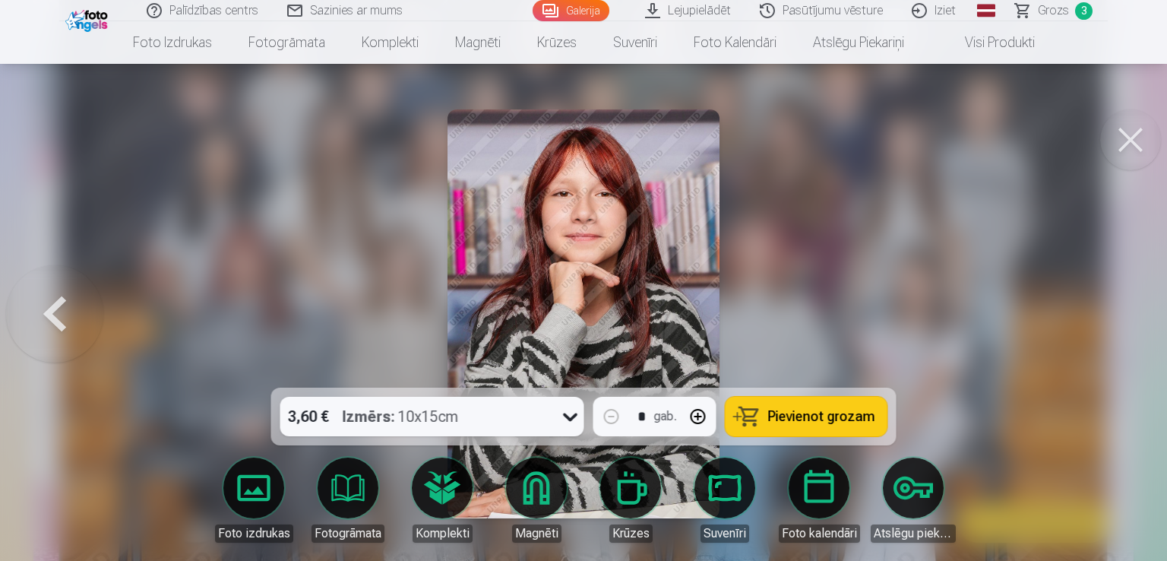
click at [1096, 302] on div at bounding box center [583, 280] width 1167 height 561
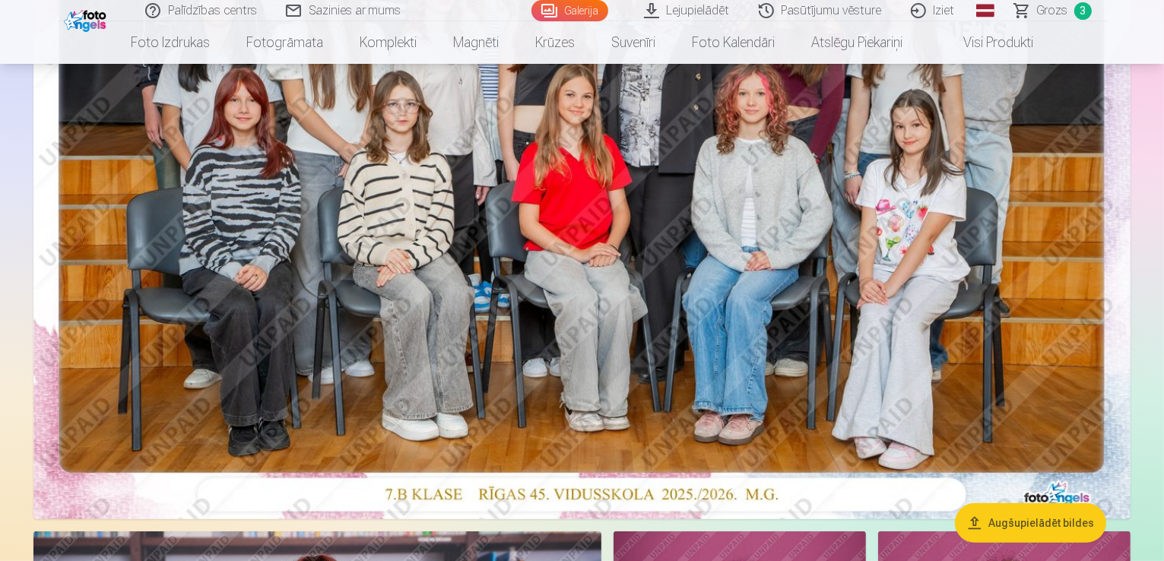
scroll to position [304, 0]
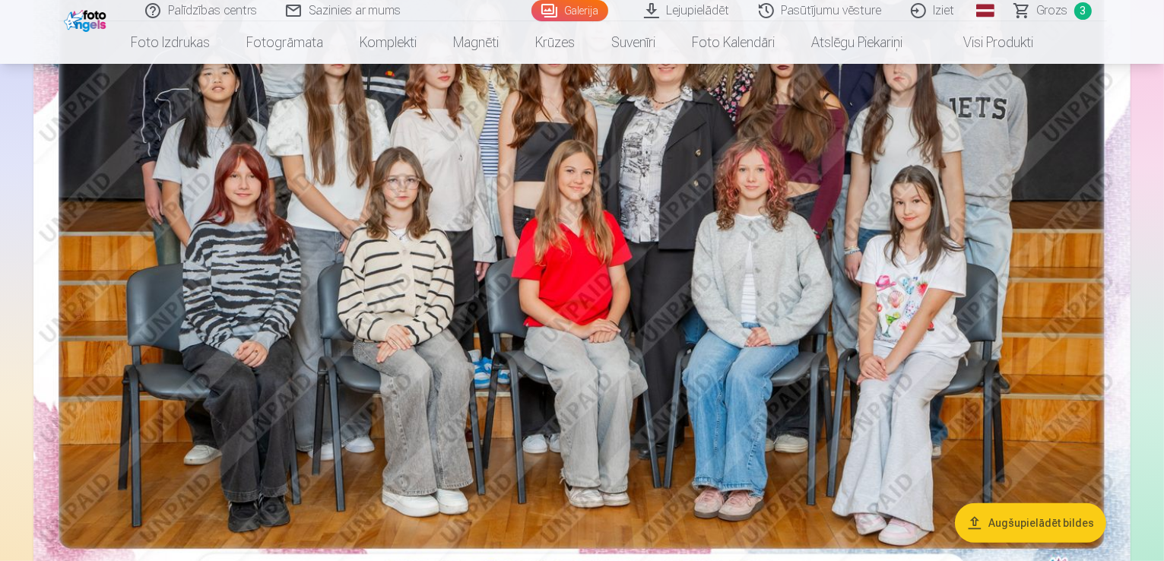
click at [725, 282] on img at bounding box center [581, 229] width 1097 height 732
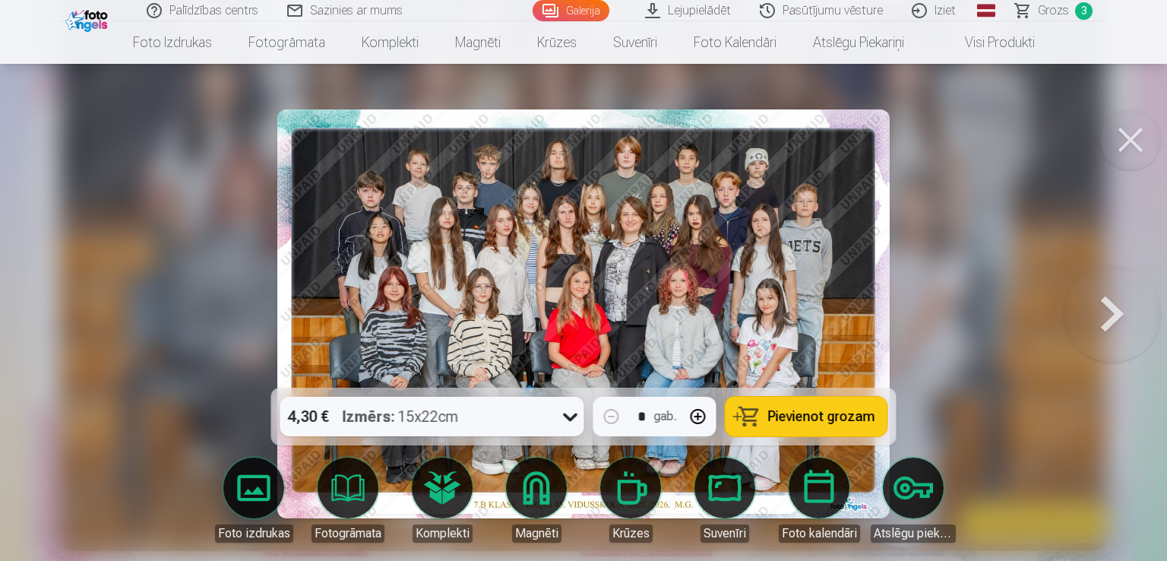
click at [1113, 309] on button at bounding box center [1112, 313] width 97 height 117
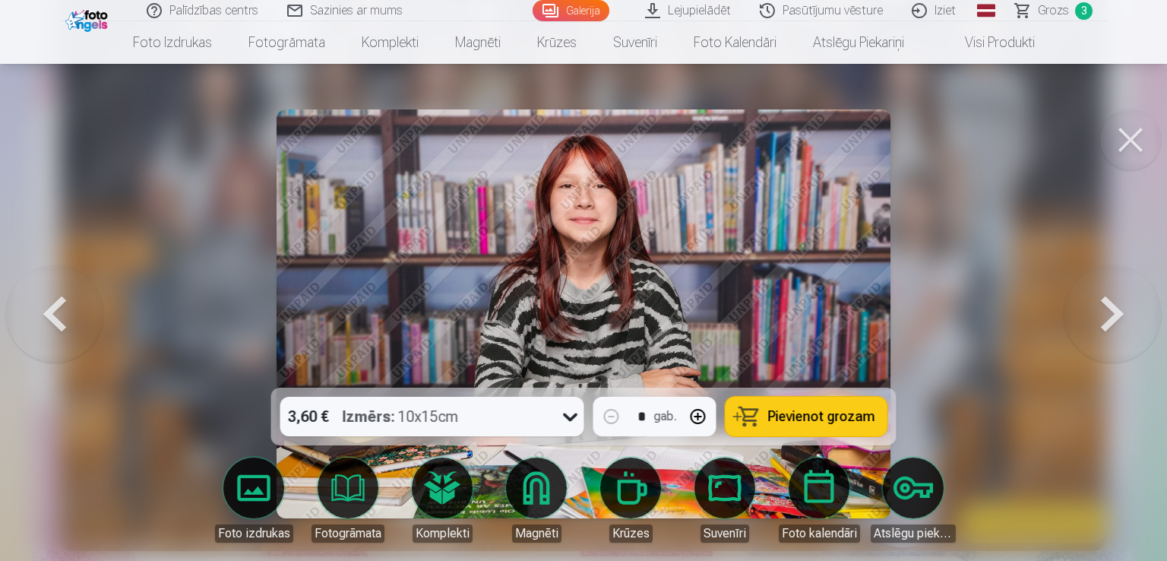
click at [1113, 309] on button at bounding box center [1112, 313] width 97 height 117
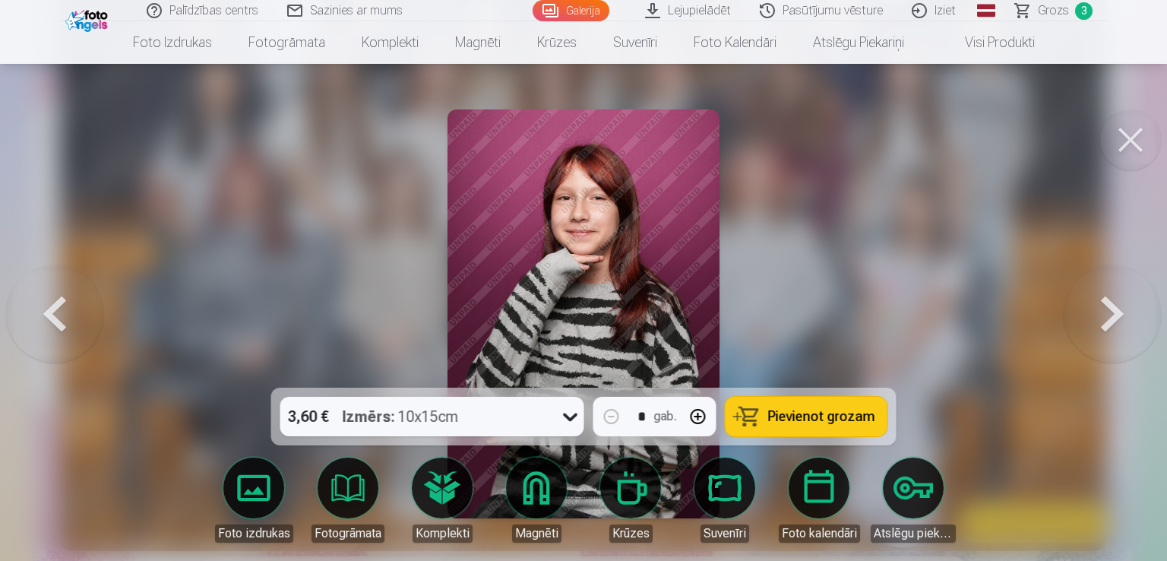
click at [83, 319] on button at bounding box center [54, 313] width 97 height 117
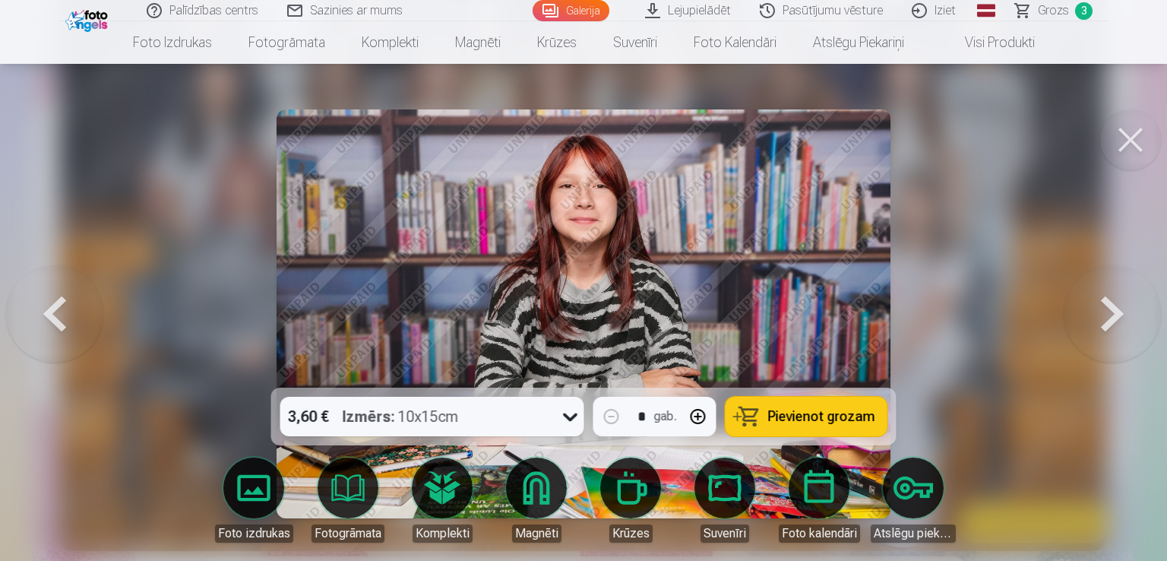
click at [1119, 317] on button at bounding box center [1112, 313] width 97 height 117
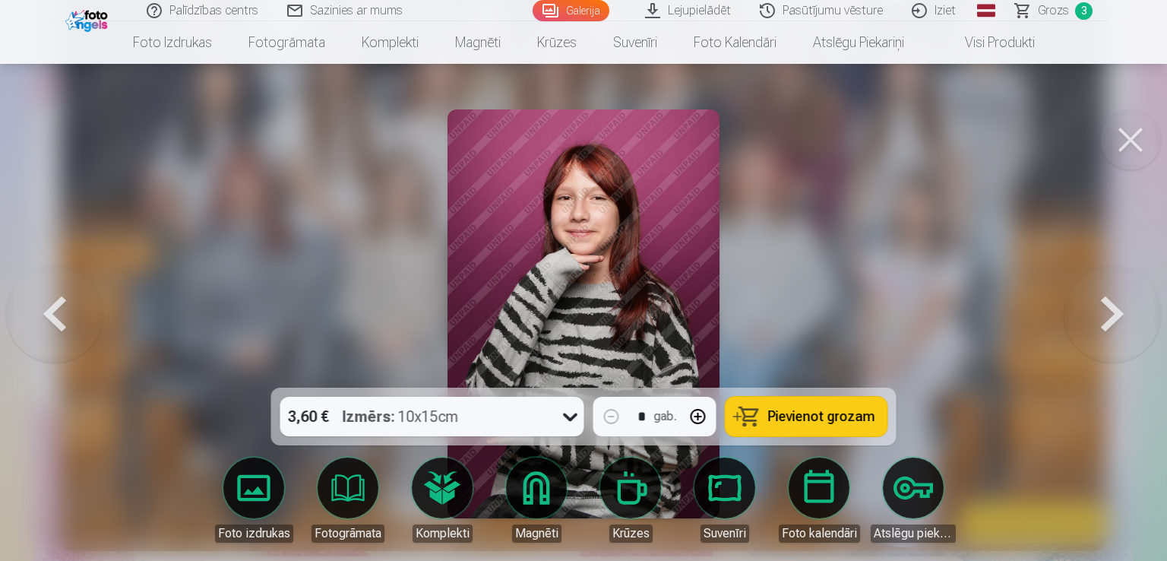
click at [1119, 317] on button at bounding box center [1112, 313] width 97 height 117
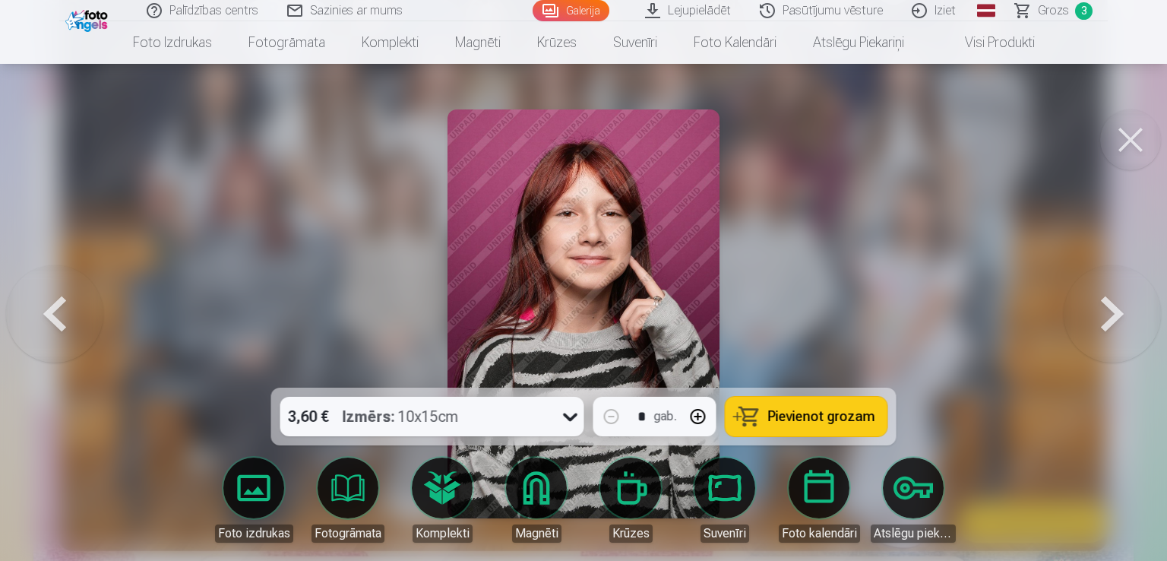
click at [1119, 317] on button at bounding box center [1112, 313] width 97 height 117
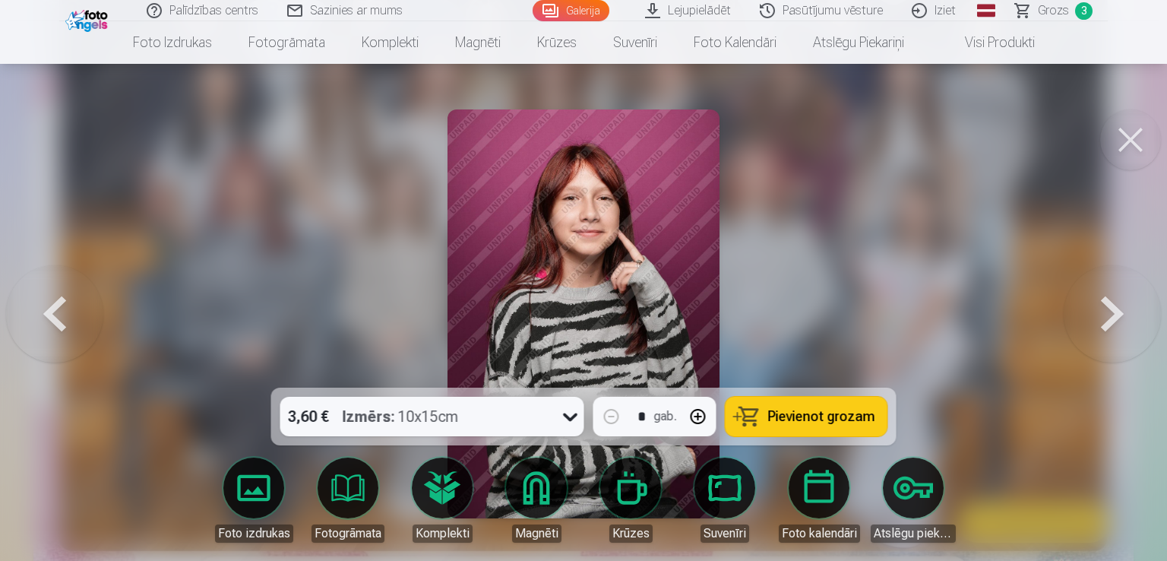
click at [1119, 317] on button at bounding box center [1112, 313] width 97 height 117
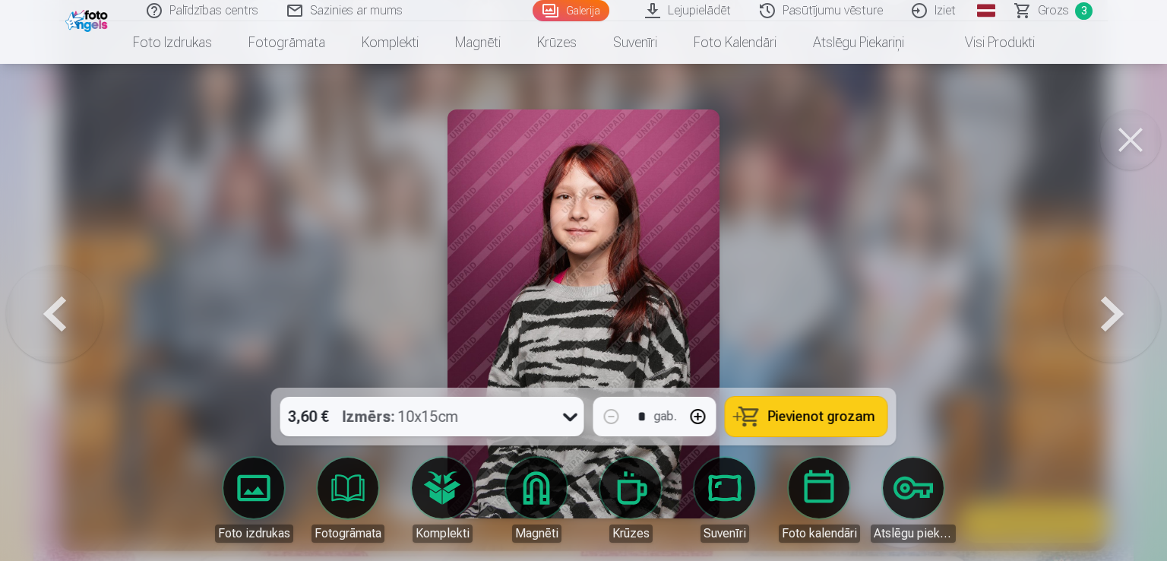
click at [1119, 299] on button at bounding box center [1112, 313] width 97 height 117
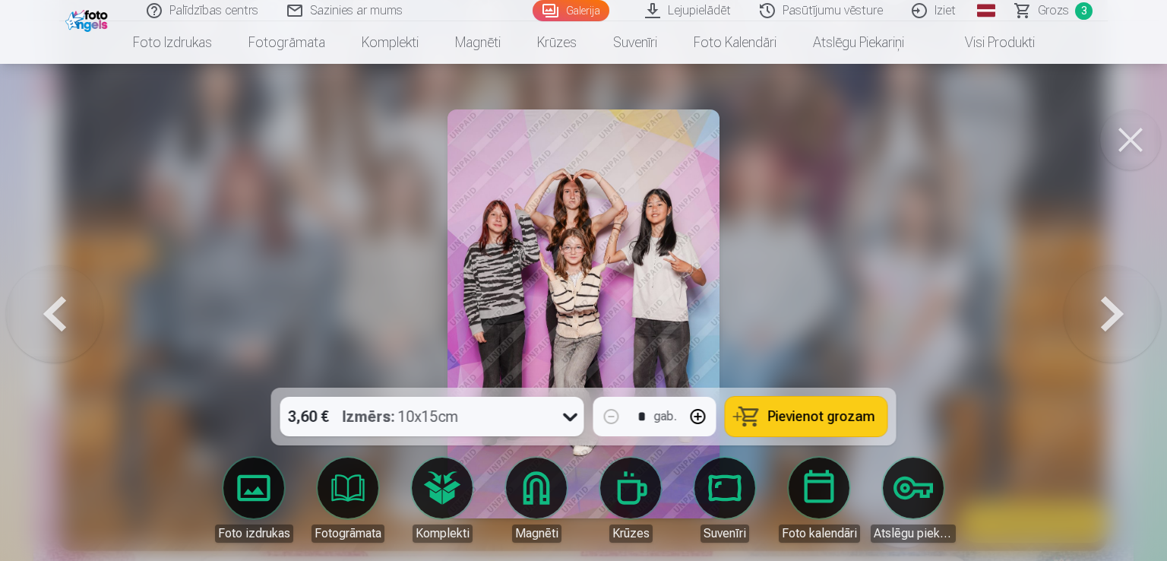
click at [1119, 299] on button at bounding box center [1112, 313] width 97 height 117
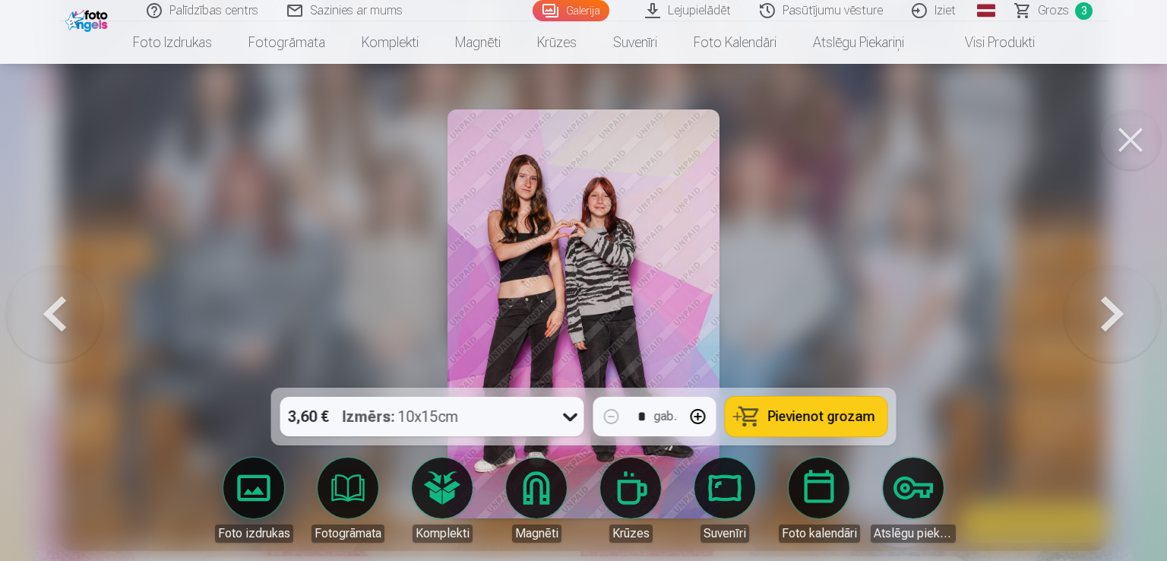
click at [1119, 299] on button at bounding box center [1112, 313] width 97 height 117
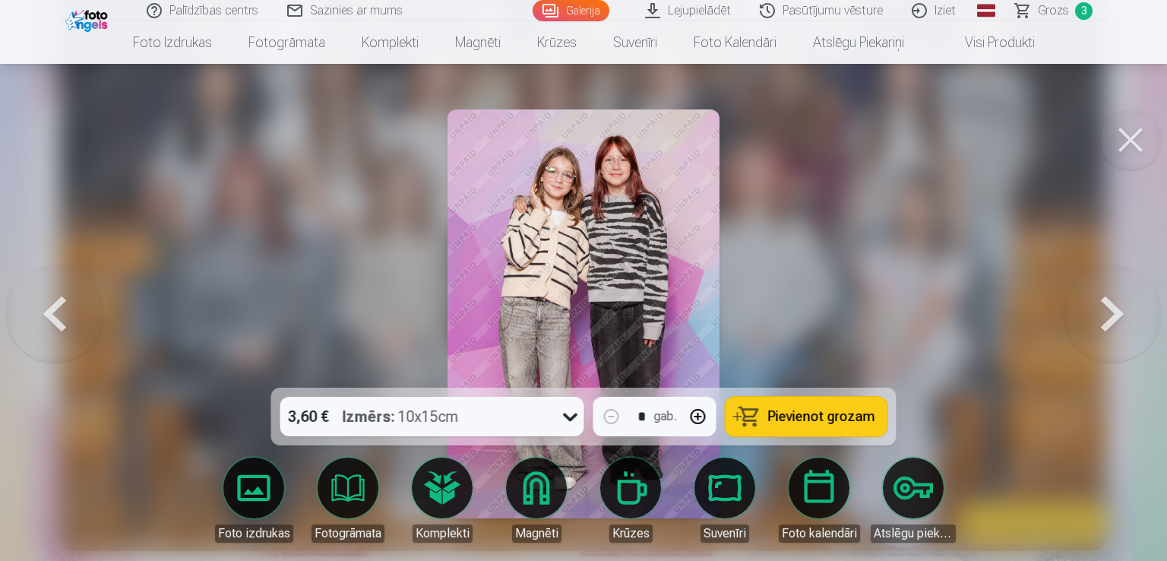
click at [1119, 299] on button at bounding box center [1112, 313] width 97 height 117
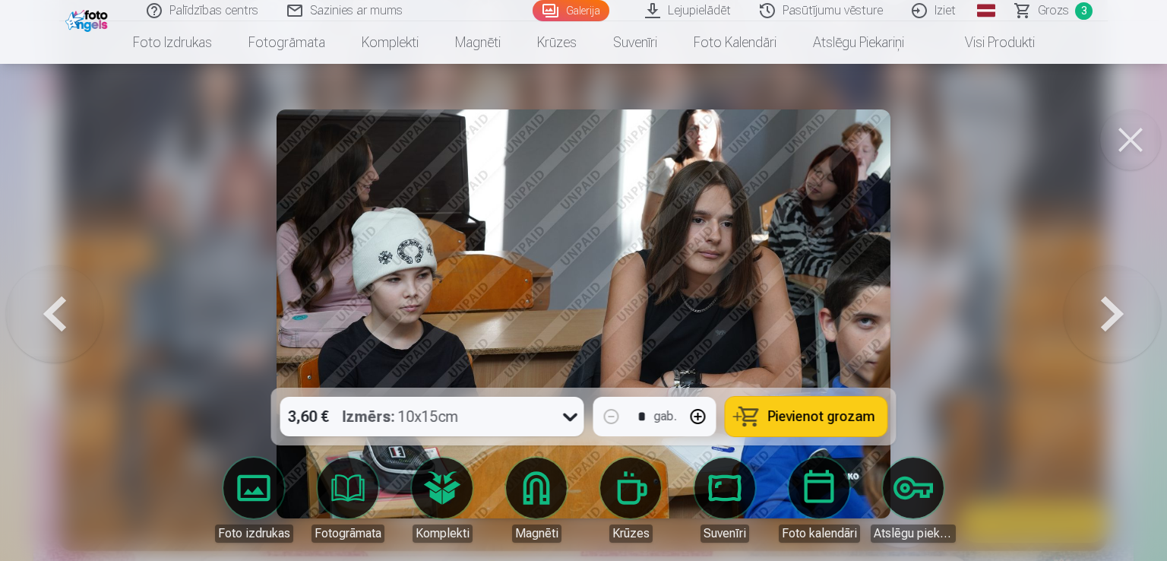
click at [1119, 299] on button at bounding box center [1112, 313] width 97 height 117
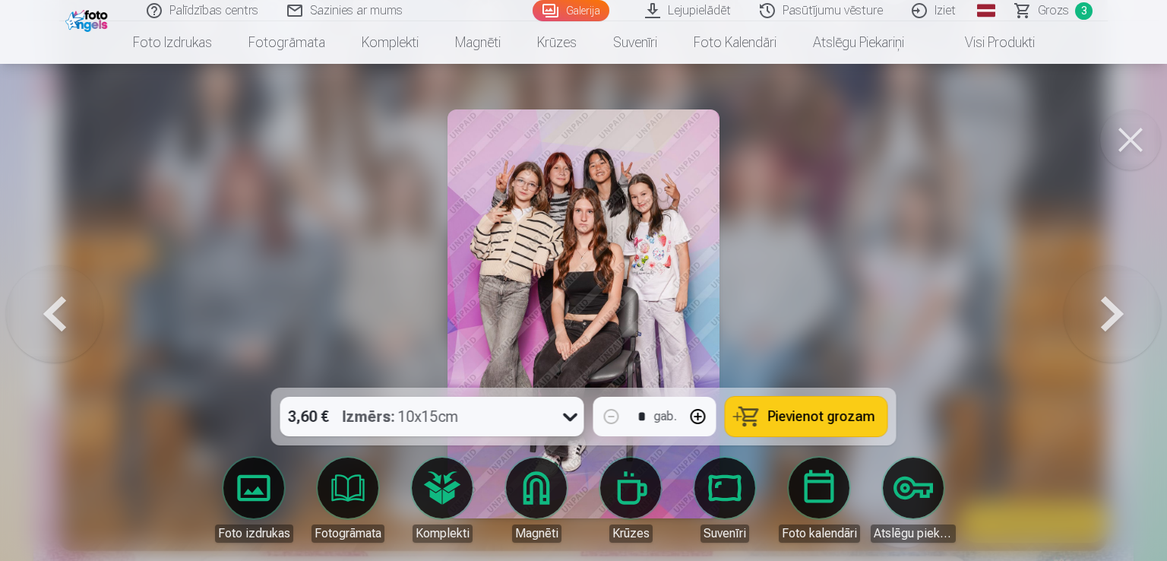
click at [1119, 299] on button at bounding box center [1112, 313] width 97 height 117
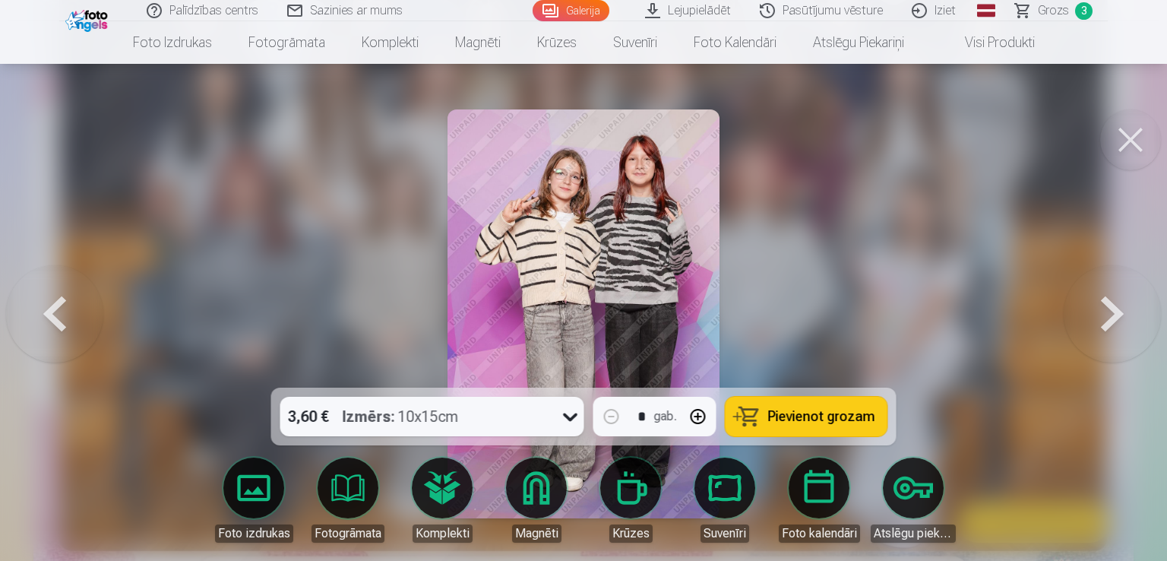
click at [1119, 299] on button at bounding box center [1112, 313] width 97 height 117
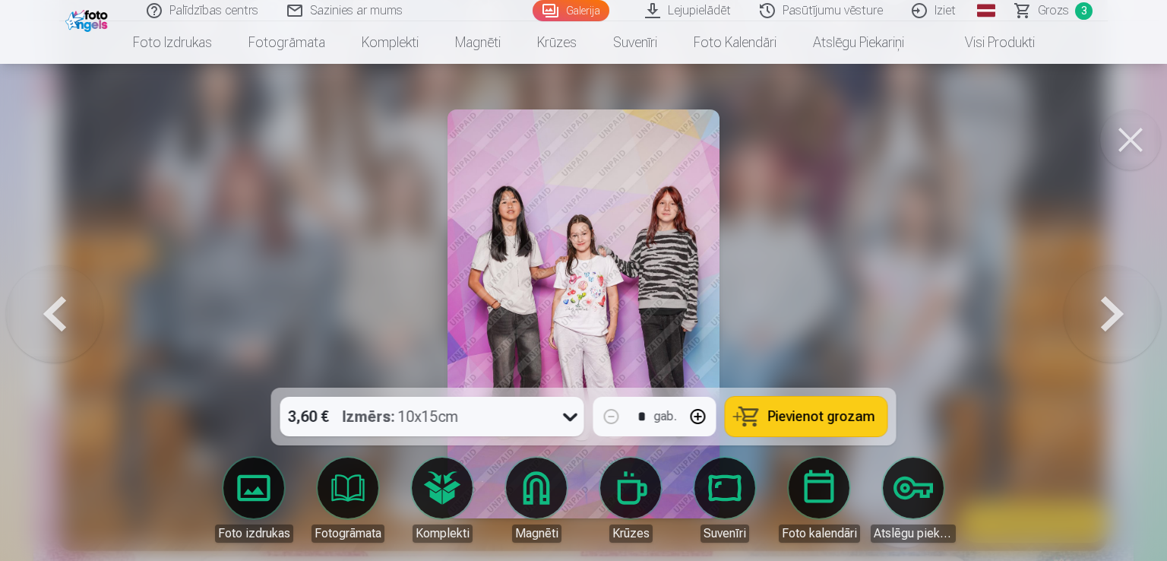
click at [1119, 299] on button at bounding box center [1112, 313] width 97 height 117
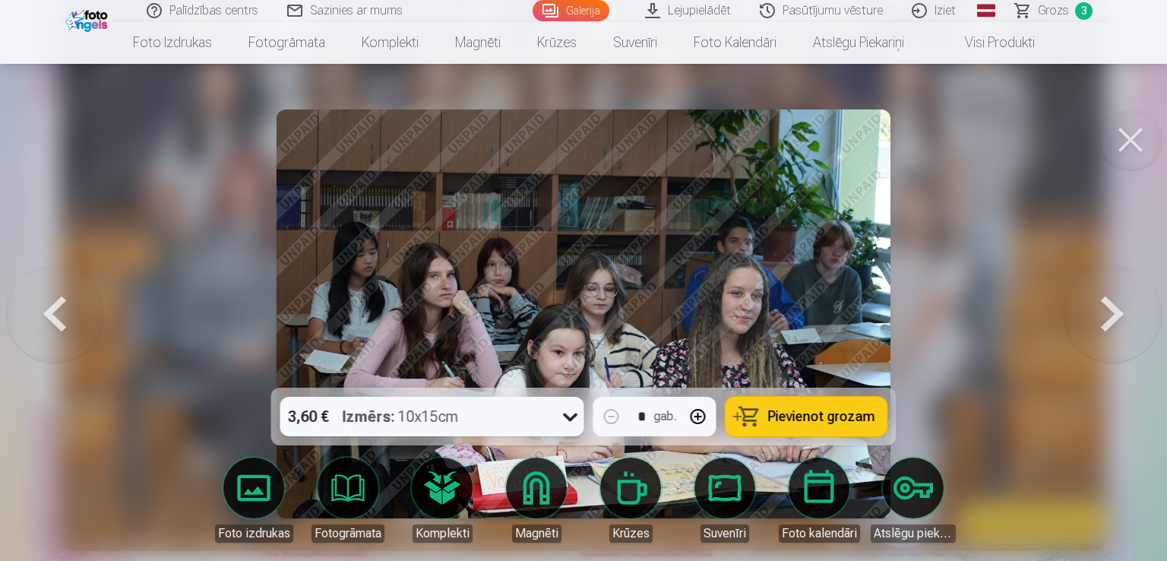
click at [1119, 299] on button at bounding box center [1112, 313] width 97 height 117
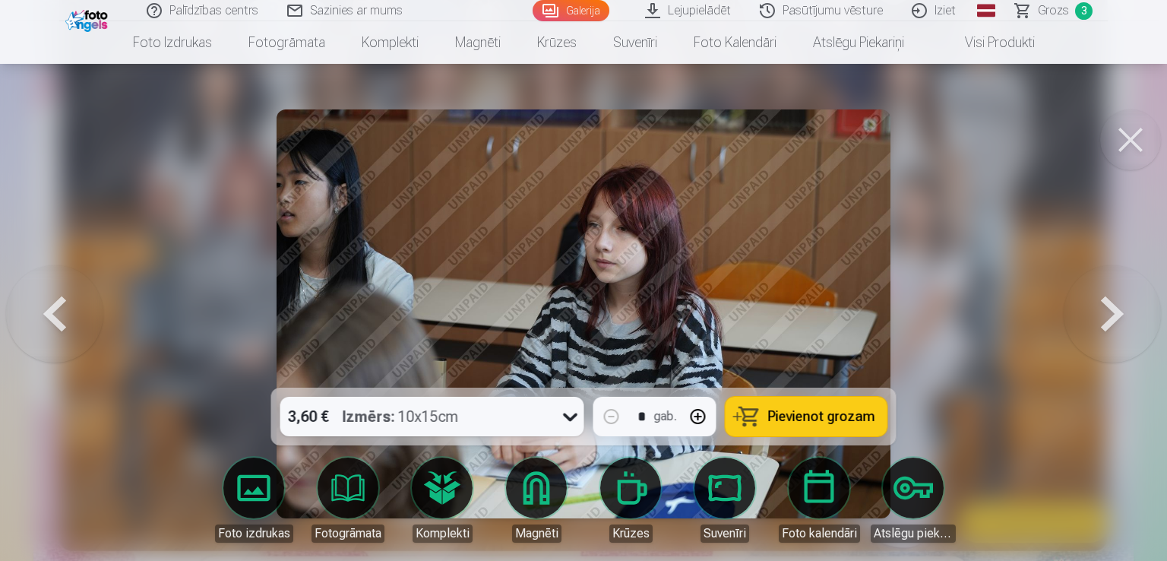
click at [1119, 299] on button at bounding box center [1112, 313] width 97 height 117
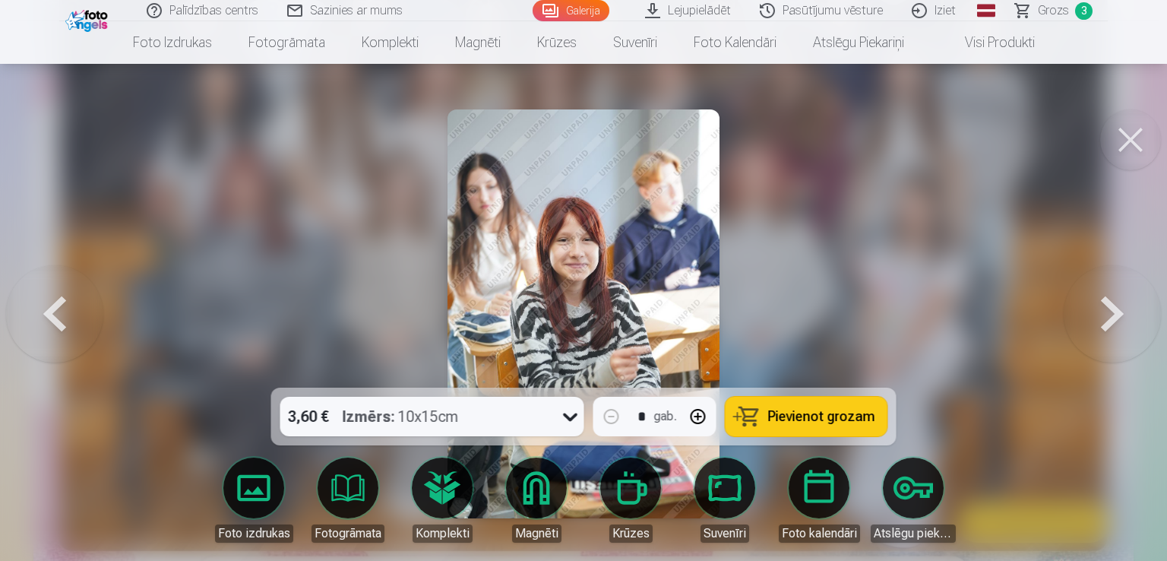
click at [1119, 299] on button at bounding box center [1112, 313] width 97 height 117
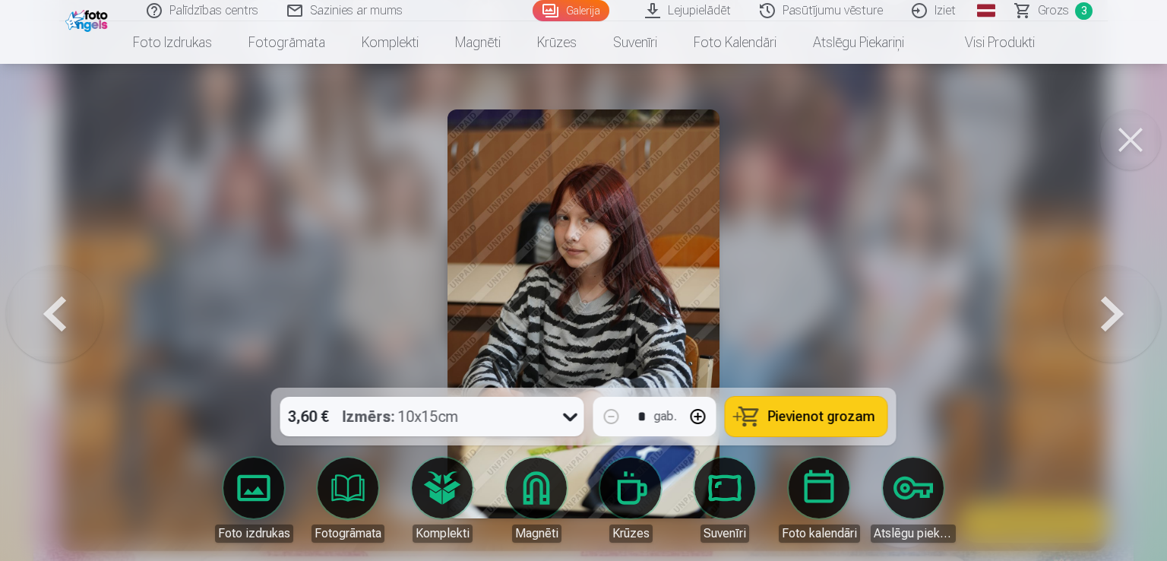
click at [1119, 299] on button at bounding box center [1112, 313] width 97 height 117
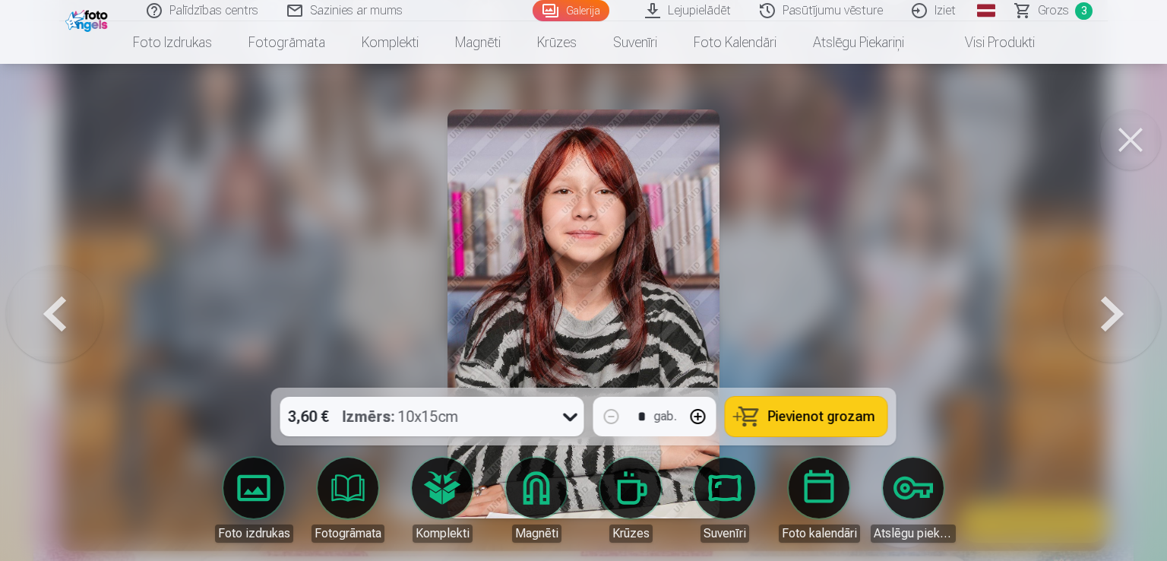
click at [1119, 299] on button at bounding box center [1112, 313] width 97 height 117
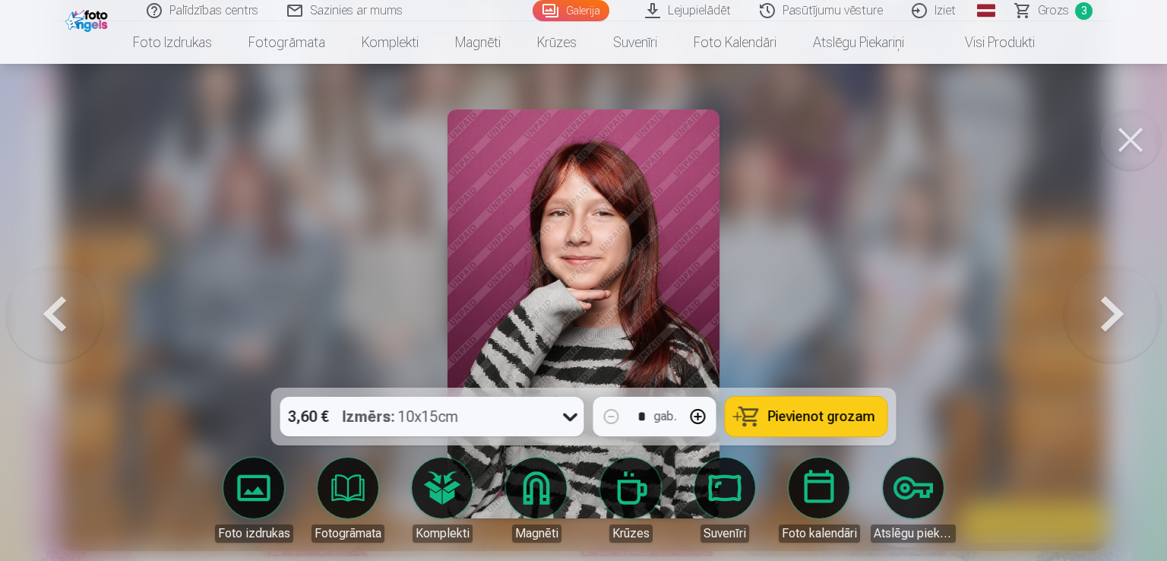
click at [1119, 299] on button at bounding box center [1112, 313] width 97 height 117
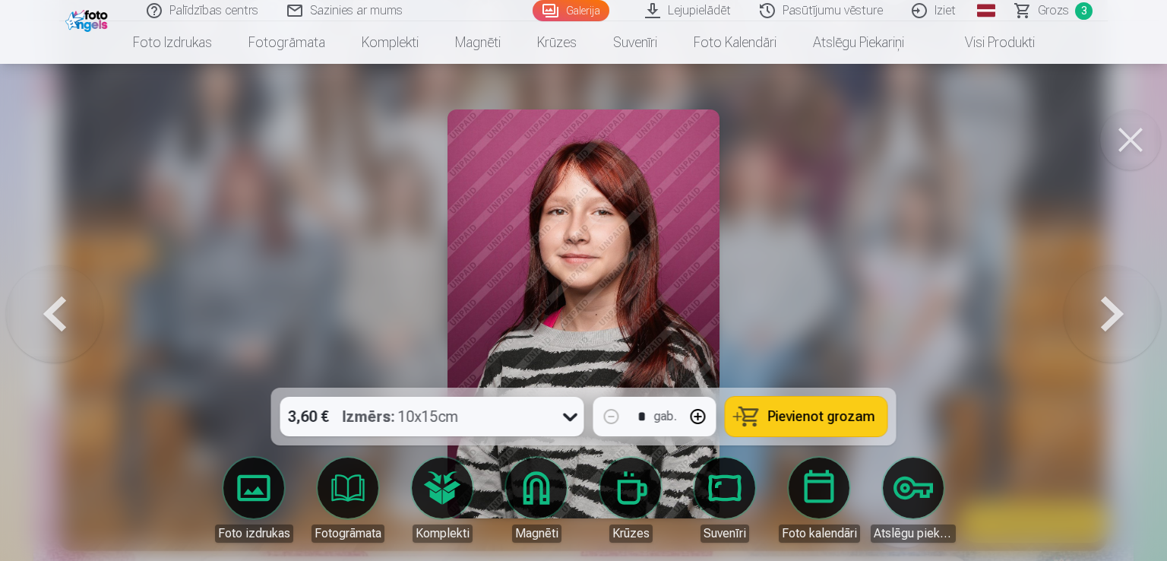
click at [848, 411] on span "Pievienot grozam" at bounding box center [821, 417] width 107 height 14
click at [1120, 312] on button at bounding box center [1112, 313] width 97 height 117
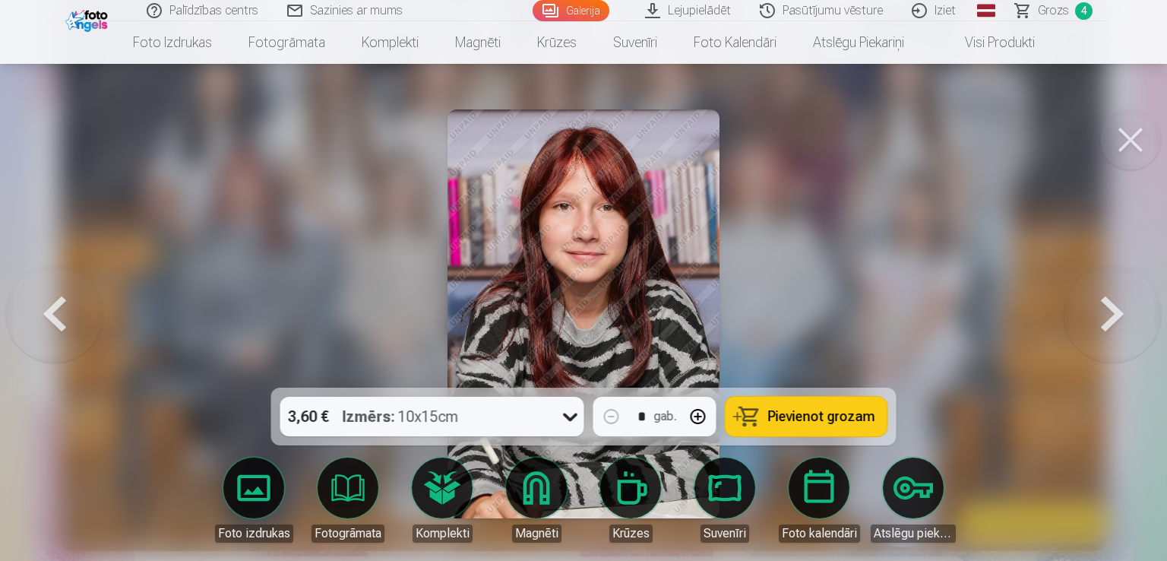
click at [1120, 312] on button at bounding box center [1112, 313] width 97 height 117
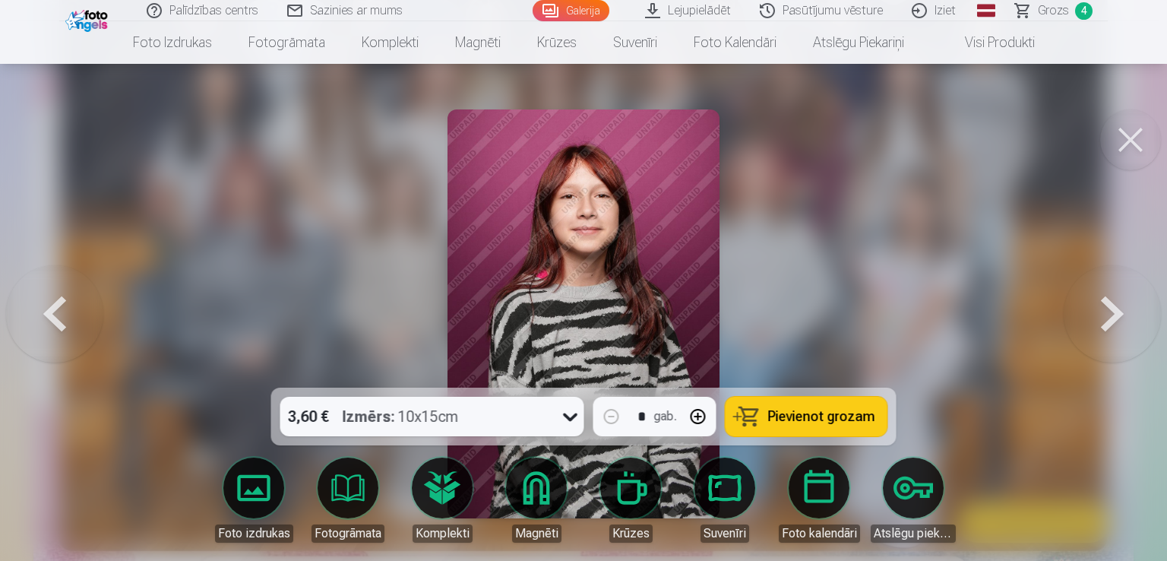
click at [1120, 312] on button at bounding box center [1112, 313] width 97 height 117
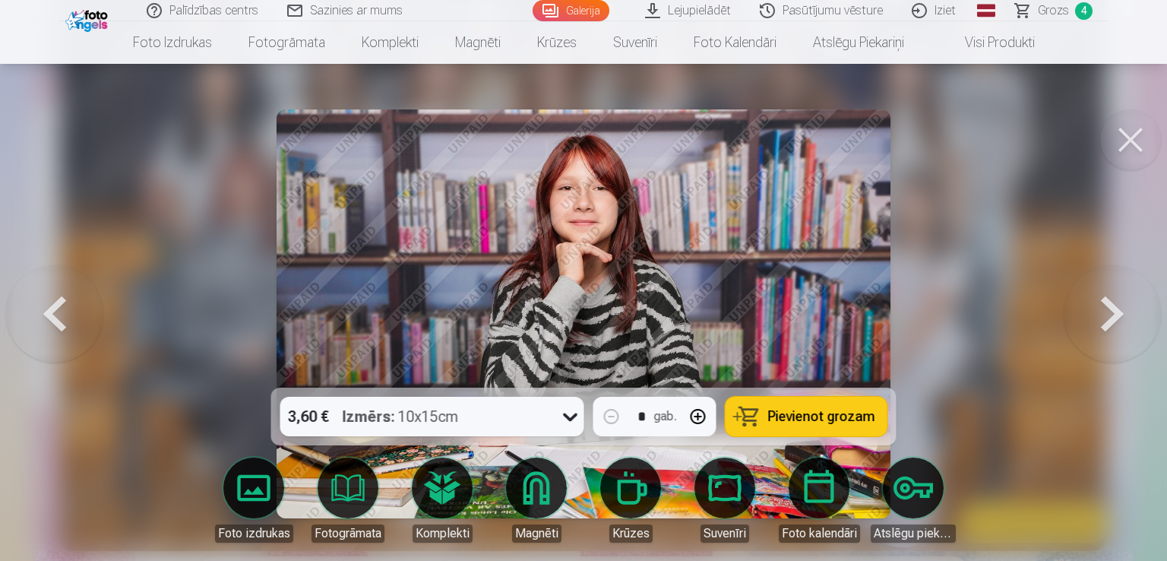
click at [1120, 312] on button at bounding box center [1112, 313] width 97 height 117
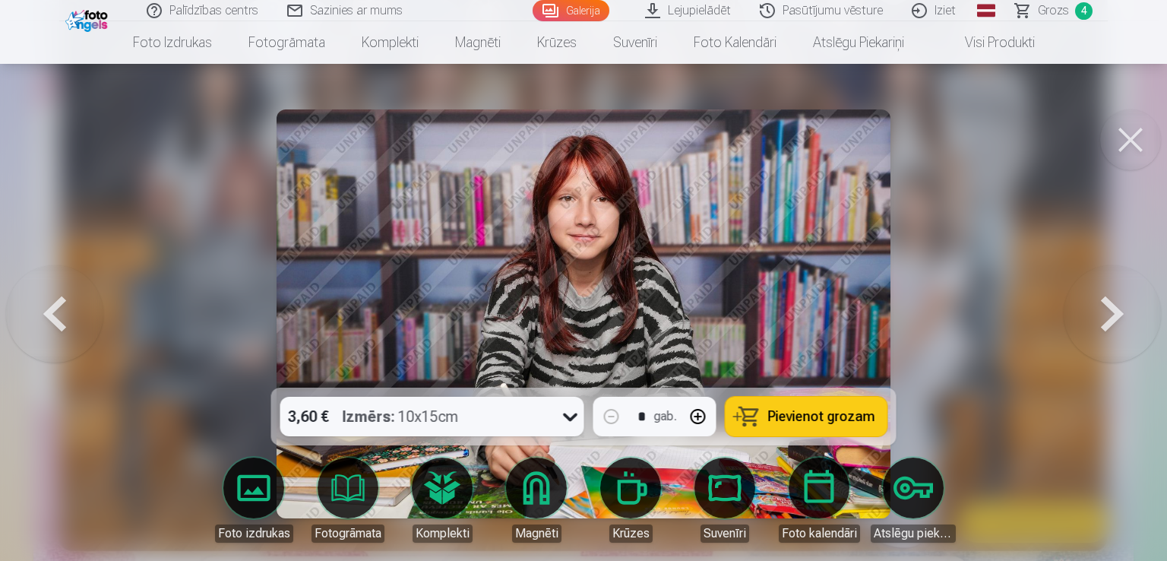
click at [1120, 312] on button at bounding box center [1112, 313] width 97 height 117
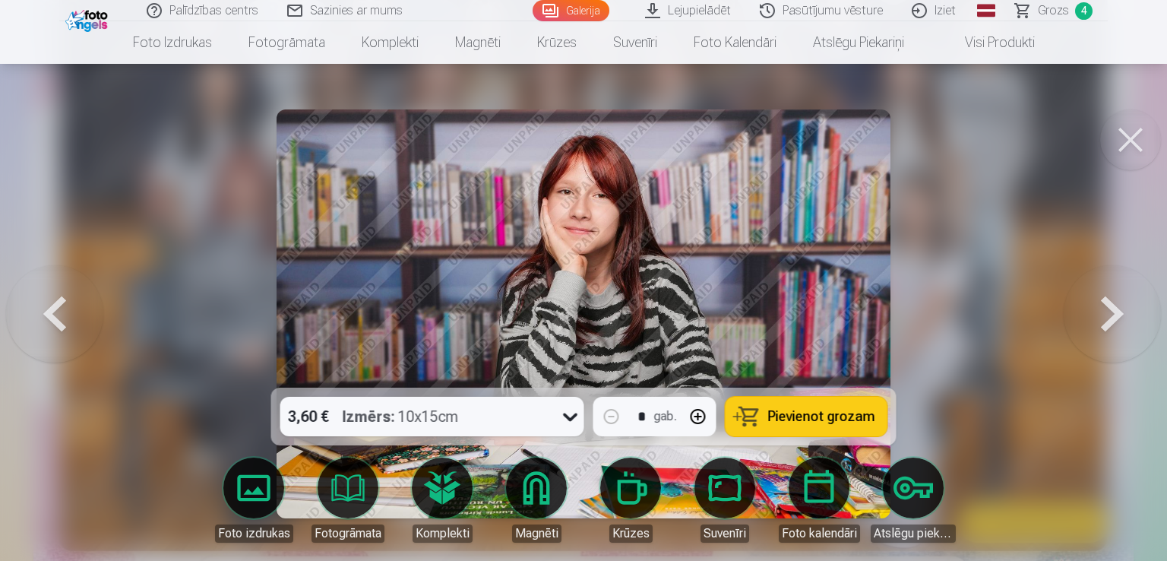
click at [1120, 312] on button at bounding box center [1112, 313] width 97 height 117
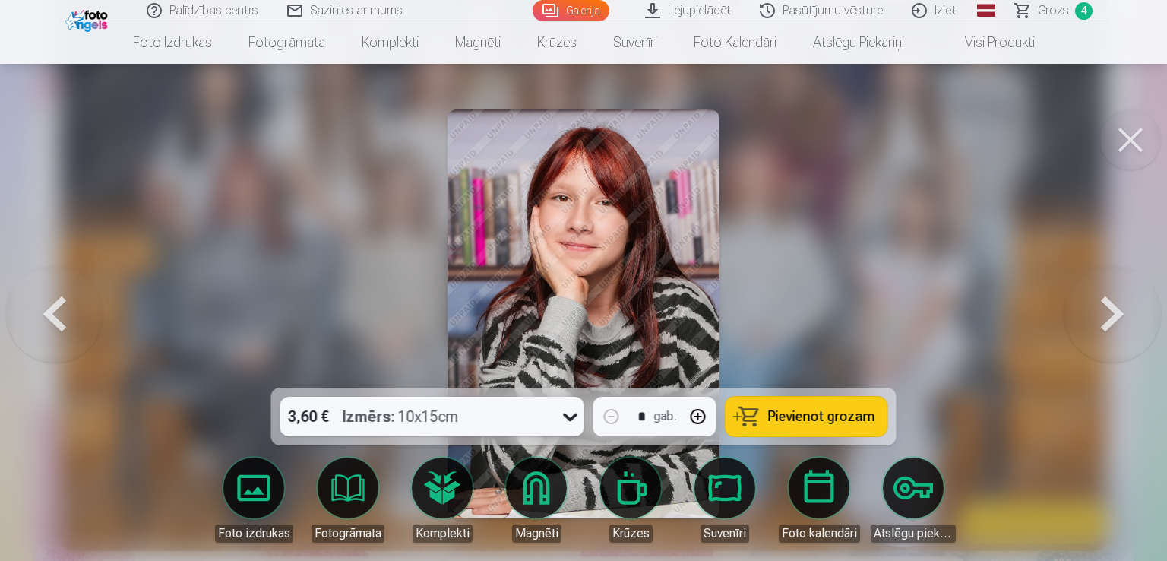
click at [1120, 312] on button at bounding box center [1112, 313] width 97 height 117
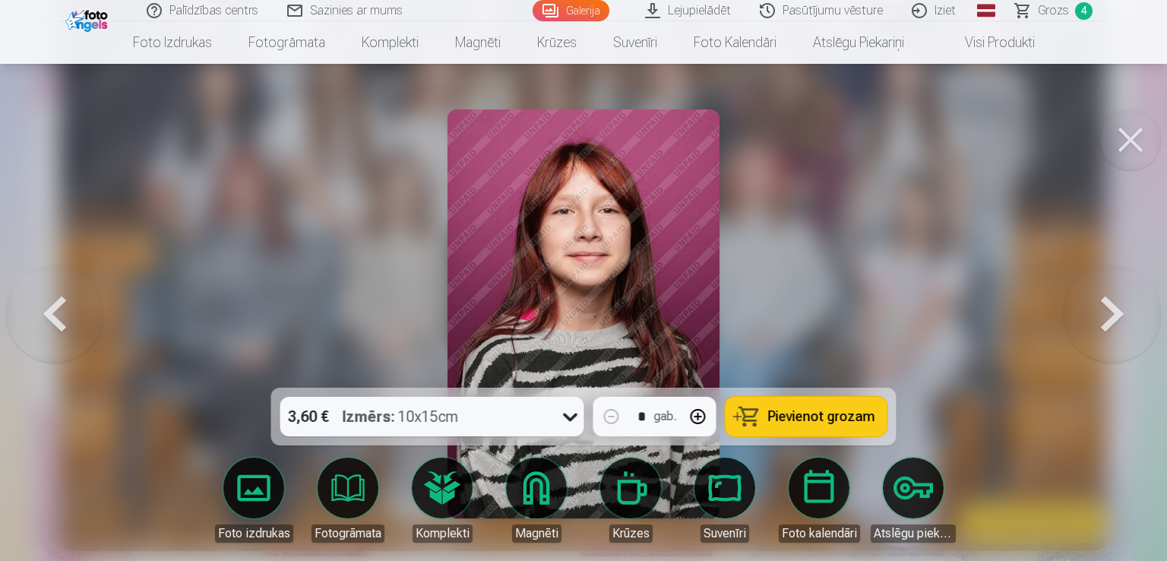
click at [869, 410] on span "Pievienot grozam" at bounding box center [821, 417] width 107 height 14
click at [1114, 311] on button at bounding box center [1112, 313] width 97 height 117
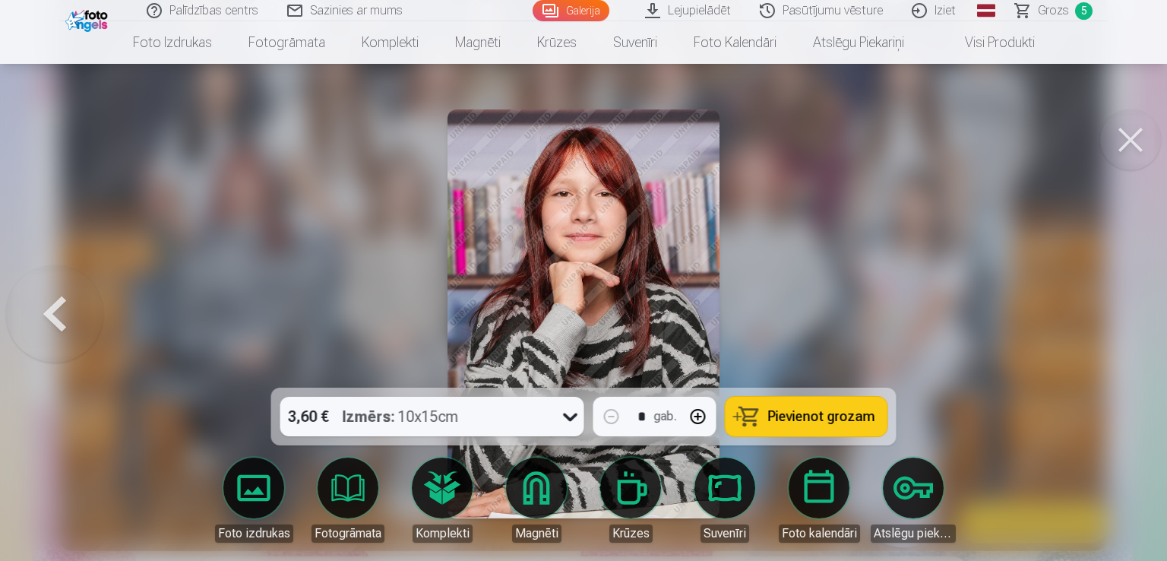
click at [1114, 311] on div at bounding box center [583, 280] width 1167 height 561
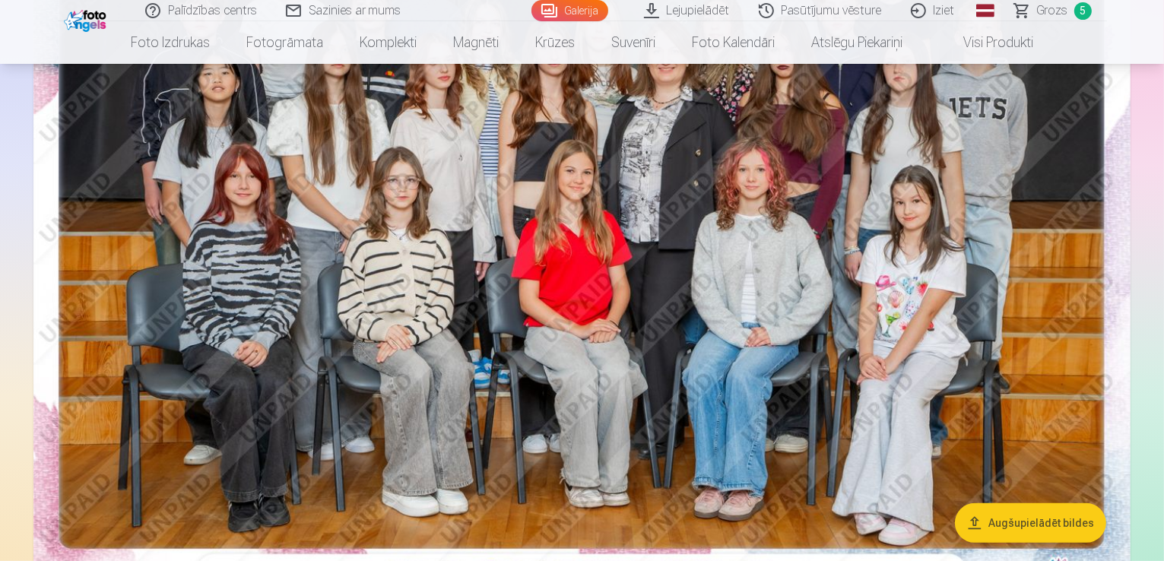
click at [1037, 8] on link "Grozs 5" at bounding box center [1053, 10] width 106 height 21
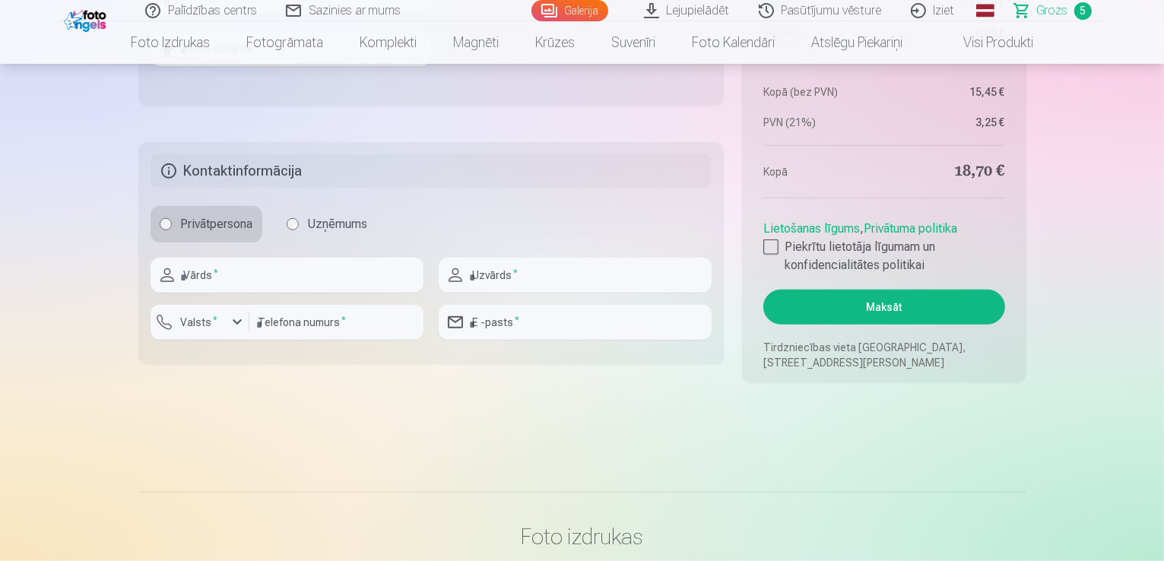
scroll to position [1435, 0]
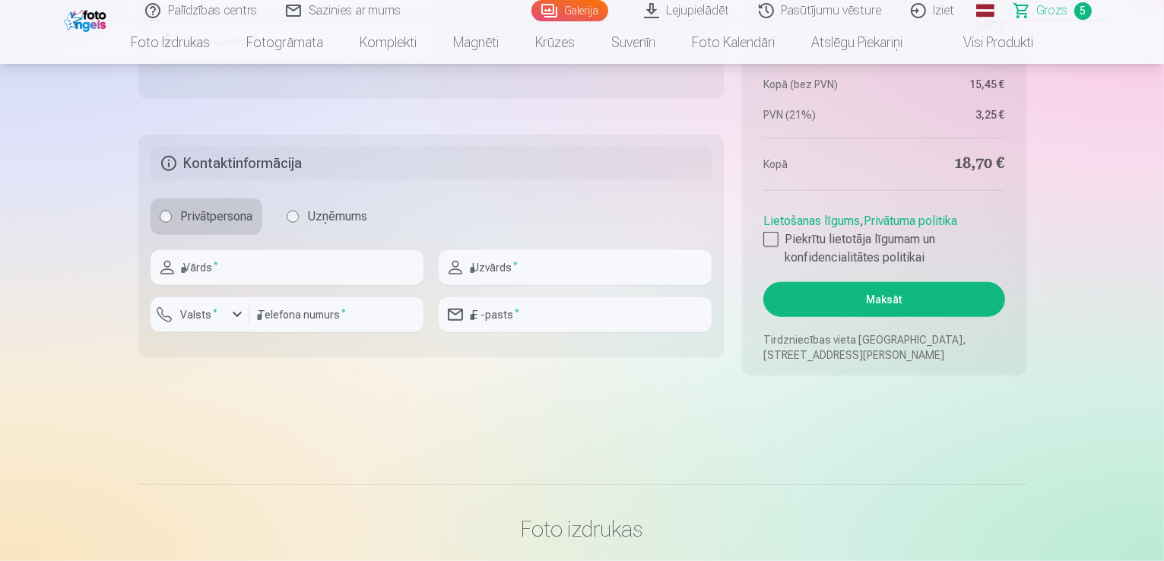
click at [690, 5] on link "Lejupielādēt" at bounding box center [687, 10] width 115 height 21
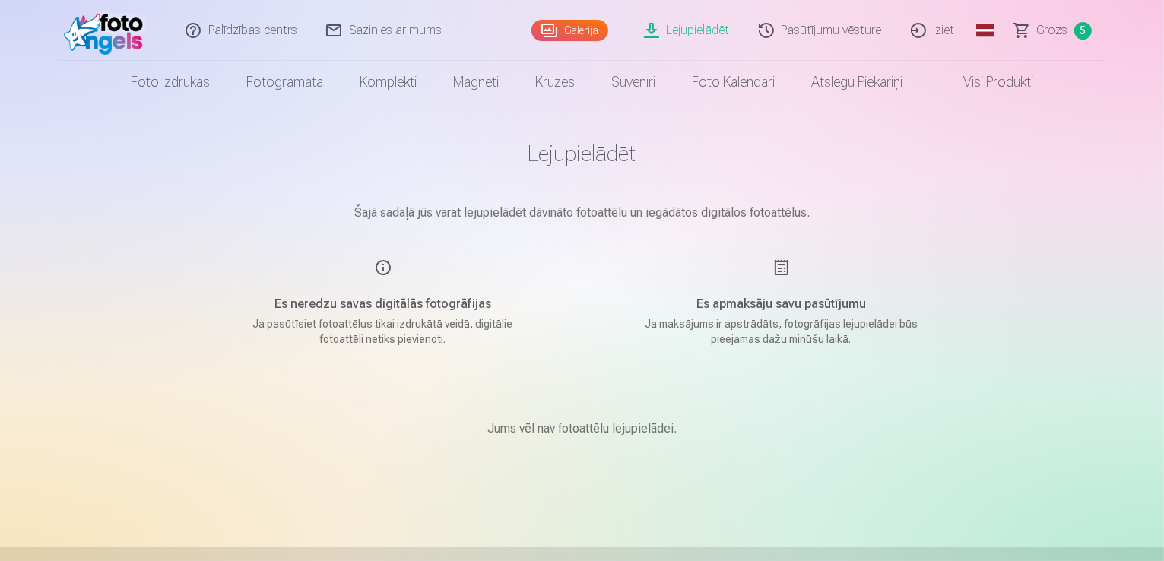
click at [564, 159] on h1 "Lejupielādēt" at bounding box center [582, 153] width 760 height 27
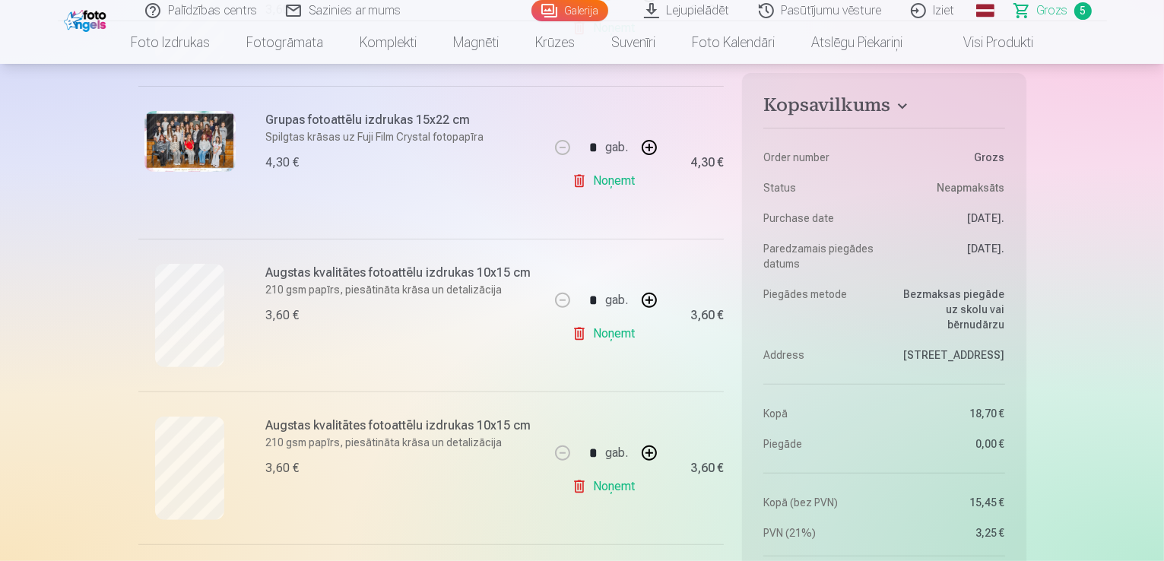
scroll to position [684, 0]
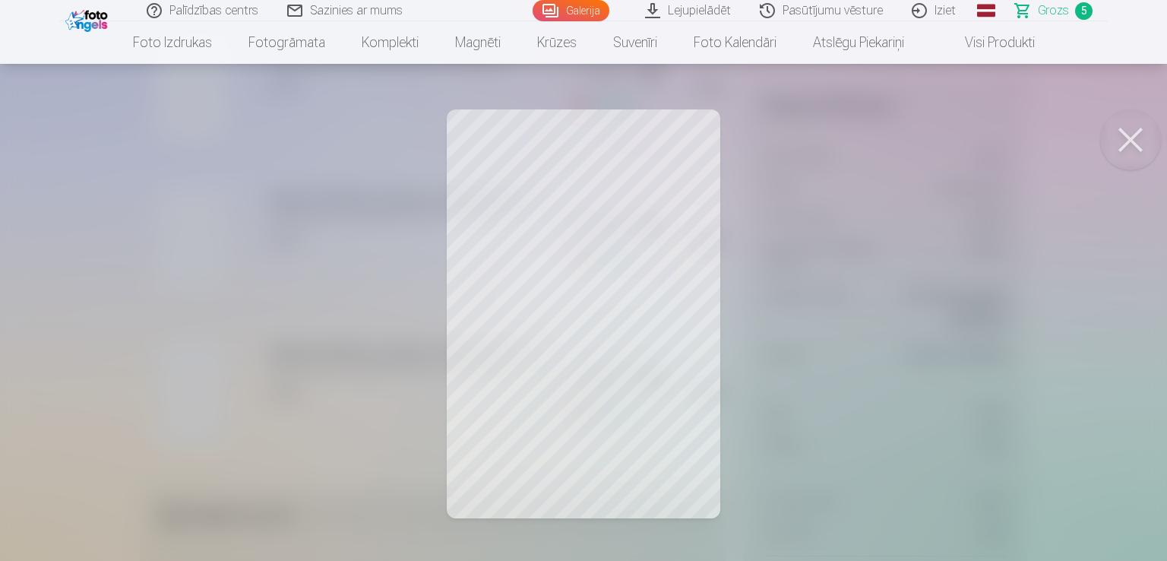
click at [1123, 144] on button at bounding box center [1130, 139] width 61 height 61
click at [1149, 128] on button at bounding box center [1130, 139] width 61 height 61
click at [1138, 127] on button at bounding box center [1130, 139] width 61 height 61
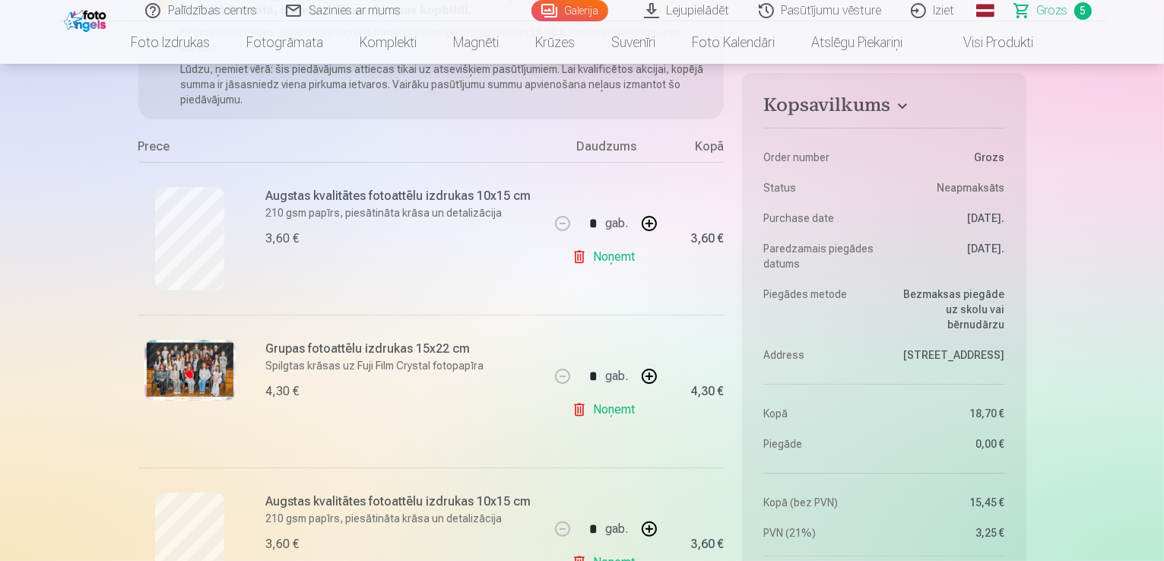
scroll to position [152, 0]
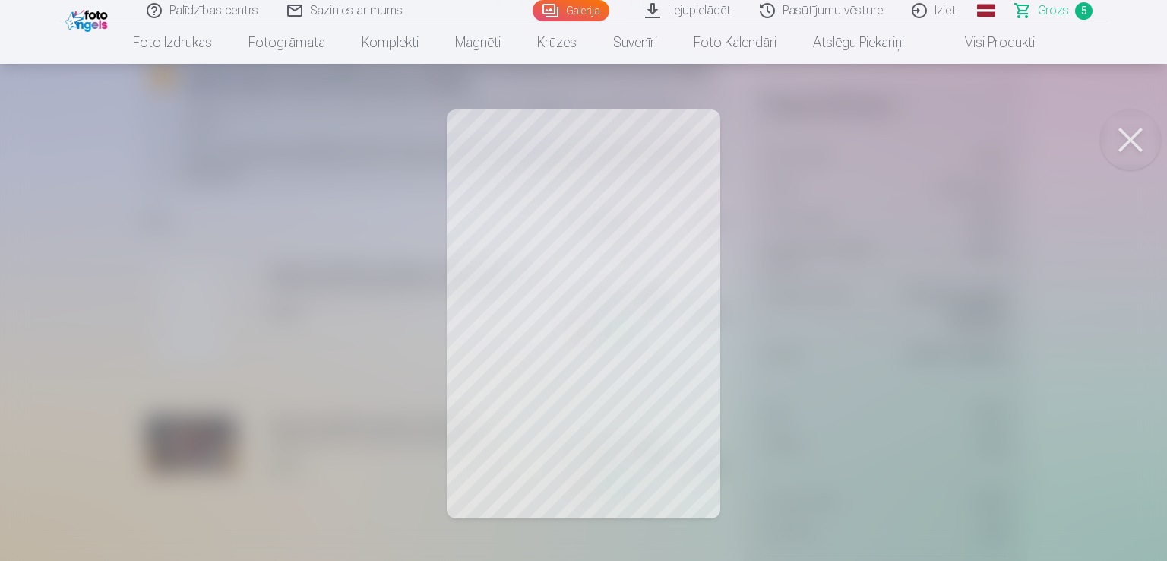
click at [1107, 147] on button at bounding box center [1130, 139] width 61 height 61
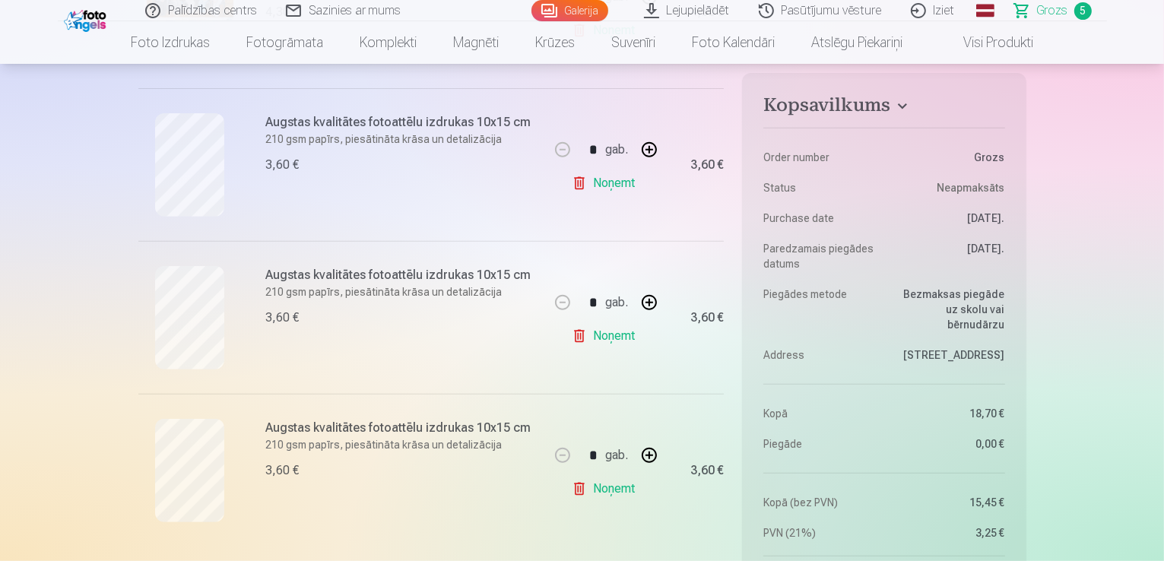
scroll to position [684, 0]
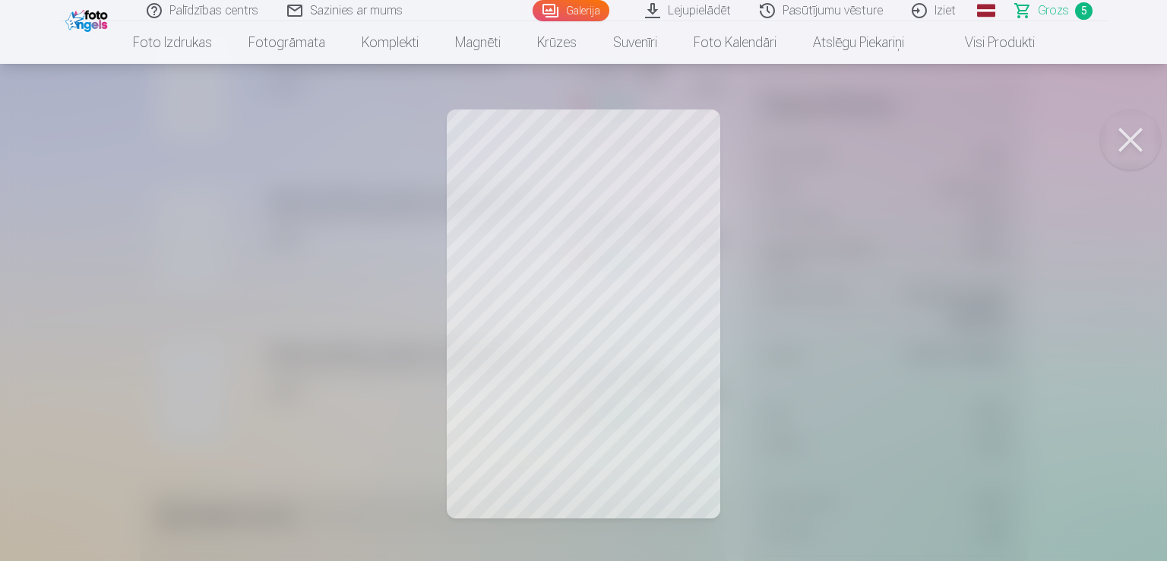
click at [1120, 138] on button at bounding box center [1130, 139] width 61 height 61
click at [1126, 131] on button at bounding box center [1130, 139] width 61 height 61
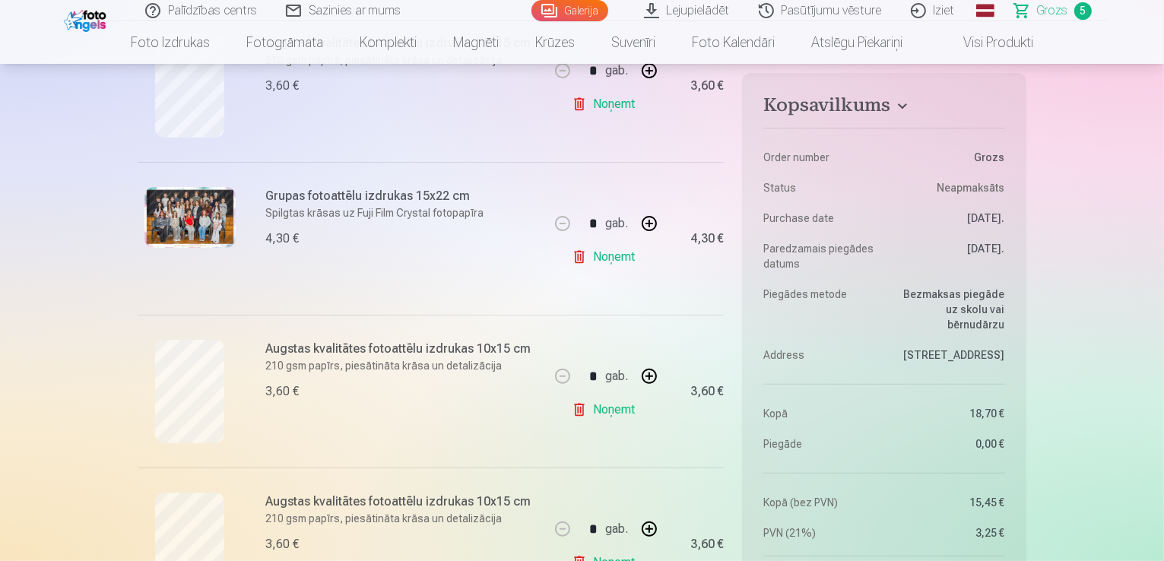
scroll to position [228, 0]
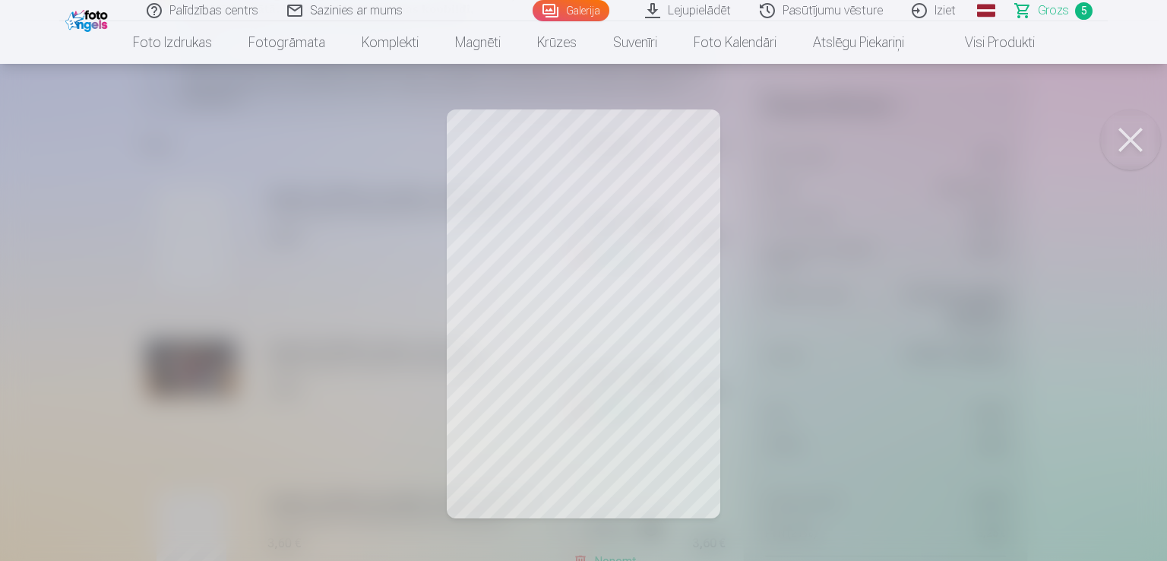
click at [1142, 136] on button at bounding box center [1130, 139] width 61 height 61
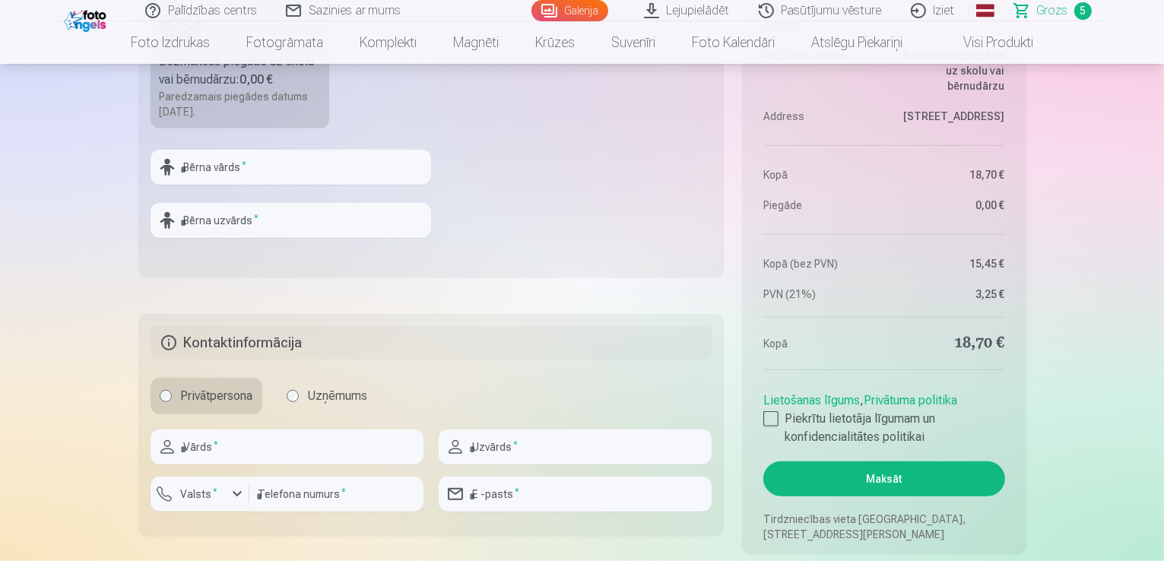
scroll to position [1464, 0]
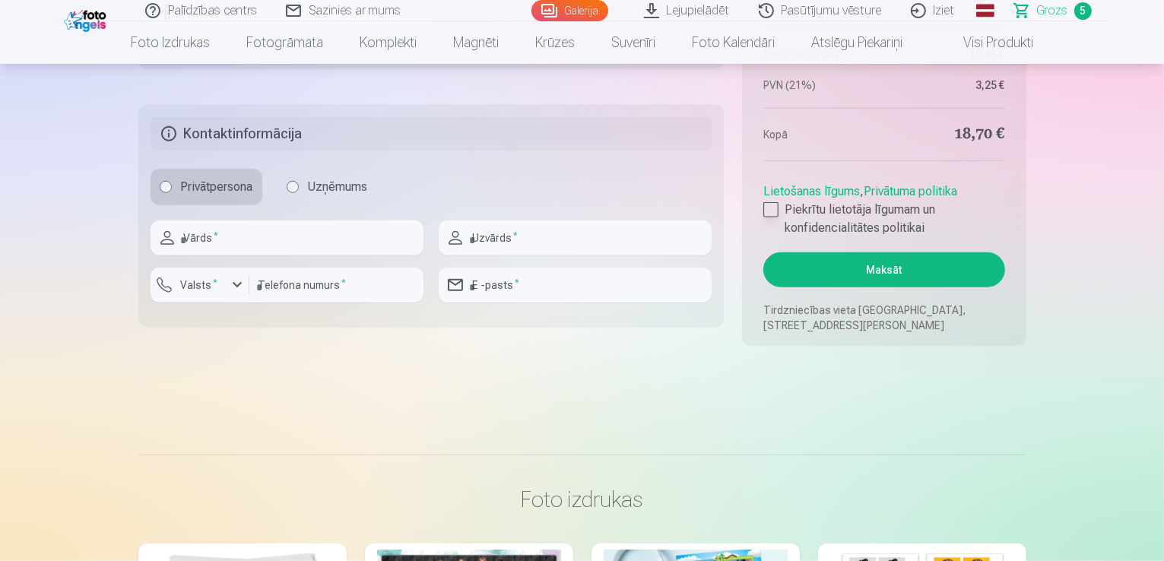
click at [775, 210] on div at bounding box center [770, 209] width 15 height 15
click at [325, 249] on input "text" at bounding box center [286, 237] width 273 height 35
type input "*****"
click at [587, 242] on input "text" at bounding box center [574, 237] width 273 height 35
type input "********"
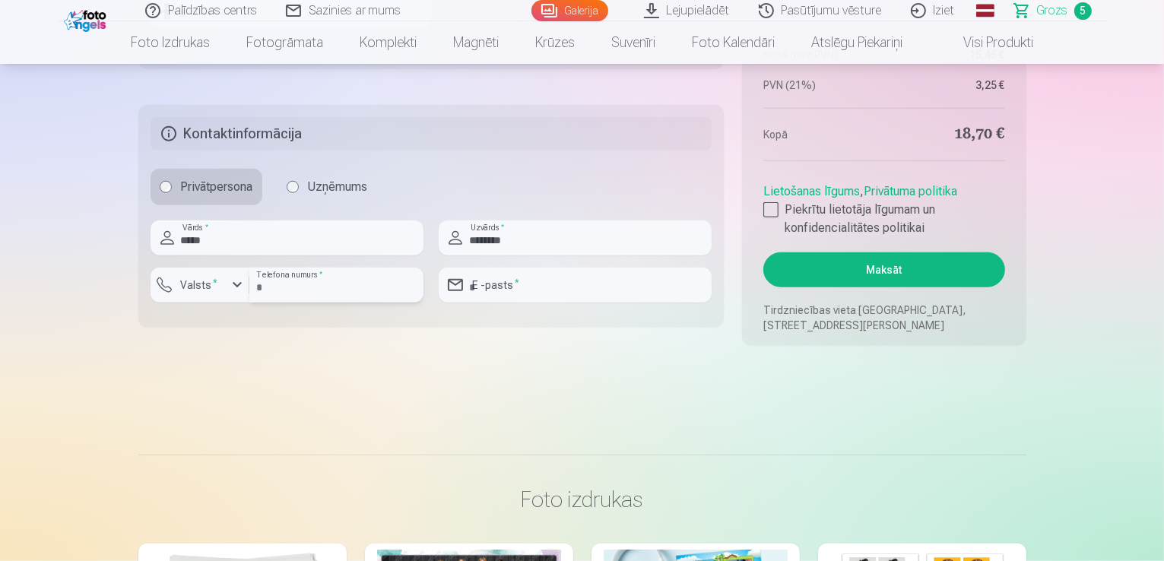
click at [347, 282] on input "number" at bounding box center [336, 285] width 174 height 35
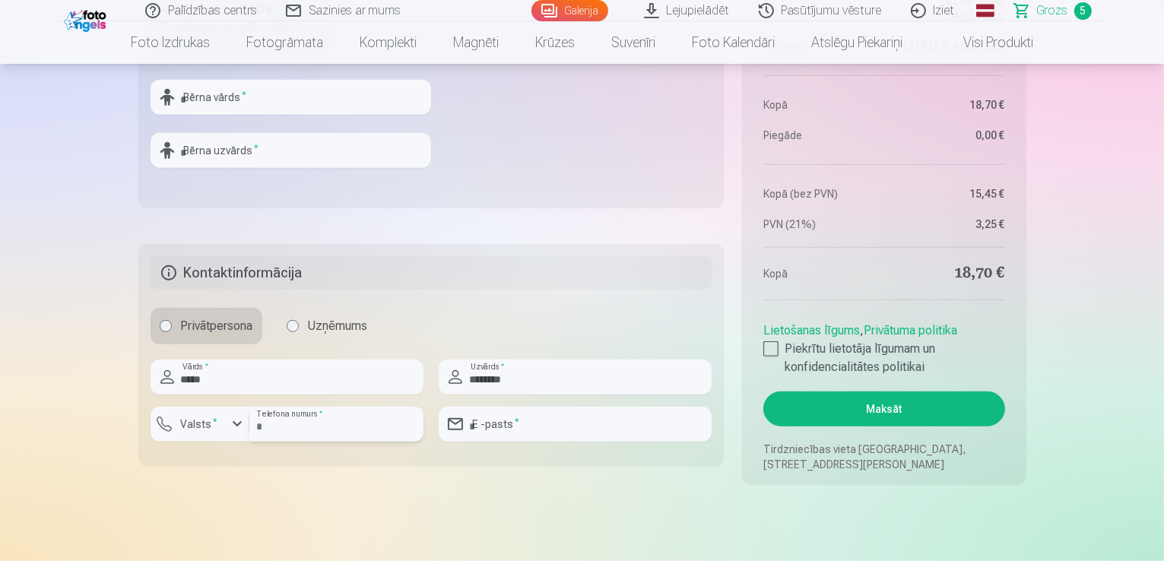
scroll to position [1312, 0]
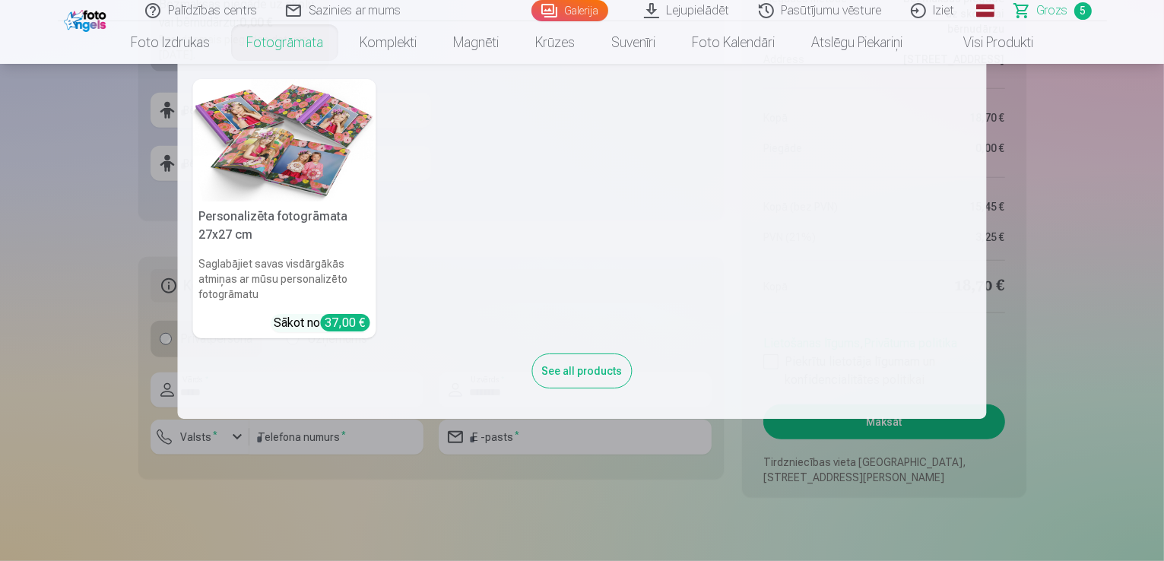
click at [302, 42] on link "Fotogrāmata" at bounding box center [284, 42] width 113 height 43
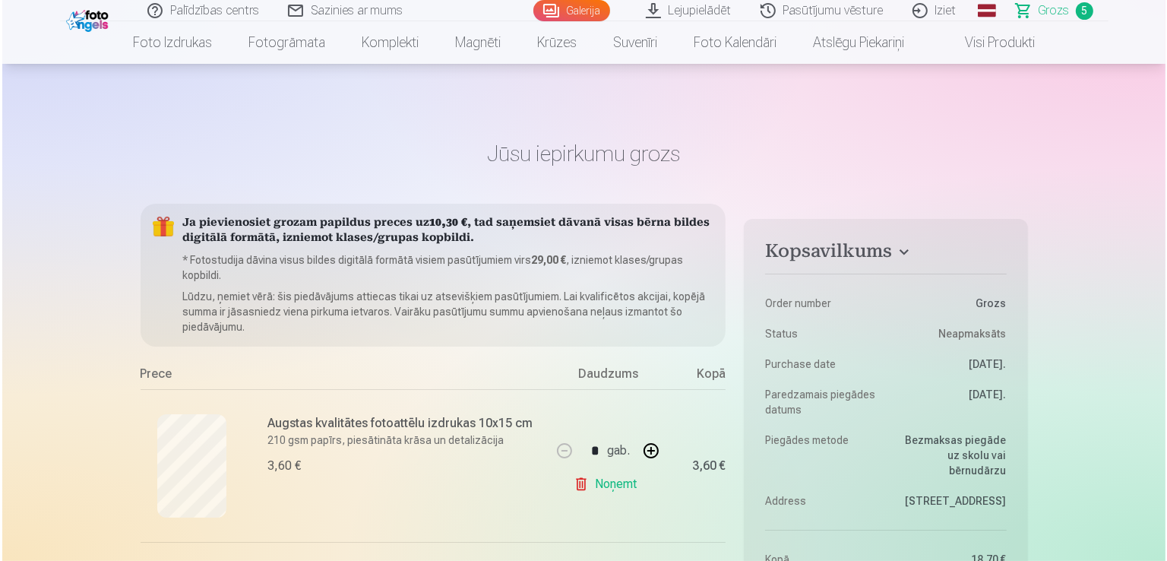
scroll to position [304, 0]
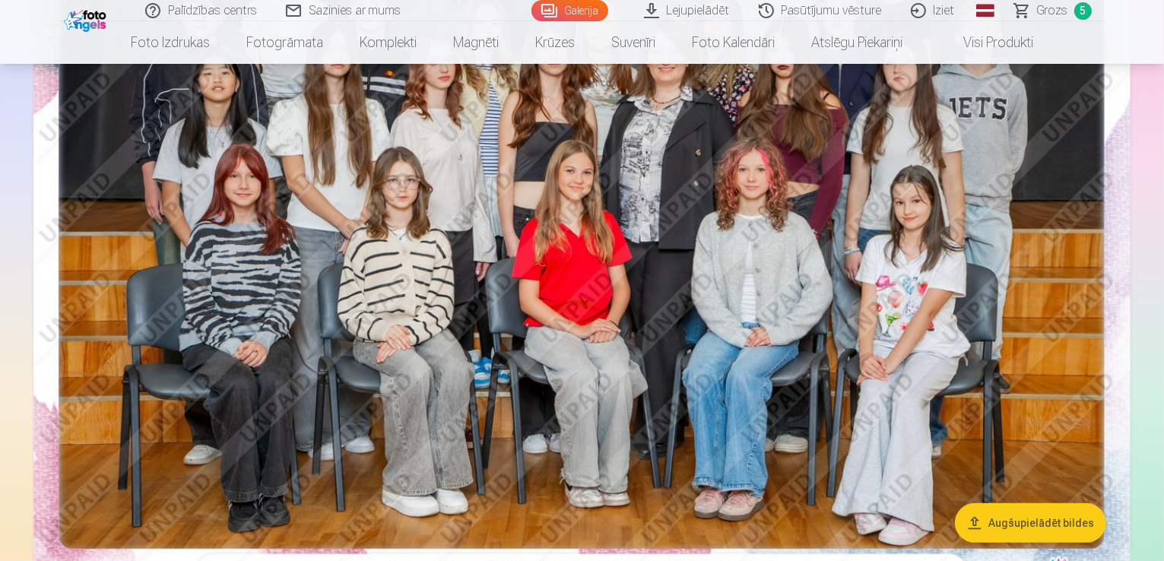
click at [524, 247] on img at bounding box center [581, 229] width 1097 height 732
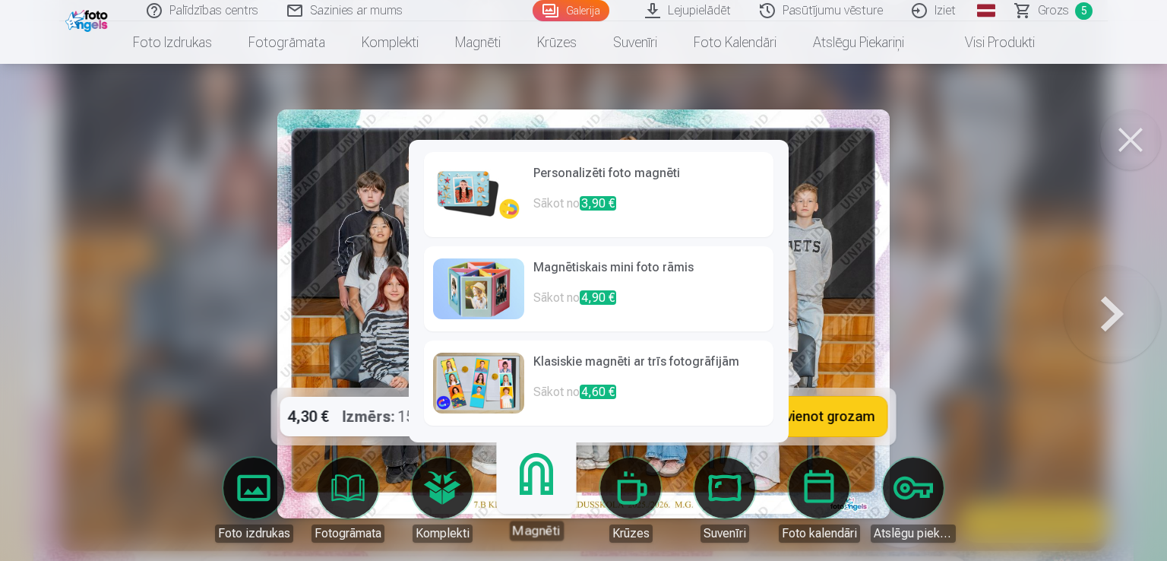
click at [561, 192] on h6 "Personalizēti foto magnēti" at bounding box center [648, 179] width 231 height 30
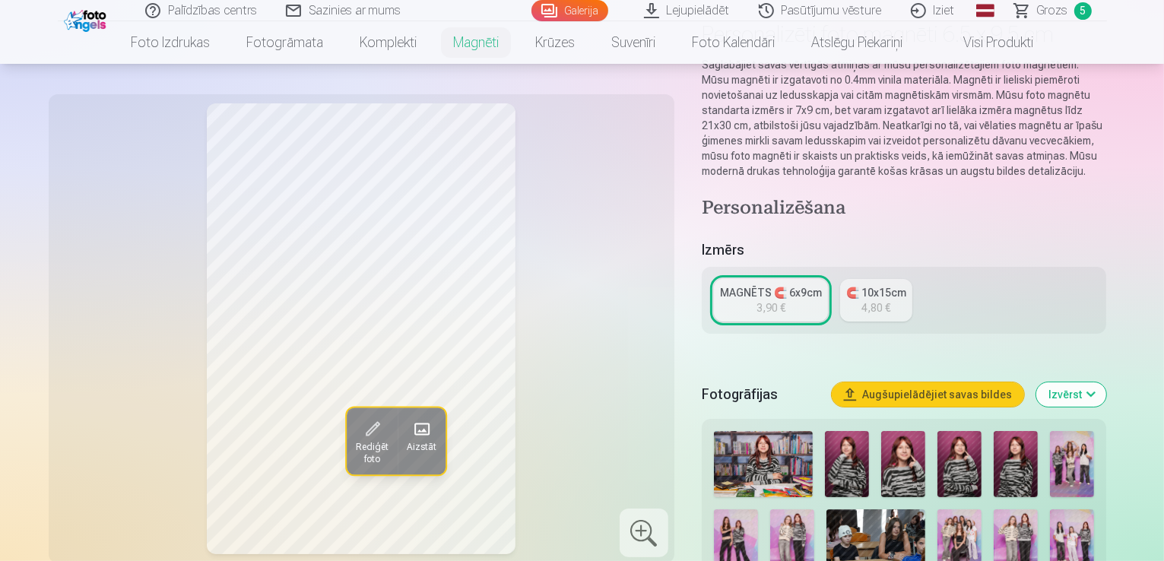
scroll to position [152, 0]
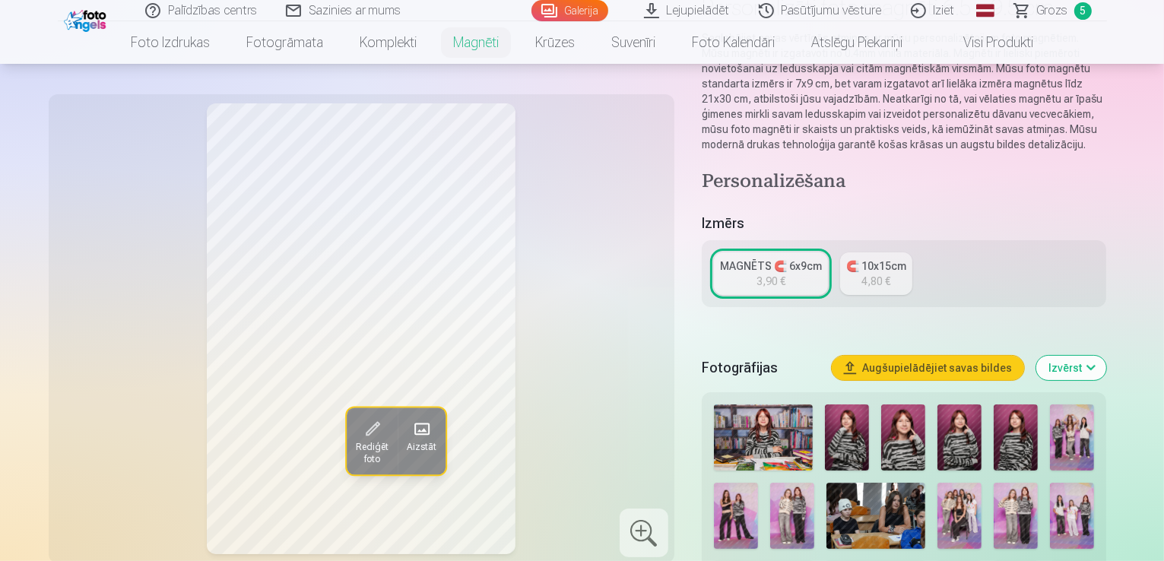
click at [890, 274] on div "4,80 €" at bounding box center [875, 281] width 29 height 15
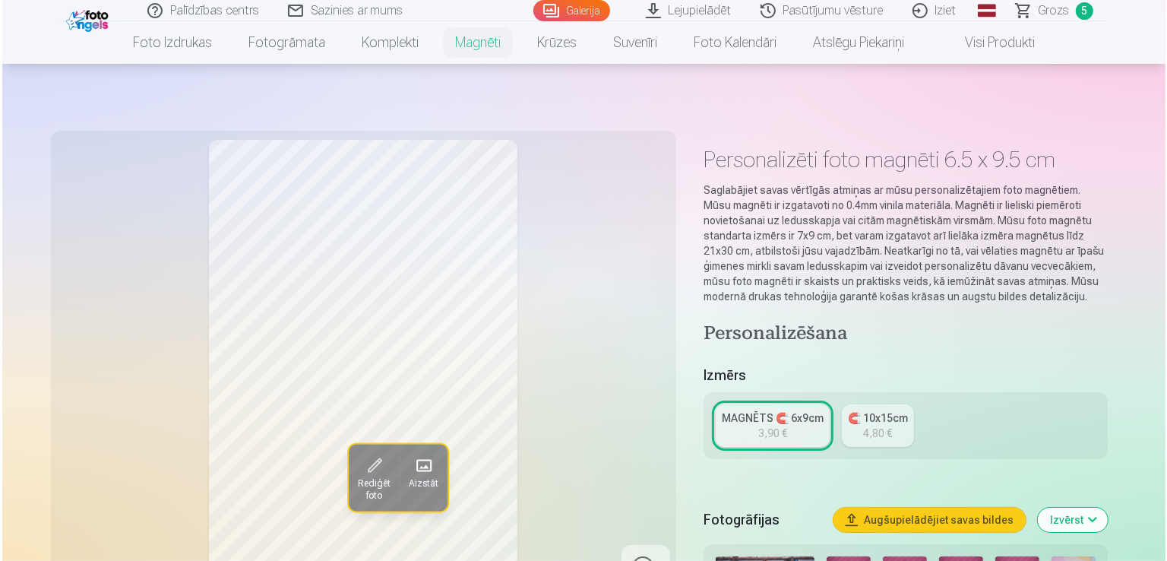
scroll to position [304, 0]
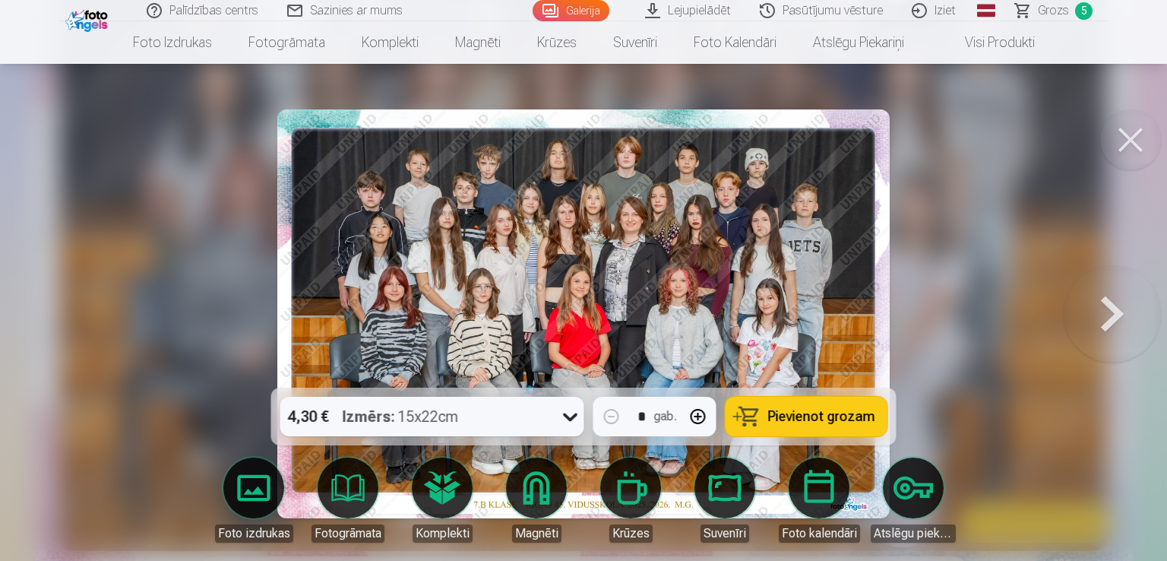
click at [738, 487] on link "Suvenīri" at bounding box center [724, 499] width 85 height 85
drag, startPoint x: 1047, startPoint y: 256, endPoint x: 951, endPoint y: 347, distance: 132.8
click at [1047, 256] on div at bounding box center [583, 280] width 1167 height 561
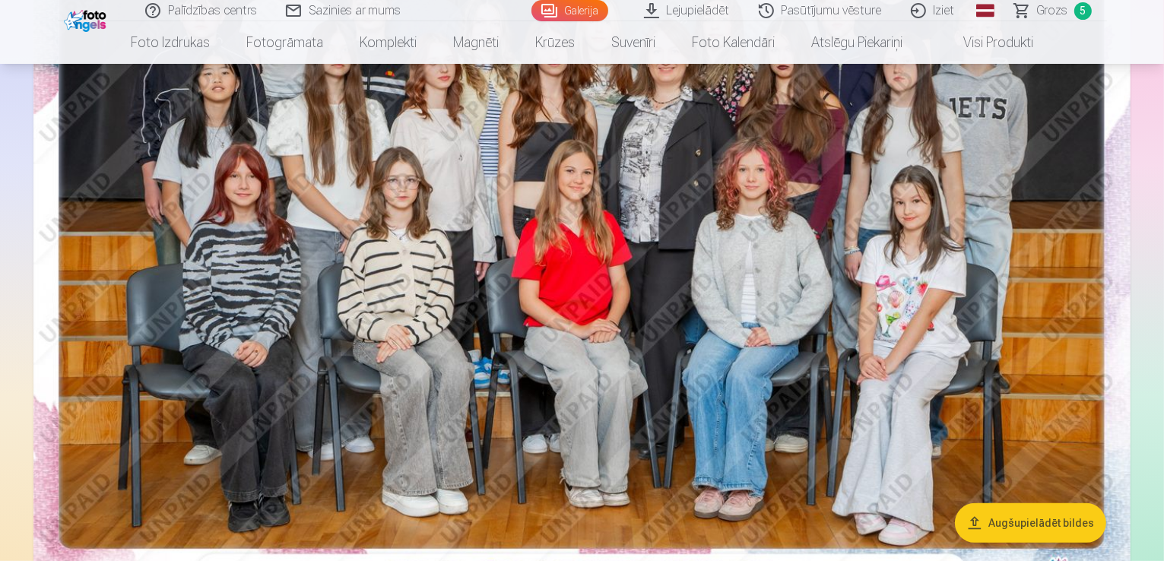
click at [763, 404] on img at bounding box center [581, 229] width 1097 height 732
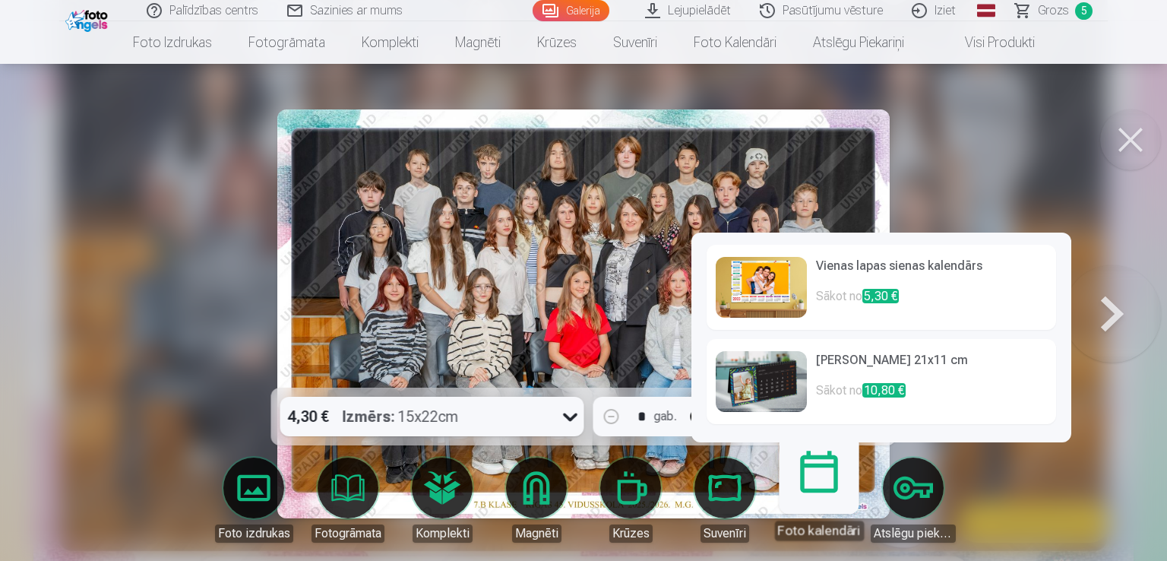
click at [894, 281] on h6 "Vienas lapas sienas kalendārs" at bounding box center [931, 272] width 231 height 30
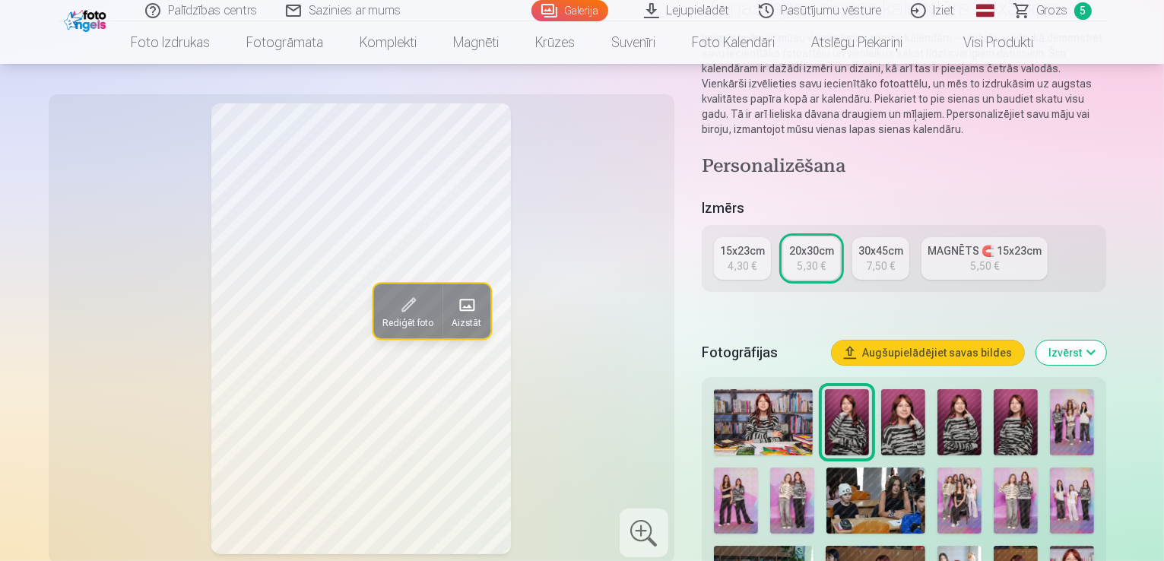
scroll to position [76, 0]
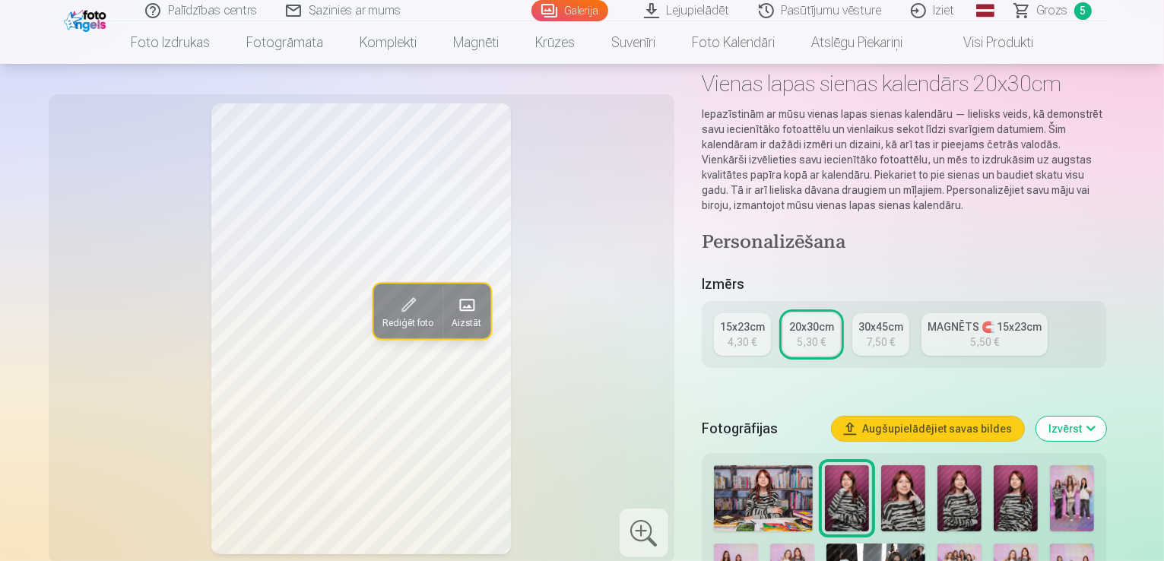
scroll to position [304, 0]
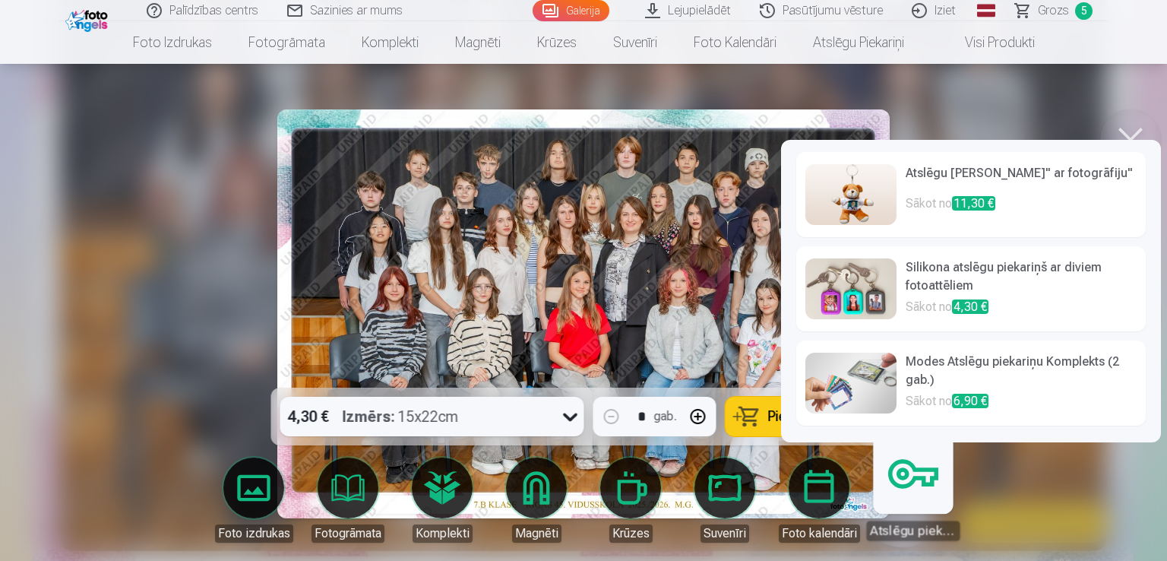
click at [913, 496] on link "Atslēgu piekariņi" at bounding box center [912, 493] width 93 height 93
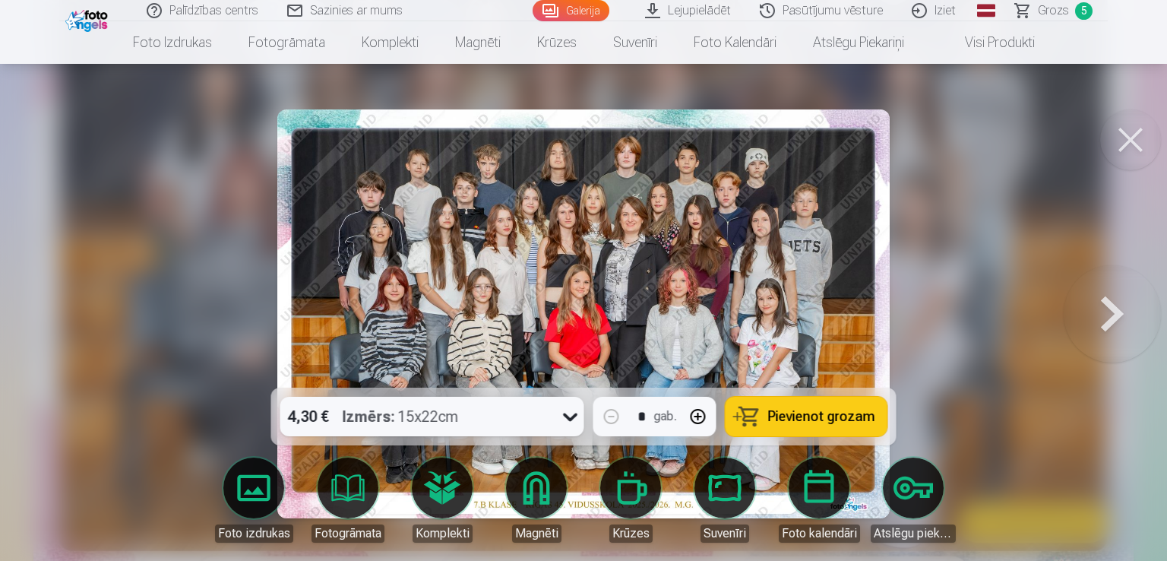
click at [997, 378] on div at bounding box center [583, 280] width 1167 height 561
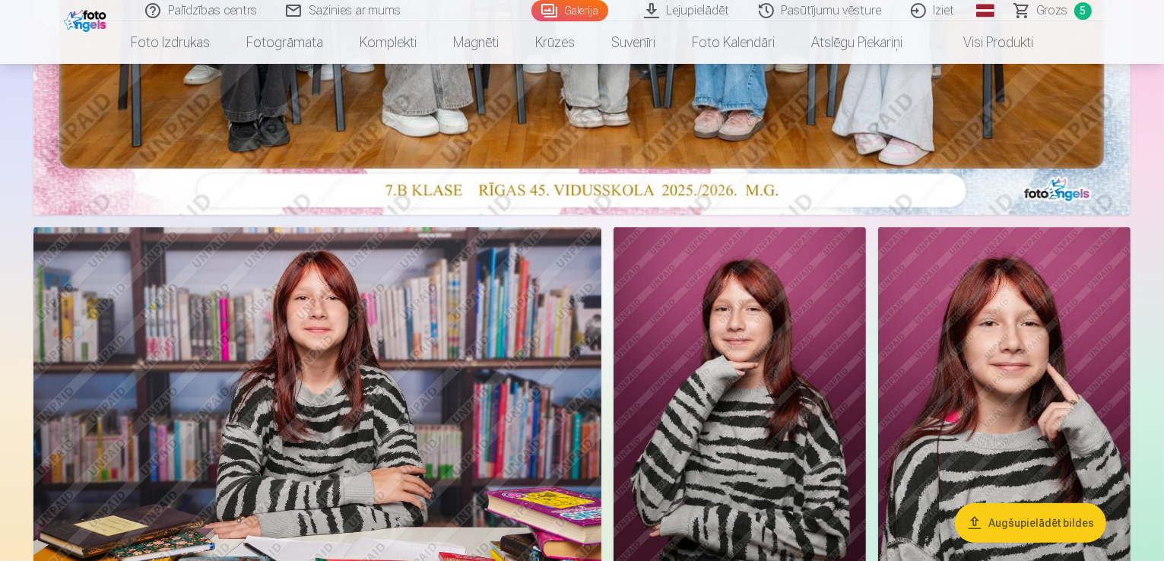
scroll to position [760, 0]
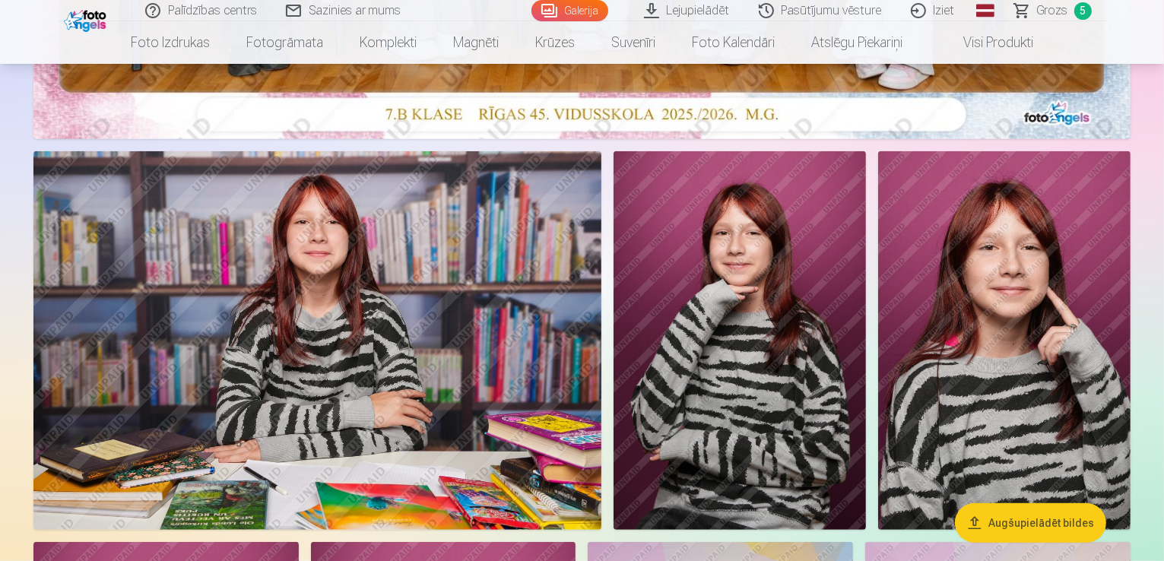
click at [1066, 9] on span "Grozs" at bounding box center [1052, 11] width 31 height 18
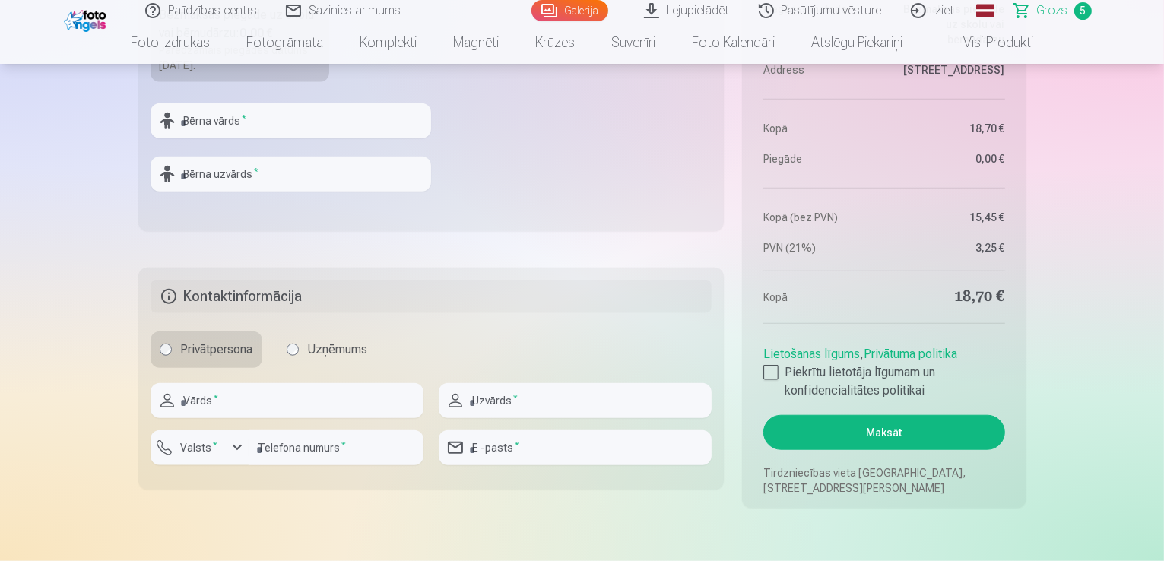
scroll to position [1444, 0]
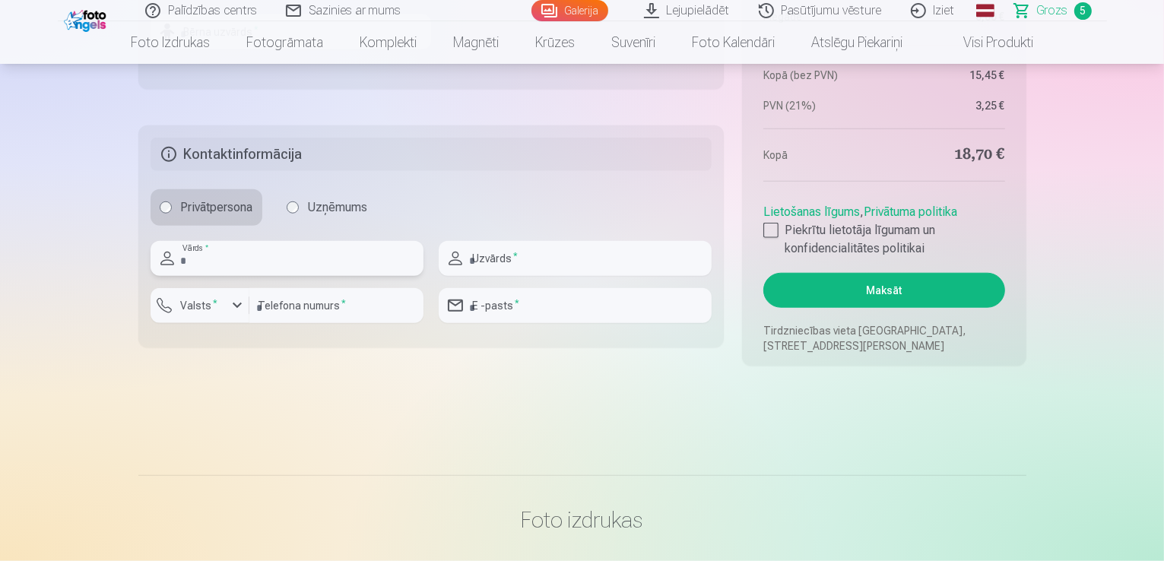
click at [312, 253] on input "text" at bounding box center [286, 258] width 273 height 35
type input "*****"
drag, startPoint x: 502, startPoint y: 280, endPoint x: 512, endPoint y: 273, distance: 13.1
click at [505, 278] on div at bounding box center [574, 282] width 273 height 12
click at [514, 262] on input "text" at bounding box center [574, 258] width 273 height 35
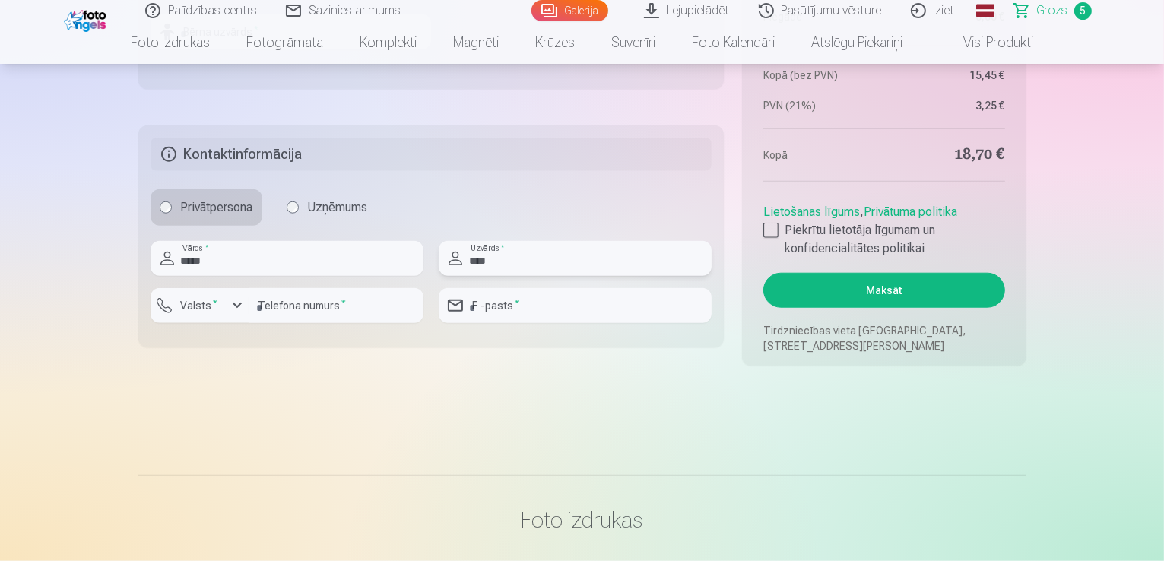
type input "********"
click at [353, 309] on input "number" at bounding box center [336, 305] width 174 height 35
type input "********"
click at [501, 301] on input "email" at bounding box center [574, 305] width 273 height 35
type input "**********"
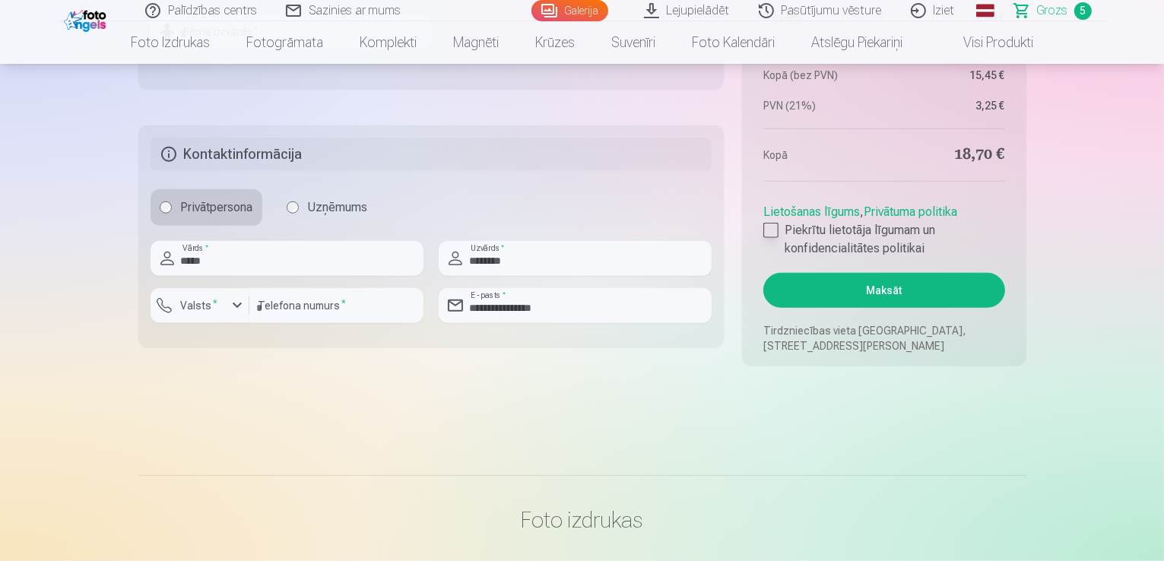
click at [766, 226] on div at bounding box center [770, 230] width 15 height 15
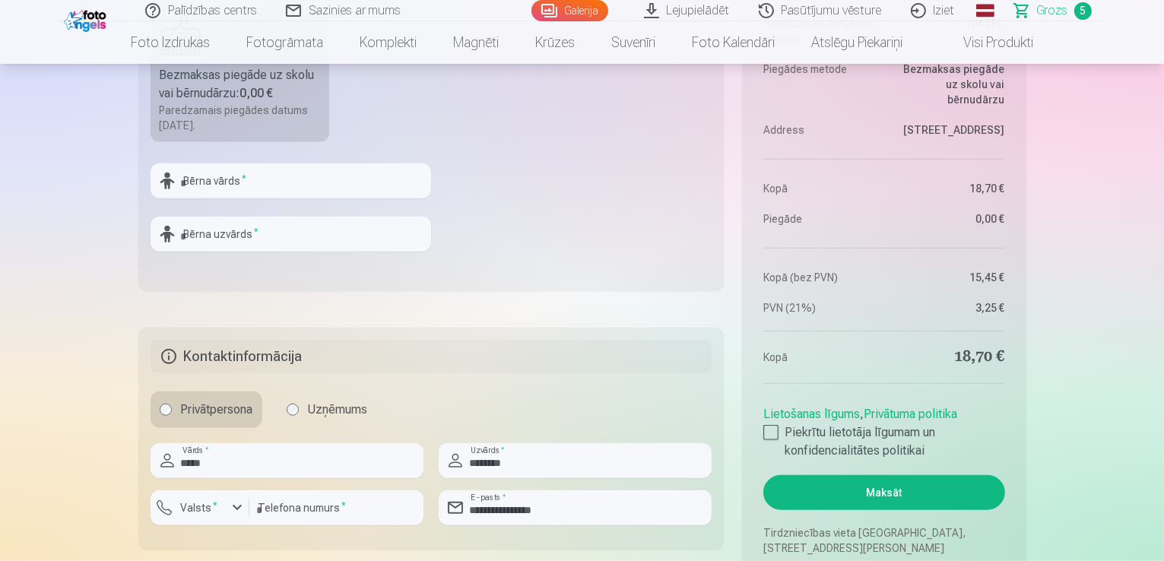
scroll to position [1216, 0]
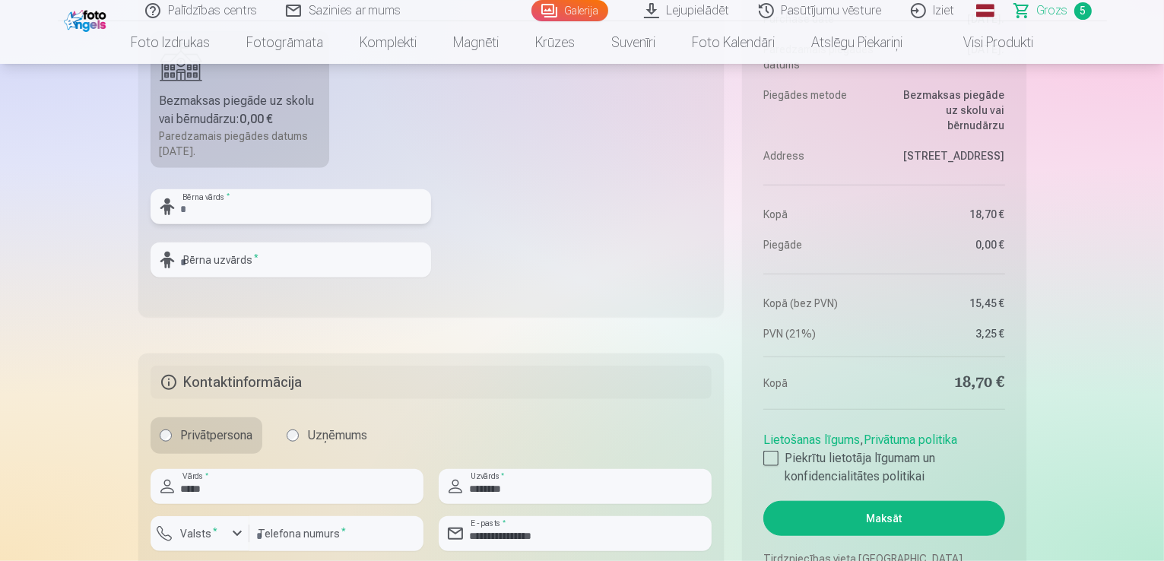
click at [302, 192] on input "text" at bounding box center [290, 206] width 280 height 35
type input "*******"
click at [264, 253] on input "text" at bounding box center [290, 259] width 280 height 35
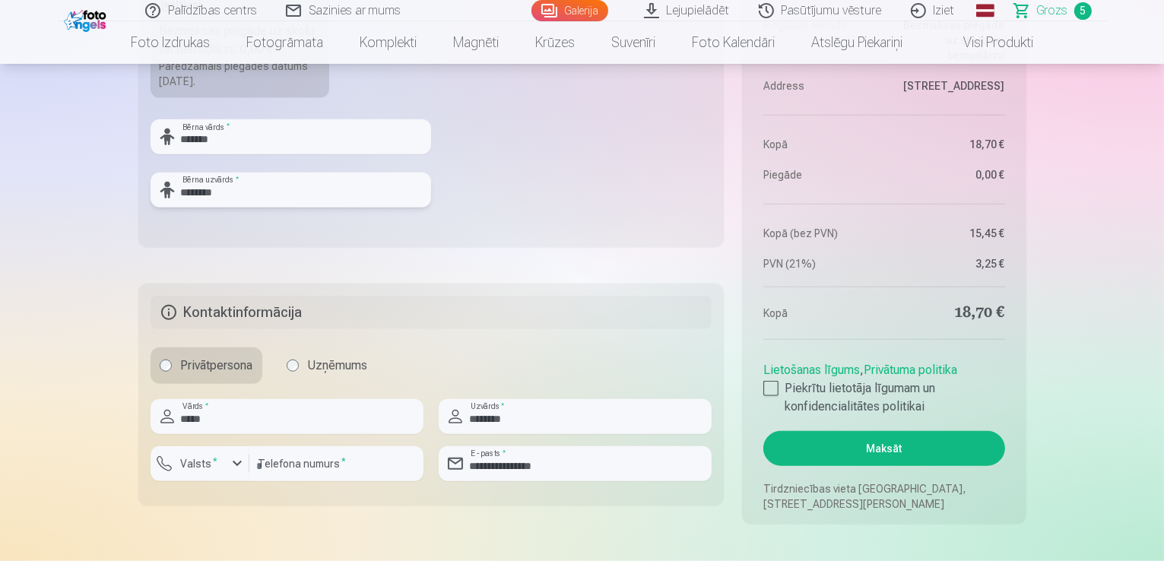
scroll to position [1292, 0]
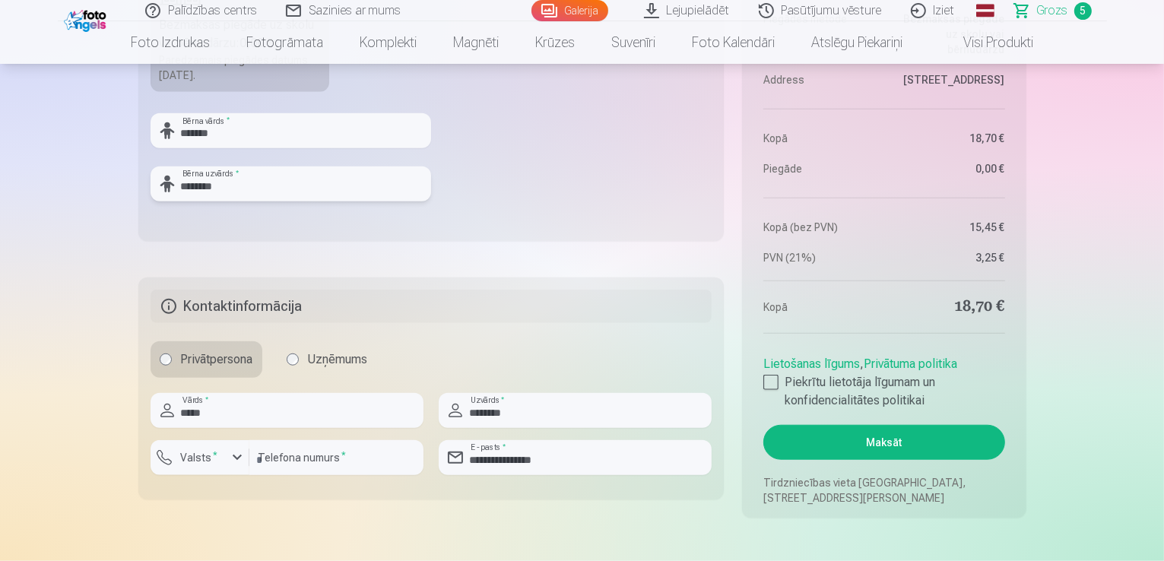
type input "********"
click at [876, 458] on button "Maksāt" at bounding box center [883, 442] width 241 height 35
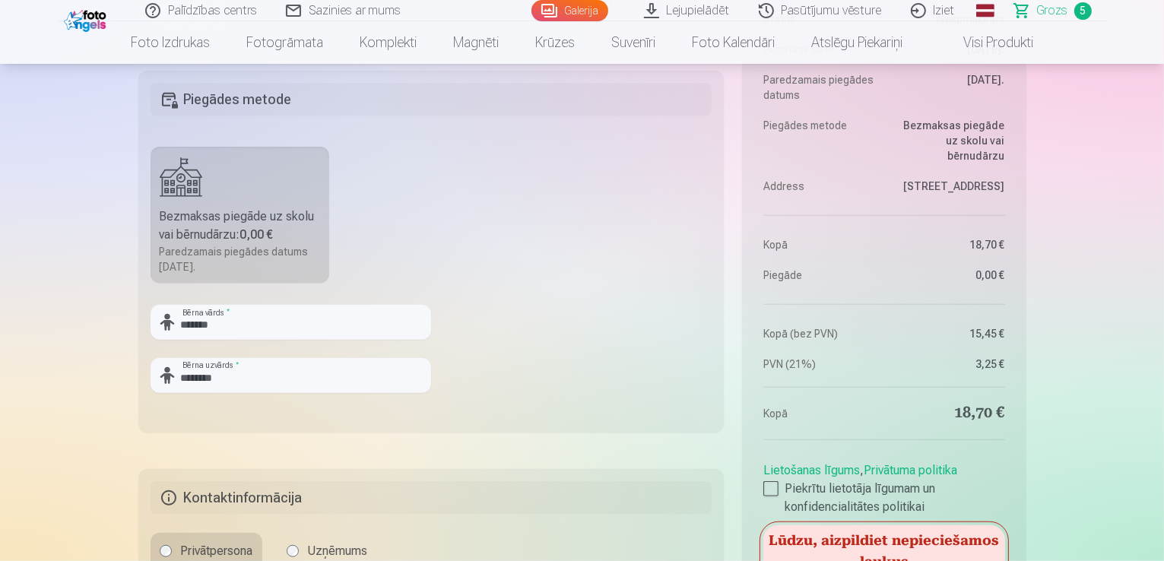
scroll to position [1064, 0]
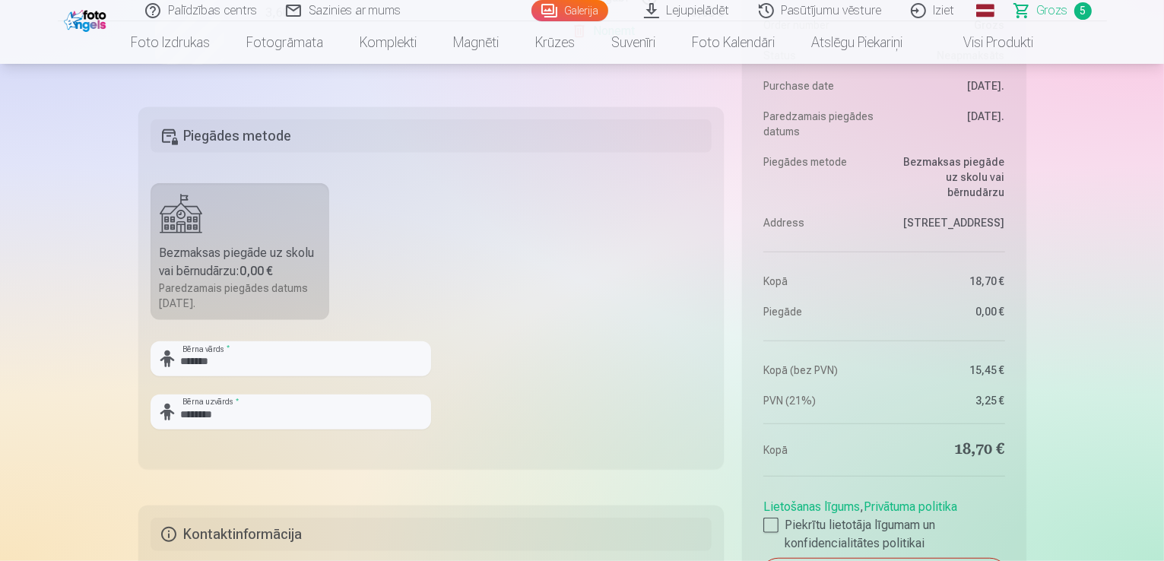
click at [225, 126] on h5 "Piegādes metode" at bounding box center [431, 135] width 562 height 33
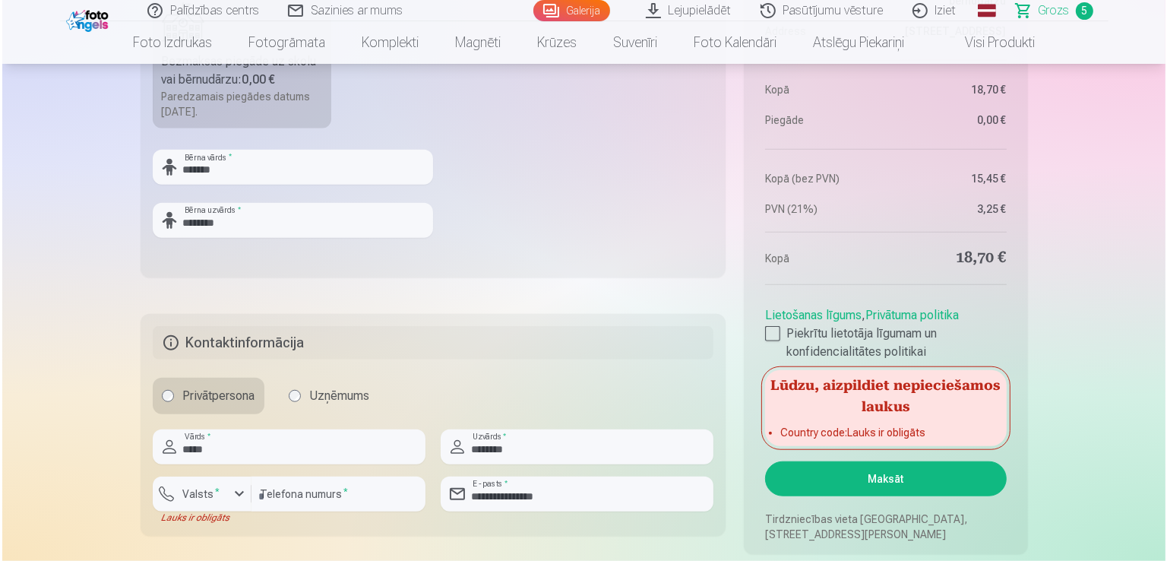
scroll to position [1292, 0]
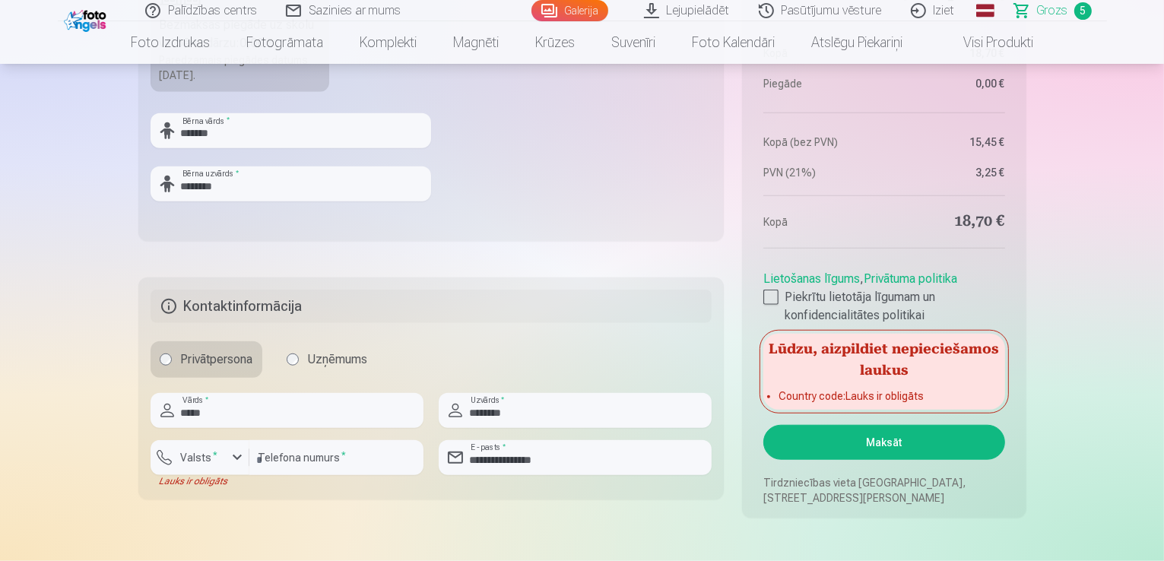
click at [879, 451] on button "Maksāt" at bounding box center [883, 442] width 241 height 35
click at [331, 457] on input "********" at bounding box center [336, 457] width 174 height 35
click at [239, 461] on div "button" at bounding box center [237, 457] width 18 height 18
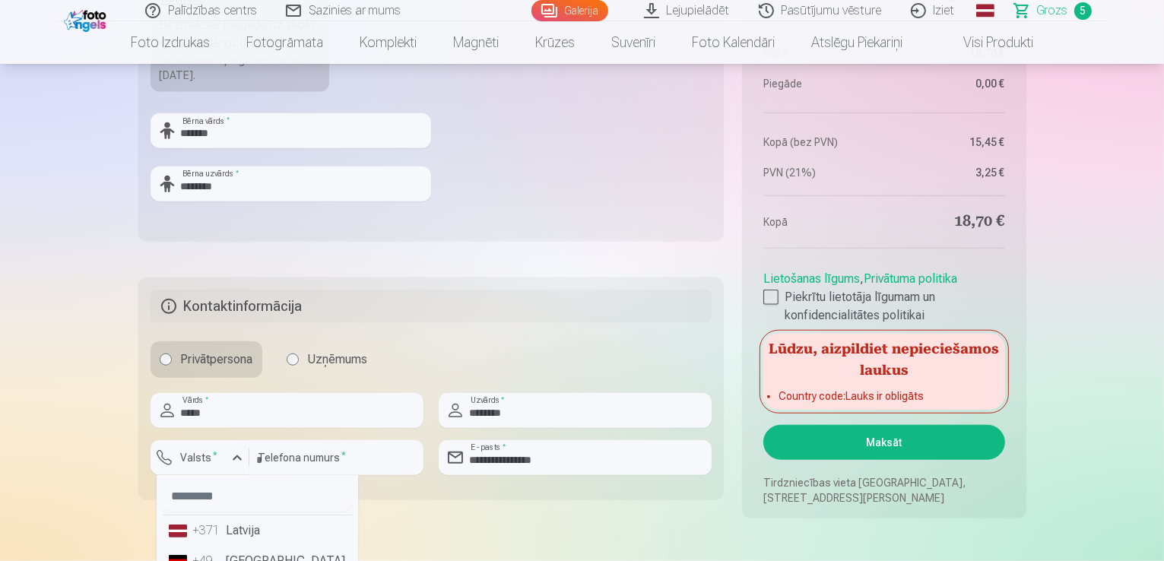
drag, startPoint x: 240, startPoint y: 531, endPoint x: 404, endPoint y: 521, distance: 164.5
click at [240, 531] on li "+371 Latvija" at bounding box center [257, 530] width 189 height 30
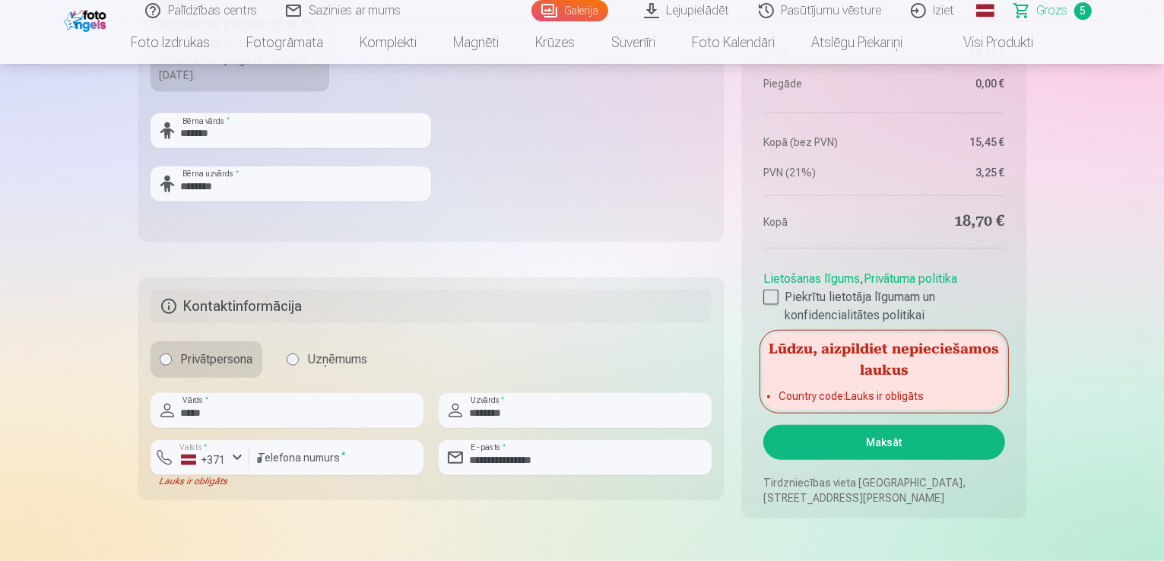
click at [860, 442] on button "Maksāt" at bounding box center [883, 442] width 241 height 35
